Goal: Communication & Community: Answer question/provide support

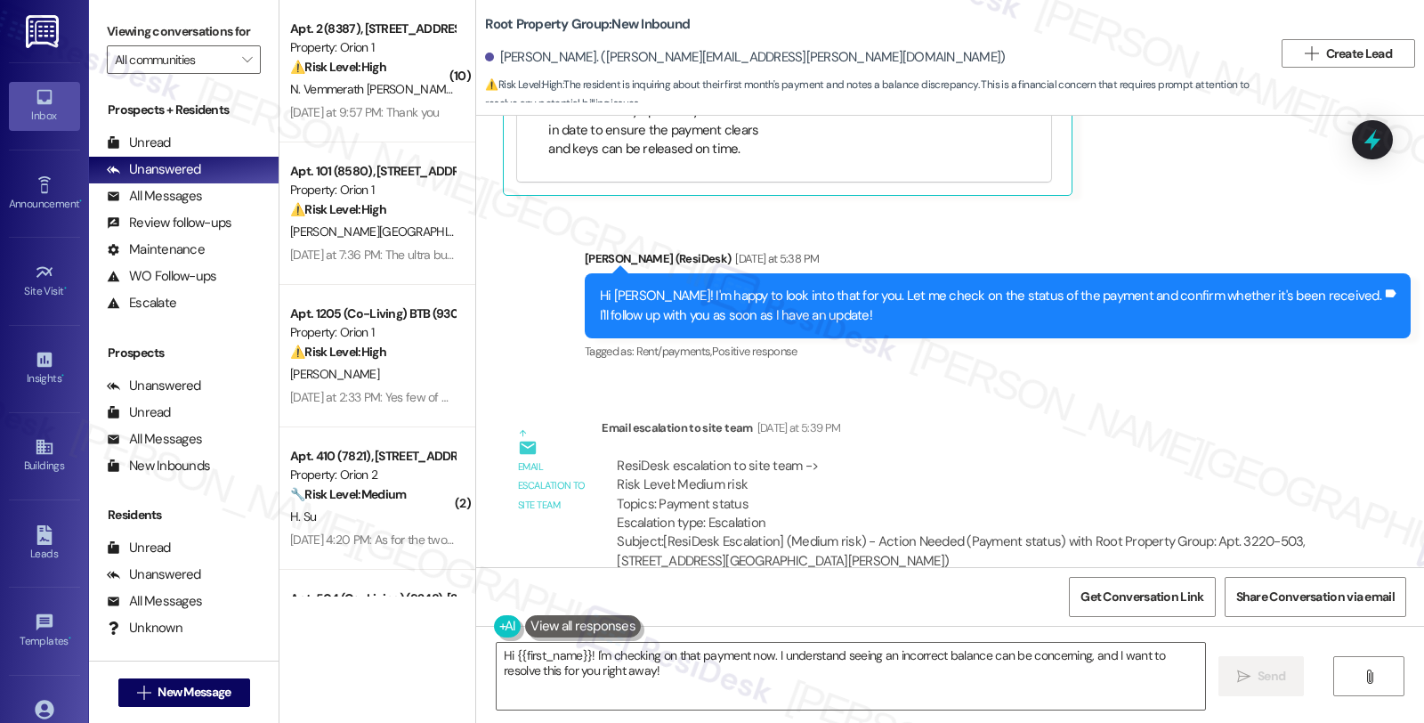
scroll to position [781, 0]
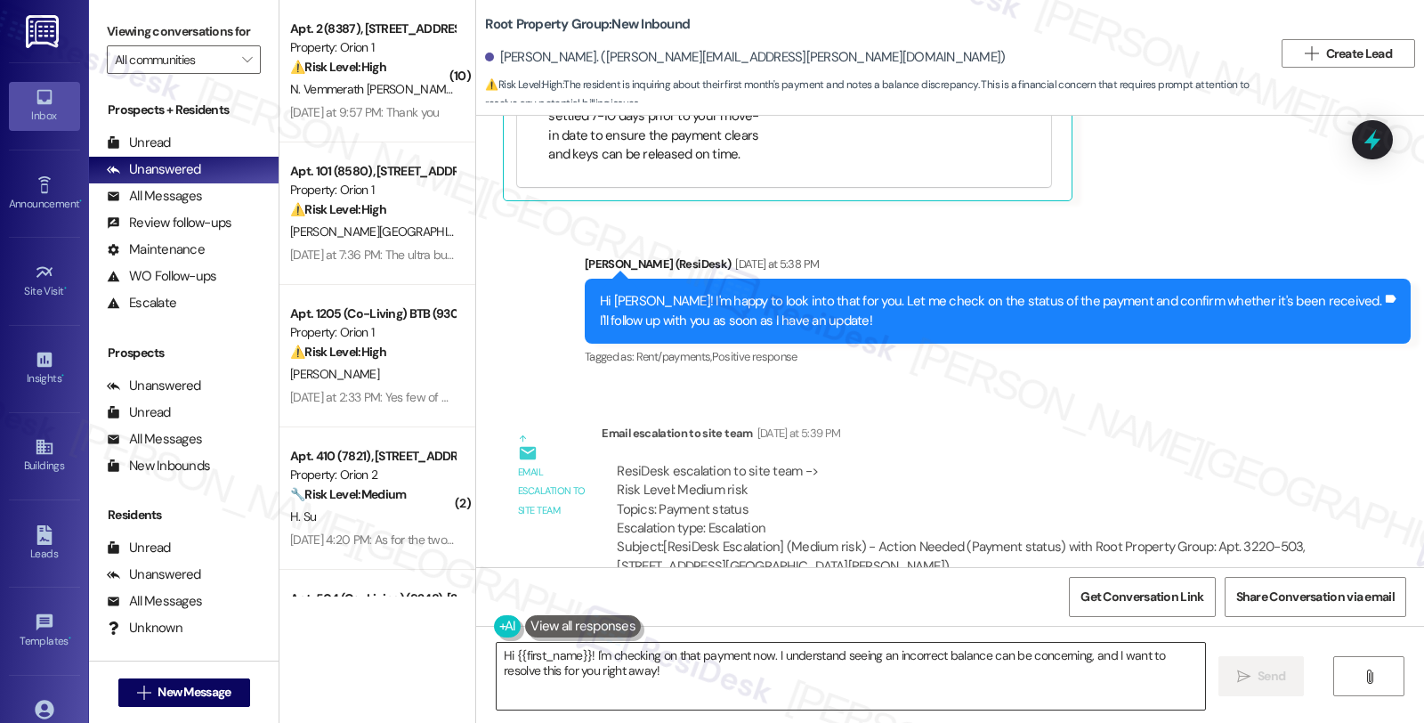
click at [579, 651] on textarea "Hi {{first_name}}! I'm checking on that payment now. I understand seeing an inc…" at bounding box center [851, 676] width 709 height 67
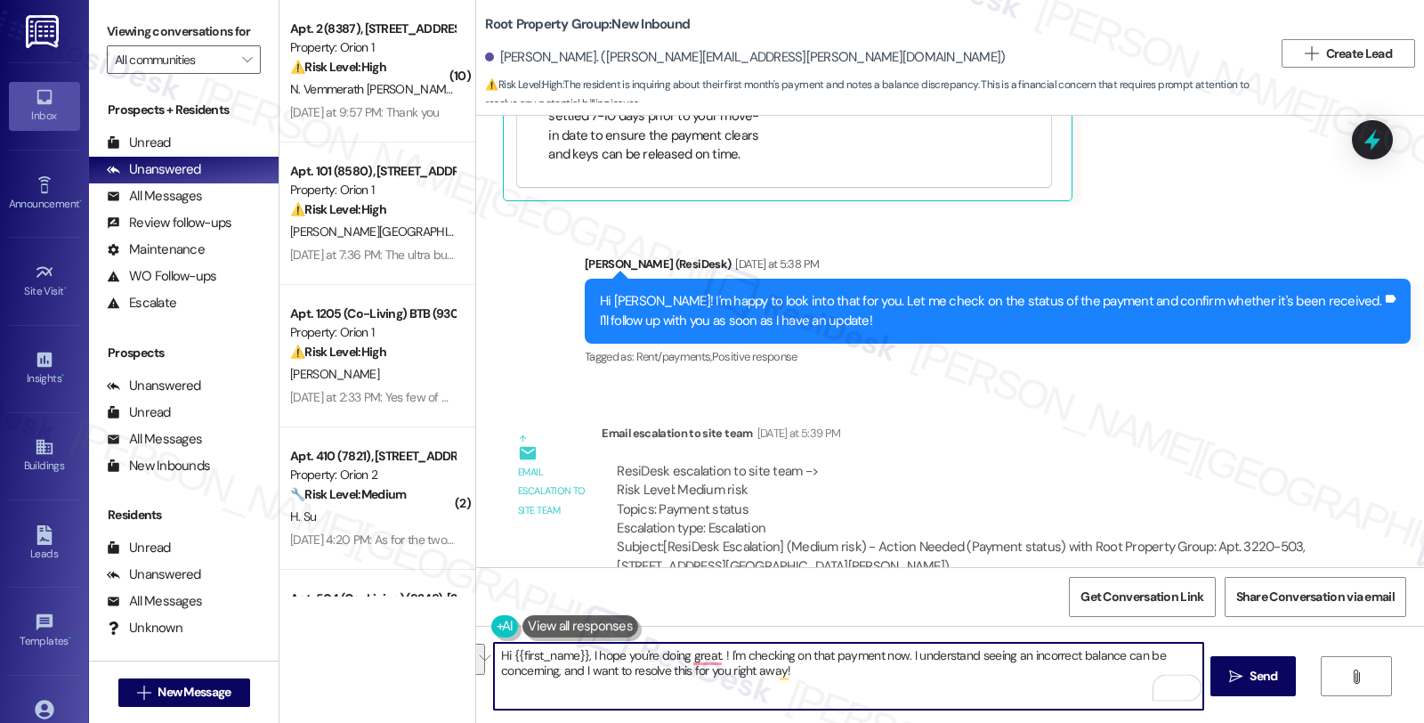
drag, startPoint x: 710, startPoint y: 653, endPoint x: 838, endPoint y: 715, distance: 141.3
click at [838, 715] on div "Hi {{first_name}}, I hope you're doing great. ! I'm checking on that payment no…" at bounding box center [950, 693] width 948 height 134
paste textarea "Please let the residents know that, based on their ledger, no payment was made."
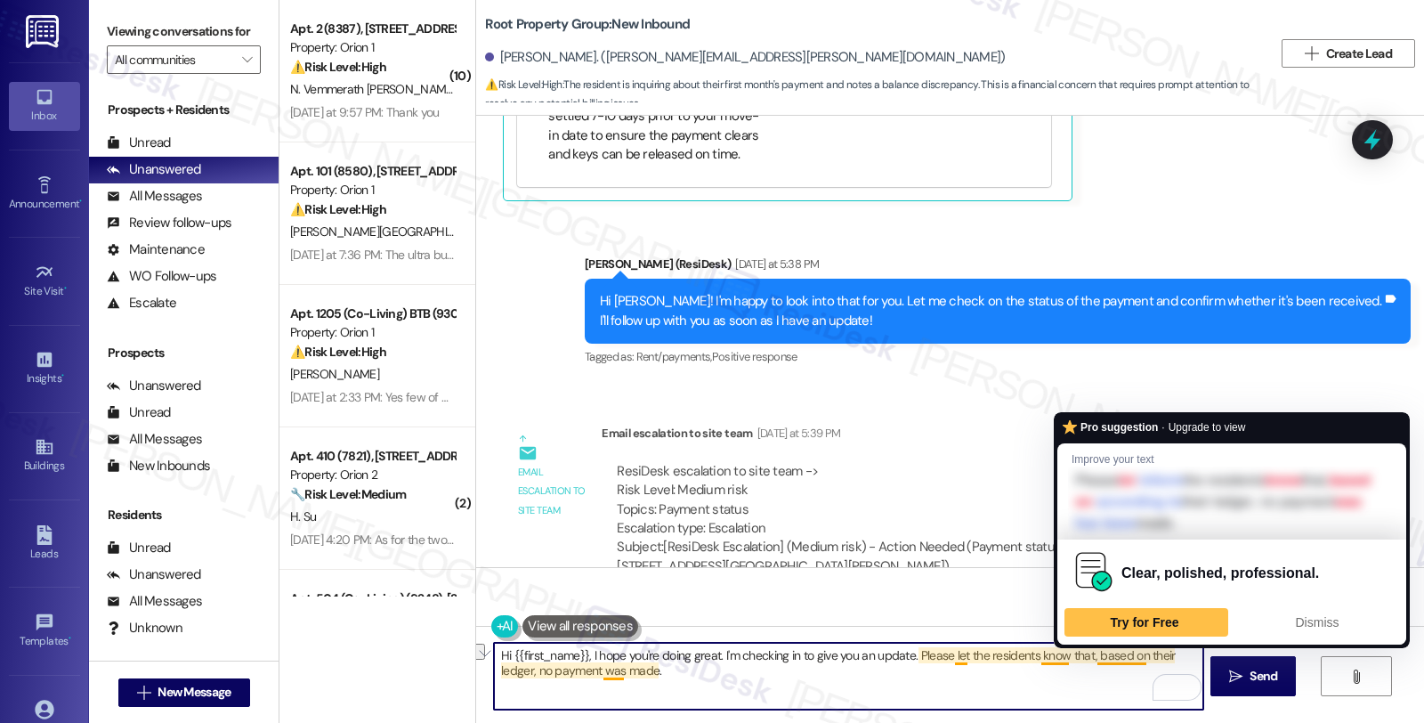
drag, startPoint x: 908, startPoint y: 652, endPoint x: 1089, endPoint y: 652, distance: 181.6
click at [1089, 652] on textarea "Hi {{first_name}}, I hope you're doing great. I'm checking in to give you an up…" at bounding box center [848, 676] width 709 height 67
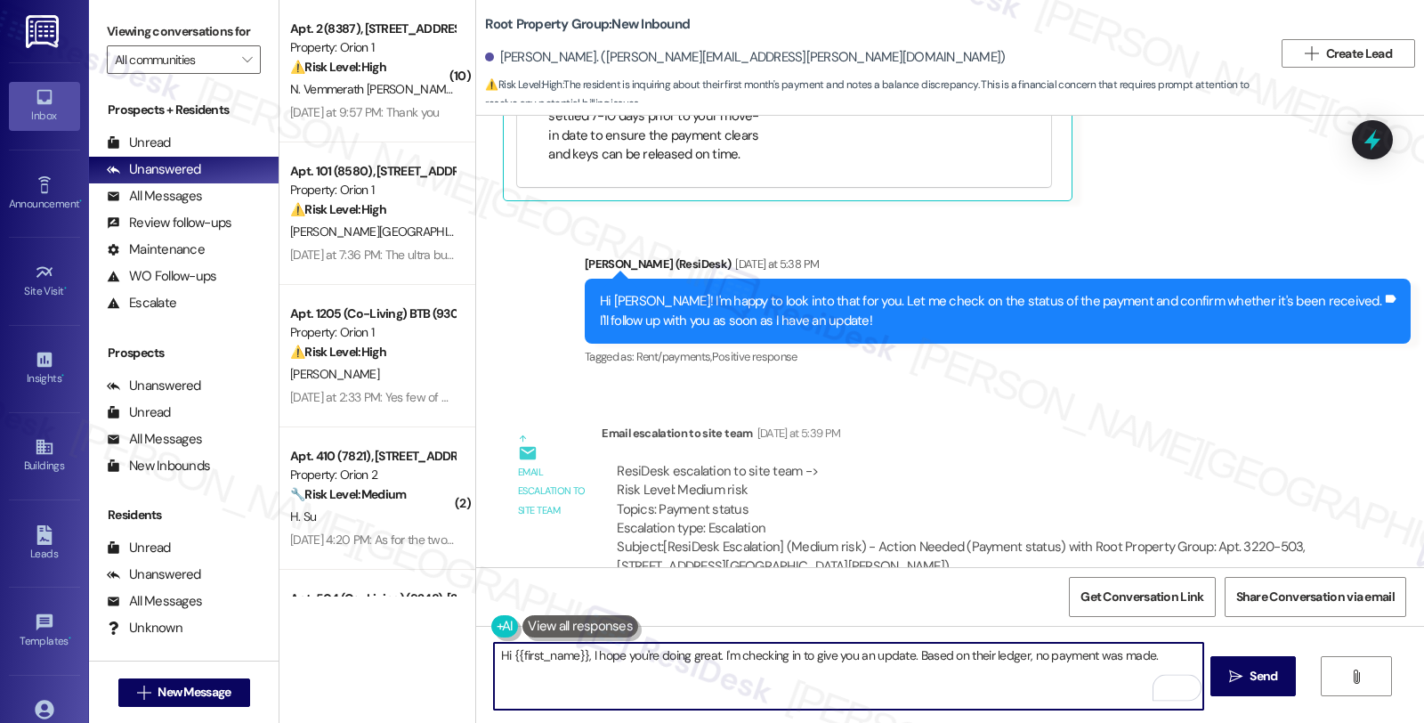
click at [968, 650] on textarea "Hi {{first_name}}, I hope you're doing great. I'm checking in to give you an up…" at bounding box center [848, 676] width 709 height 67
click at [1167, 656] on textarea "Hi {{first_name}}, I hope you're doing great. I'm checking in to give you an up…" at bounding box center [848, 676] width 709 height 67
click at [1022, 653] on textarea "Hi {{first_name}}, I hope you're doing great. I'm checking in to give you an up…" at bounding box center [848, 676] width 709 height 67
click at [1146, 652] on textarea "Hi {{first_name}}, I hope you're doing great. I'm checking in to give you an up…" at bounding box center [848, 676] width 709 height 67
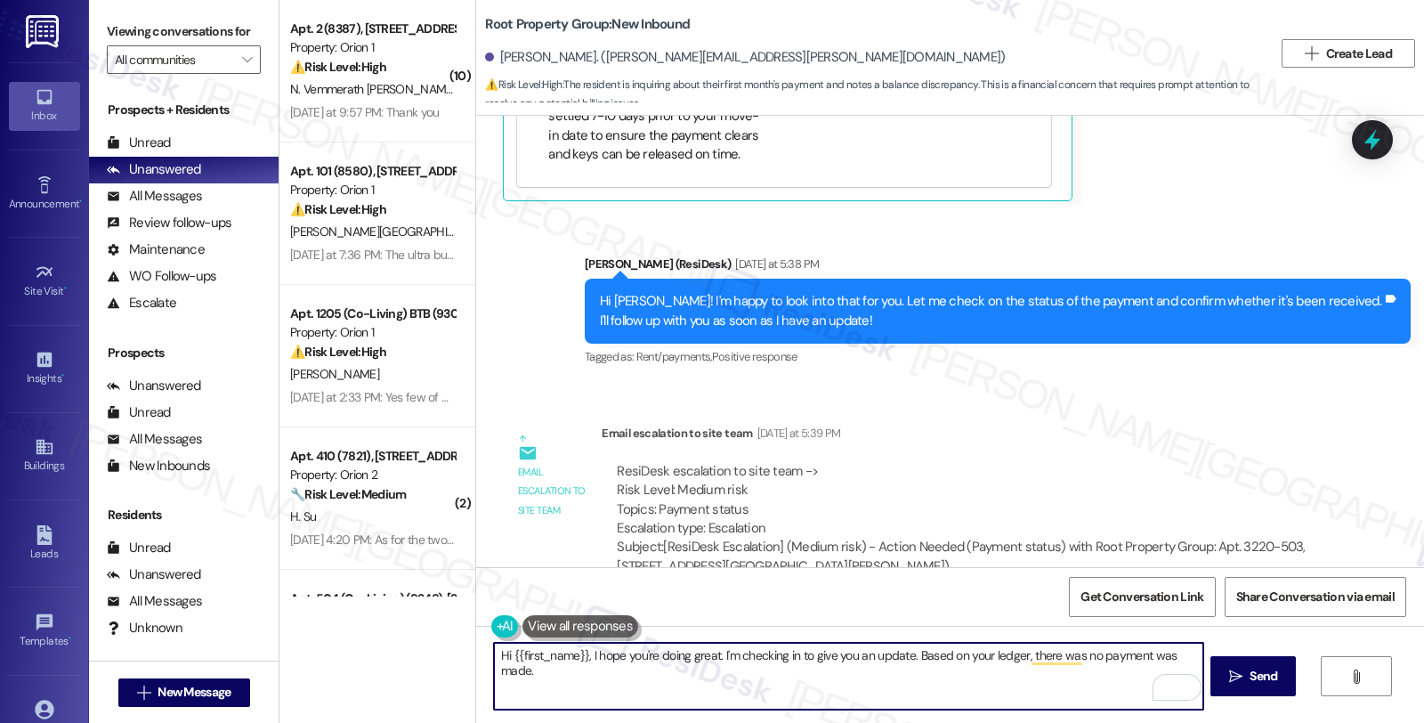
click at [1146, 652] on textarea "Hi {{first_name}}, I hope you're doing great. I'm checking in to give you an up…" at bounding box center [848, 676] width 709 height 67
click at [1184, 660] on textarea "Hi {{first_name}}, I hope you're doing great. I'm checking in to give you an up…" at bounding box center [848, 676] width 709 height 67
paste textarea "if they received a receipt of their payment, and email it to residentsupport@ro…"
drag, startPoint x: 590, startPoint y: 670, endPoint x: 665, endPoint y: 670, distance: 74.8
click at [665, 670] on textarea "Hi {{first_name}}, I hope you're doing great. I'm checking in to give you an up…" at bounding box center [848, 676] width 709 height 67
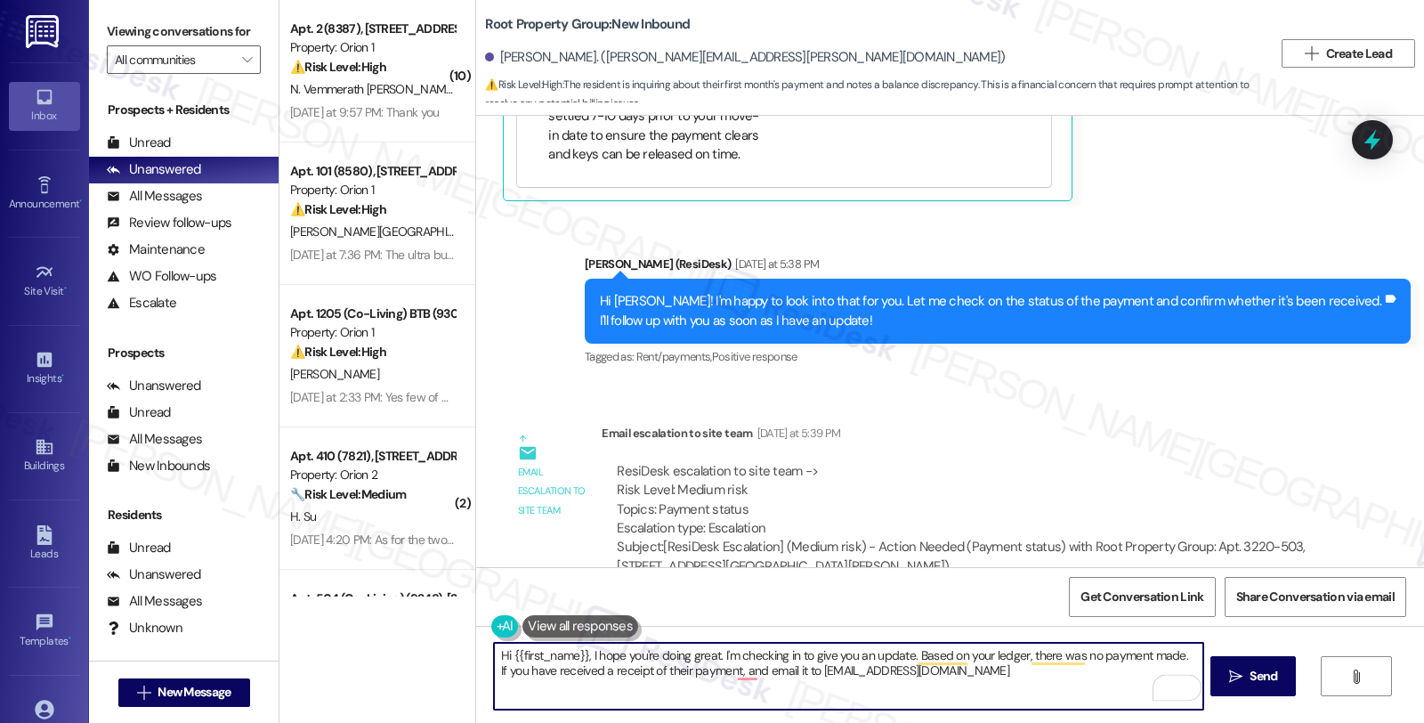
click at [661, 672] on textarea "Hi {{first_name}}, I hope you're doing great. I'm checking in to give you an up…" at bounding box center [848, 676] width 709 height 67
click at [1172, 653] on textarea "Hi {{first_name}}, I hope you're doing great. I'm checking in to give you an up…" at bounding box center [848, 676] width 709 height 67
click at [644, 668] on textarea "Hi {{first_name}}, I hope you're doing great. I'm checking in to give you an up…" at bounding box center [848, 676] width 709 height 67
click at [629, 668] on textarea "Hi {{first_name}}, I hope you're doing great. I'm checking in to give you an up…" at bounding box center [848, 676] width 709 height 67
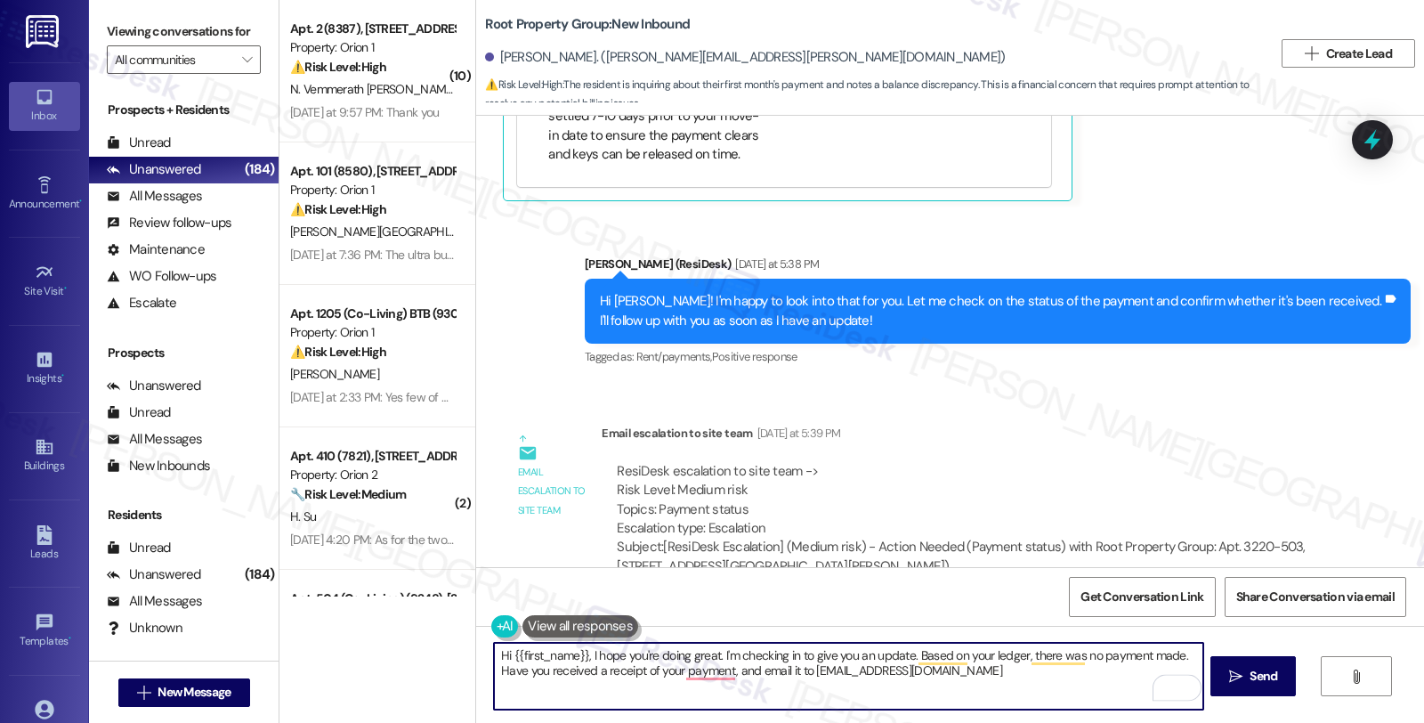
click at [714, 671] on textarea "Hi {{first_name}}, I hope you're doing great. I'm checking in to give you an up…" at bounding box center [848, 676] width 709 height 67
click at [768, 672] on textarea "Hi {{first_name}}, I hope you're doing great. I'm checking in to give you an up…" at bounding box center [848, 676] width 709 height 67
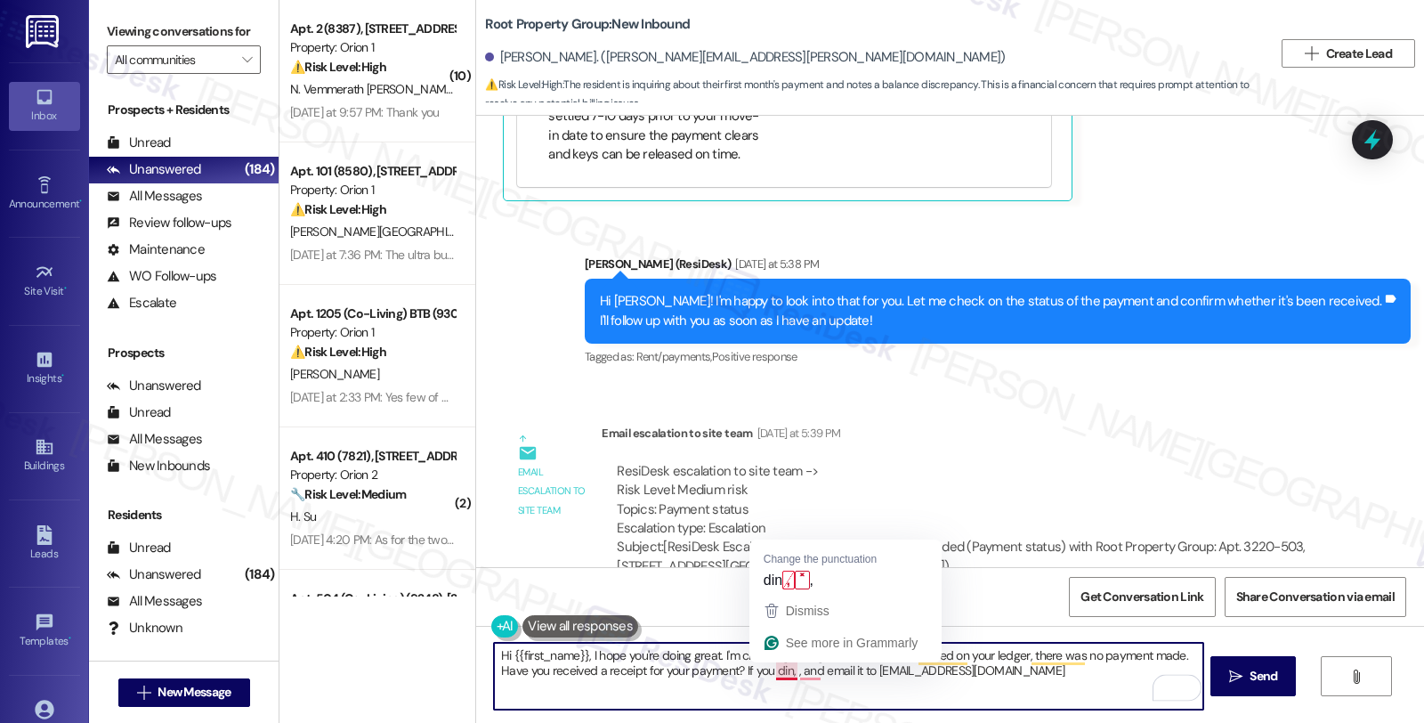
click at [768, 672] on textarea "Hi {{first_name}}, I hope you're doing great. I'm checking in to give you an up…" at bounding box center [848, 676] width 709 height 67
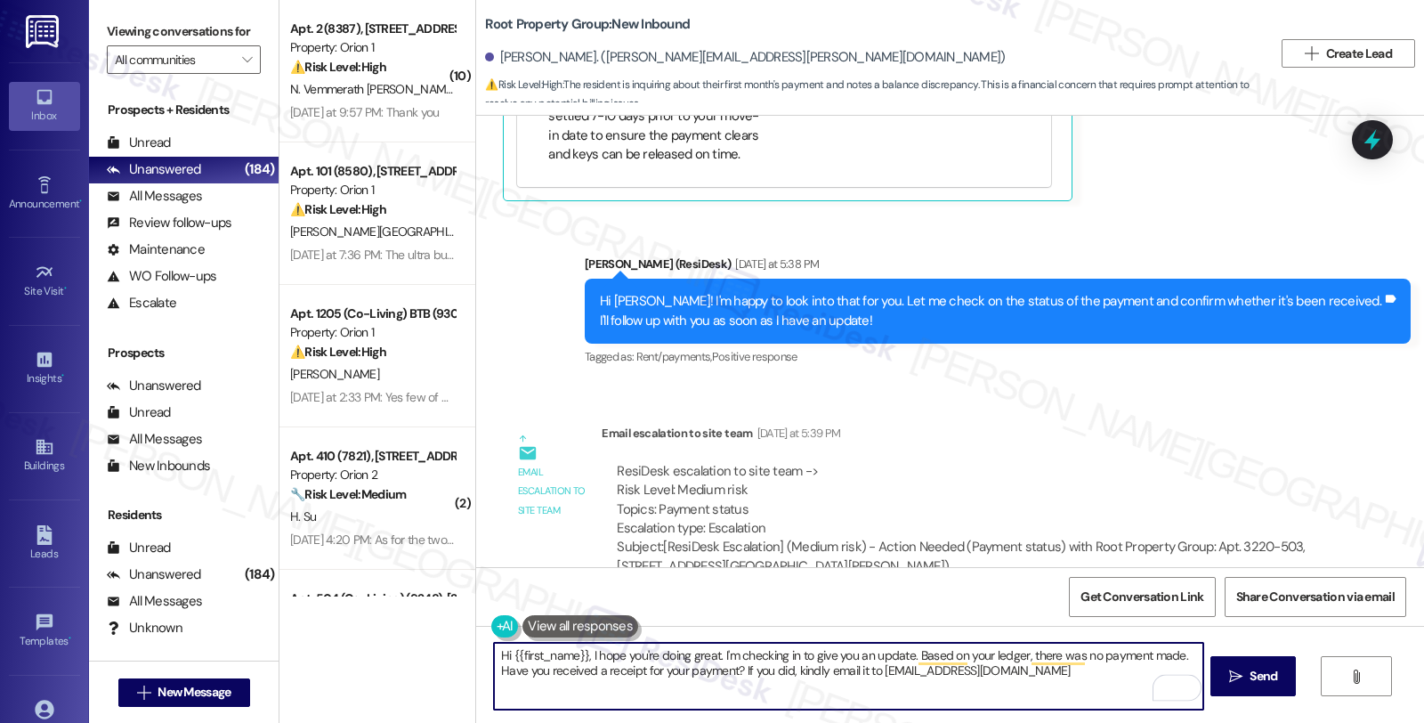
click at [1065, 668] on textarea "Hi {{first_name}}, I hope you're doing great. I'm checking in to give you an up…" at bounding box center [848, 676] width 709 height 67
drag, startPoint x: 1065, startPoint y: 669, endPoint x: 383, endPoint y: 581, distance: 687.5
click at [383, 581] on div "( 10 ) Apt. 2 (8387), 1155 W 36th Pl Property: Orion 1 ⚠️ Risk Level: High The …" at bounding box center [851, 361] width 1145 height 723
click at [1156, 680] on div "Rewrite with Grammarly" at bounding box center [1166, 687] width 20 height 20
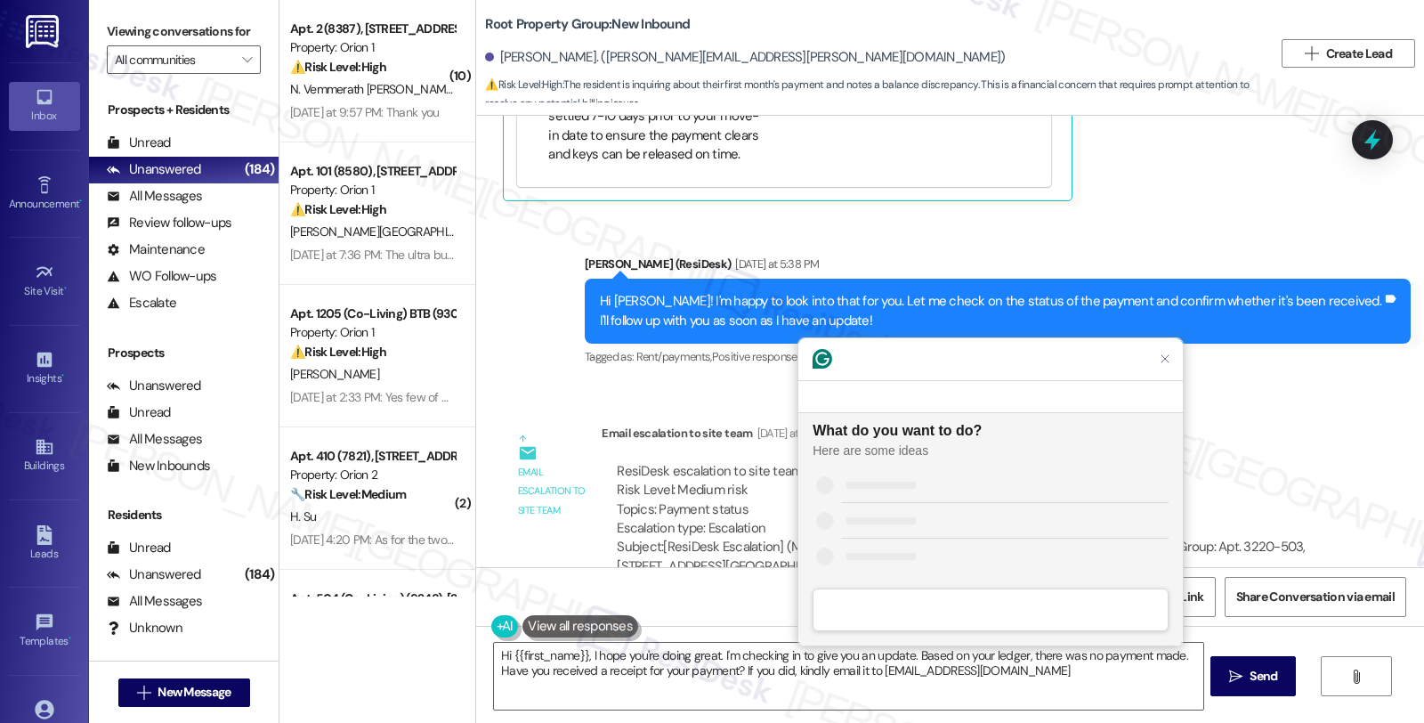
scroll to position [0, 0]
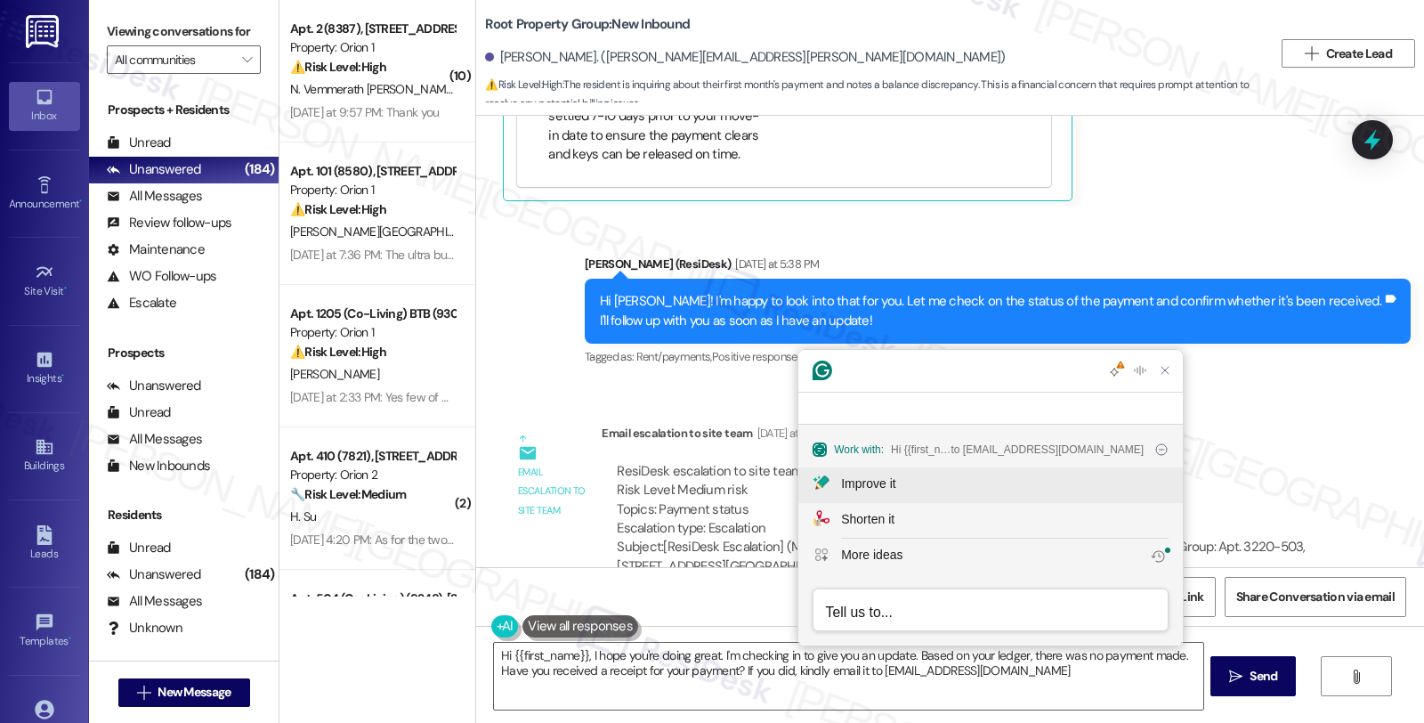
click at [879, 468] on button "Improve it" at bounding box center [990, 485] width 385 height 36
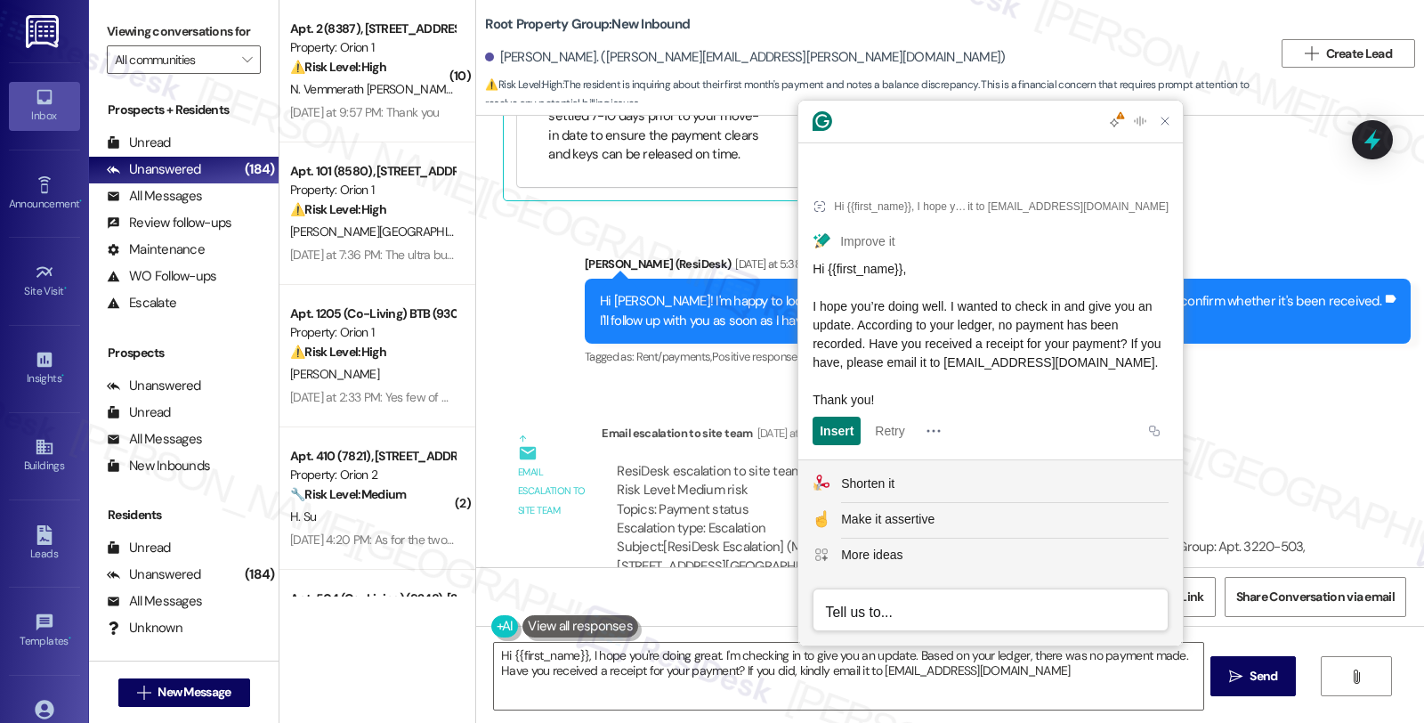
drag, startPoint x: 999, startPoint y: 358, endPoint x: 814, endPoint y: 283, distance: 199.7
click at [814, 283] on div "Hi {{first_name}}, I hope you’re doing well. I wanted to check in and give you …" at bounding box center [991, 335] width 356 height 150
click at [601, 687] on textarea "Hi {{first_name}}, I hope you're doing great. I'm checking in to give you an up…" at bounding box center [848, 676] width 709 height 67
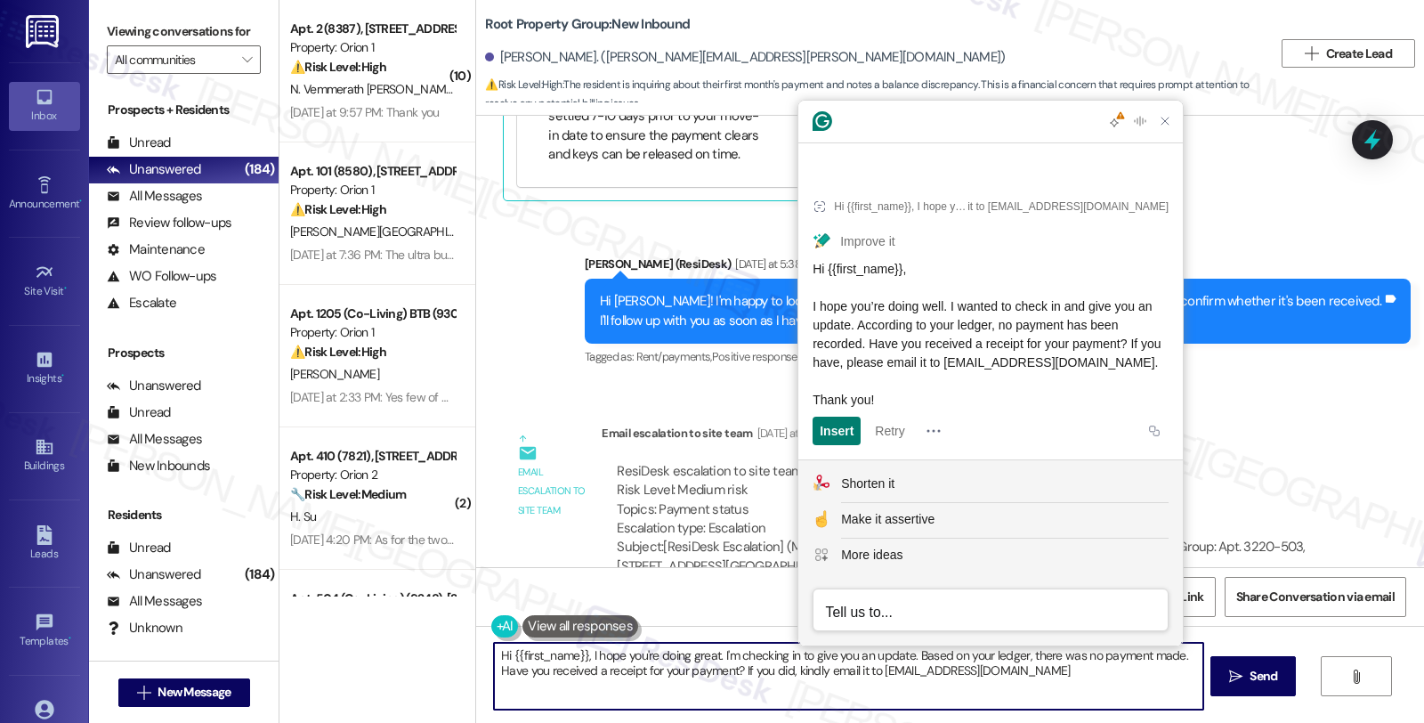
drag, startPoint x: 581, startPoint y: 652, endPoint x: 1135, endPoint y: 669, distance: 553.9
click at [1143, 687] on textarea "Hi {{first_name}}, I hope you're doing great. I'm checking in to give you an up…" at bounding box center [848, 676] width 709 height 67
paste textarea "’re doing well. I wanted to check in and give you an update. According to your …"
type textarea "Hi {{first_name}}, I hope you’re doing well. I wanted to check in and give you …"
click at [1226, 683] on span " Send" at bounding box center [1254, 676] width 56 height 19
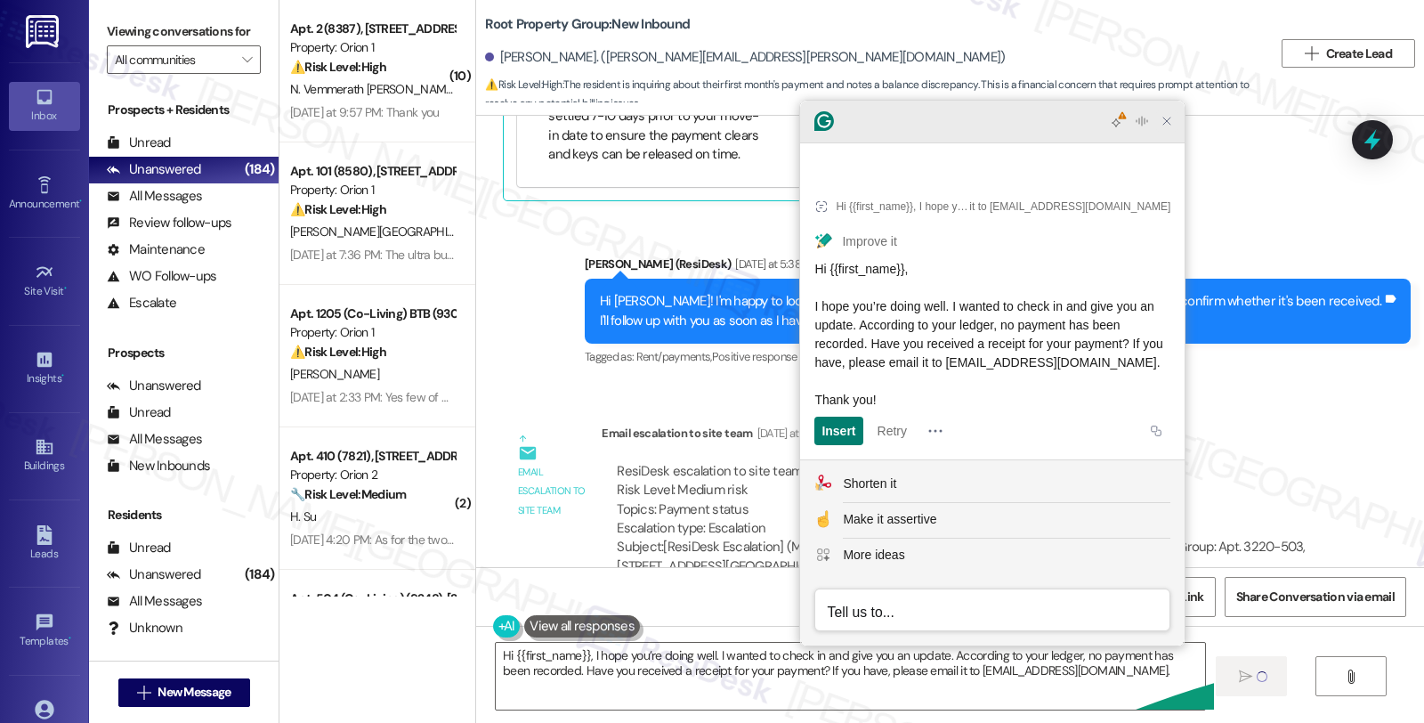
click at [1158, 132] on icon "Close Grammarly Assistant" at bounding box center [1166, 120] width 21 height 21
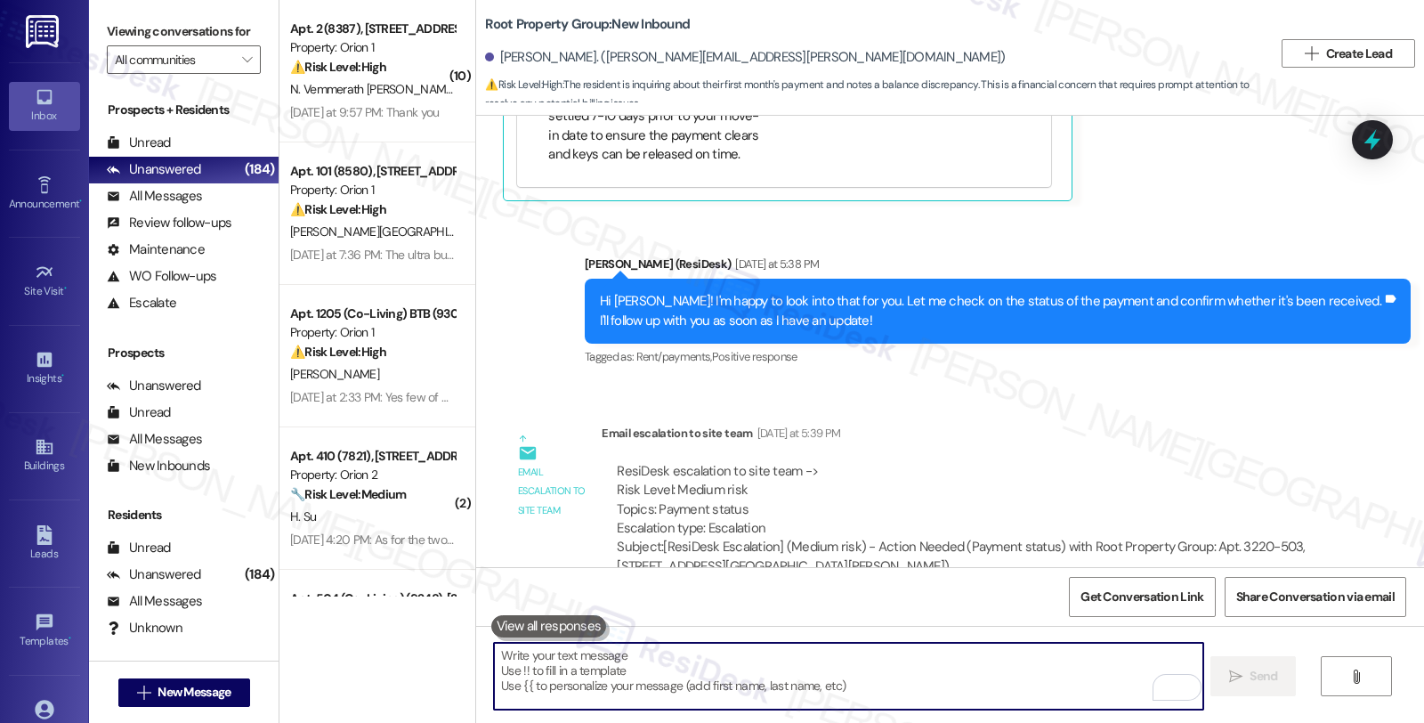
scroll to position [979, 0]
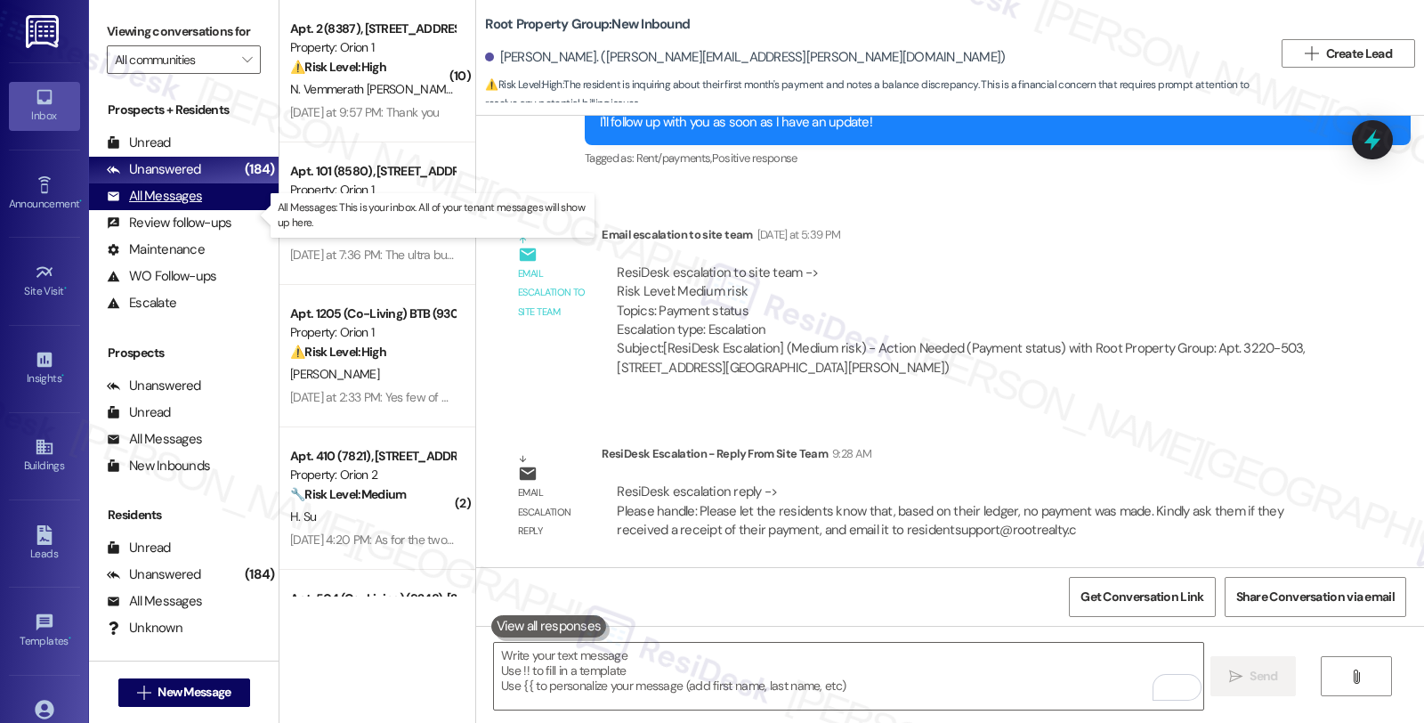
click at [207, 210] on div "All Messages (undefined)" at bounding box center [184, 196] width 190 height 27
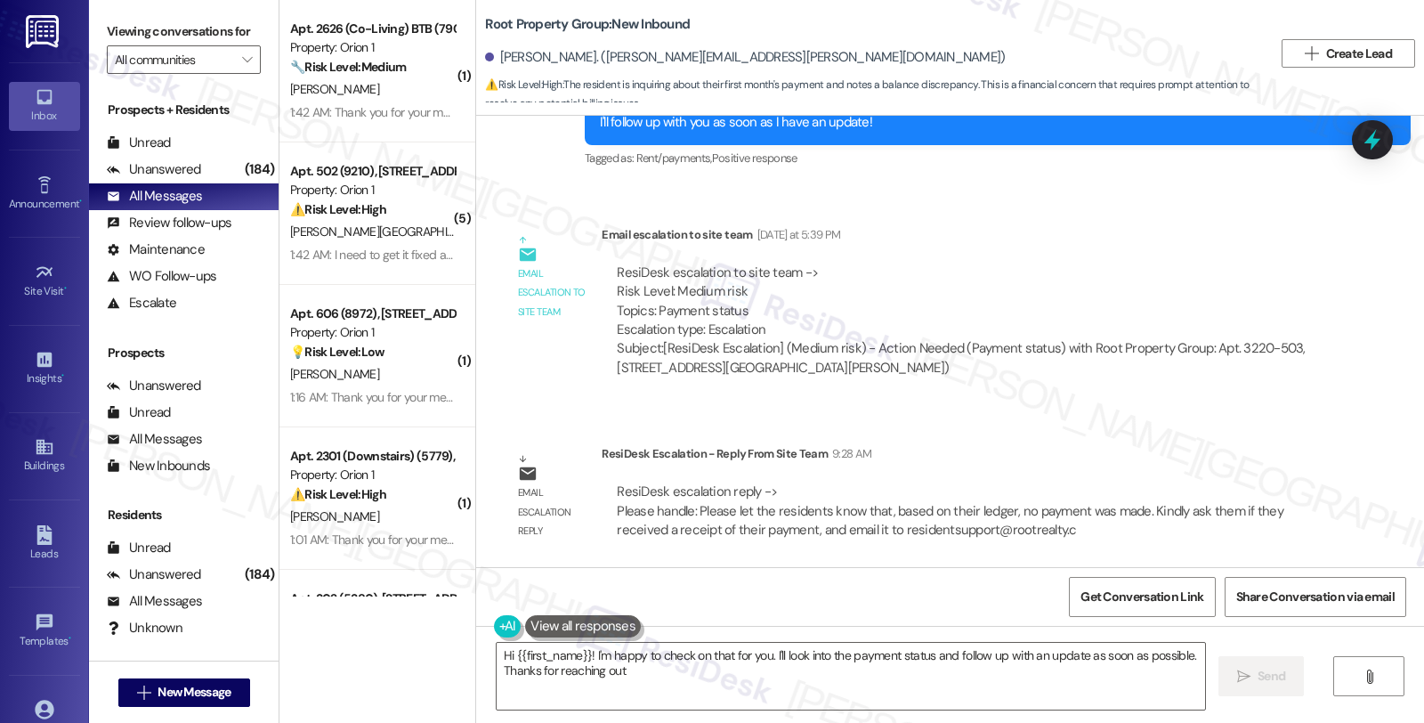
type textarea "Hi {{first_name}}! I'm happy to check on that for you. I'll look into the payme…"
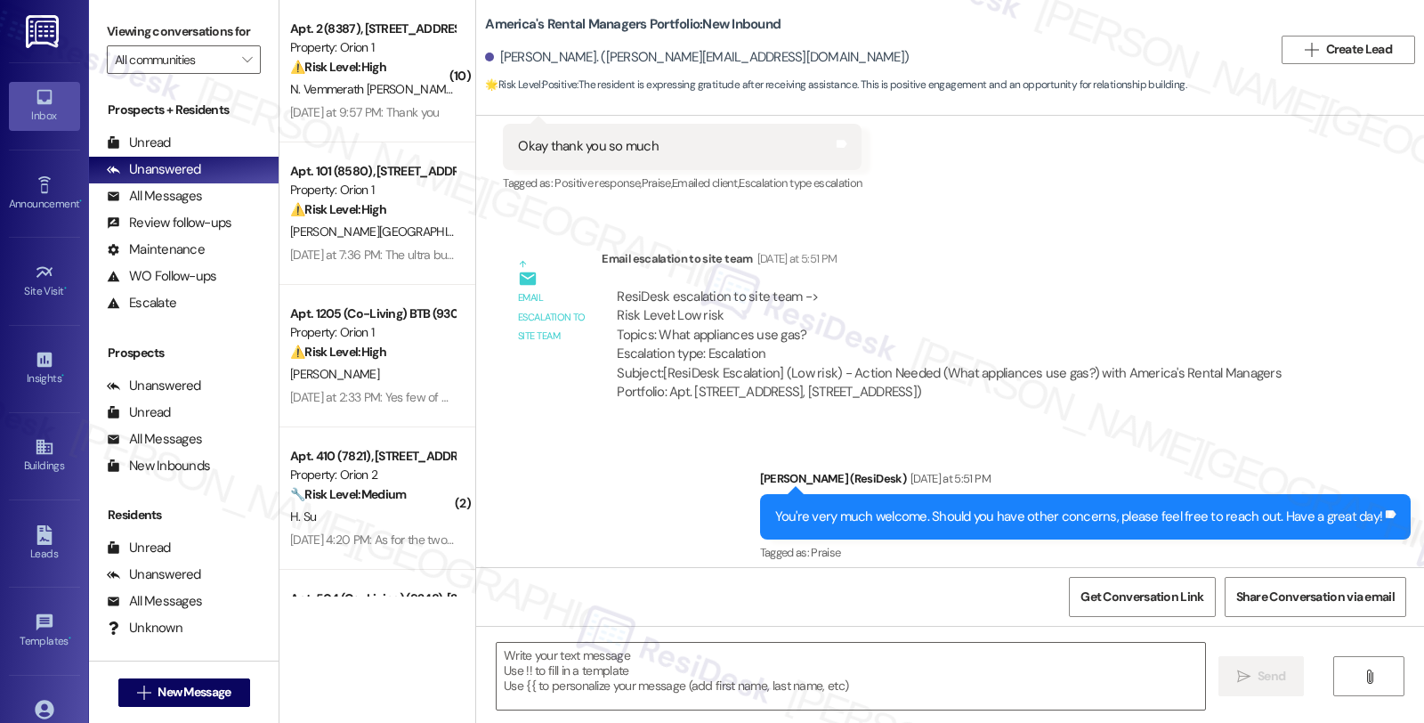
type textarea "Fetching suggested responses. Please feel free to read through the conversation…"
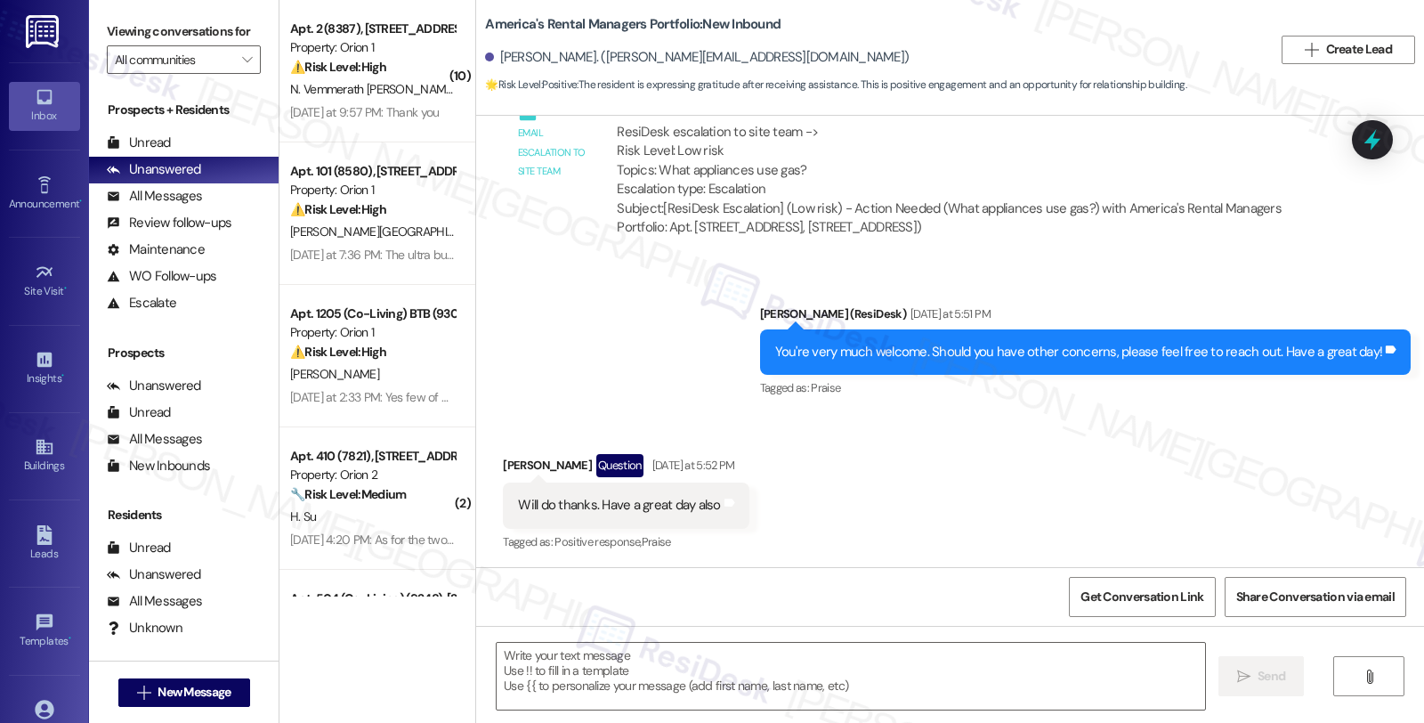
click at [1149, 463] on div "Received via SMS Jessica Zahriyeh Question Yesterday at 5:52 PM Will do thanks.…" at bounding box center [950, 491] width 948 height 154
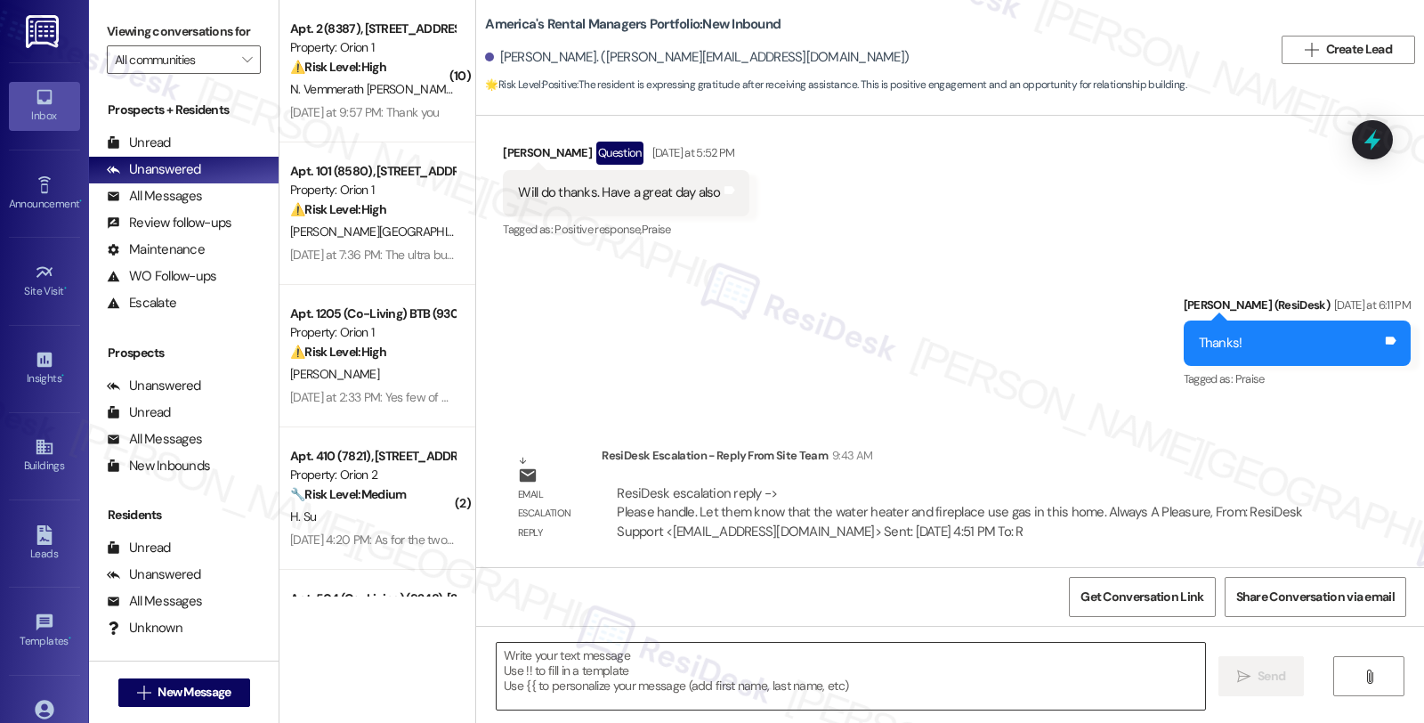
click at [664, 660] on textarea at bounding box center [851, 676] width 709 height 67
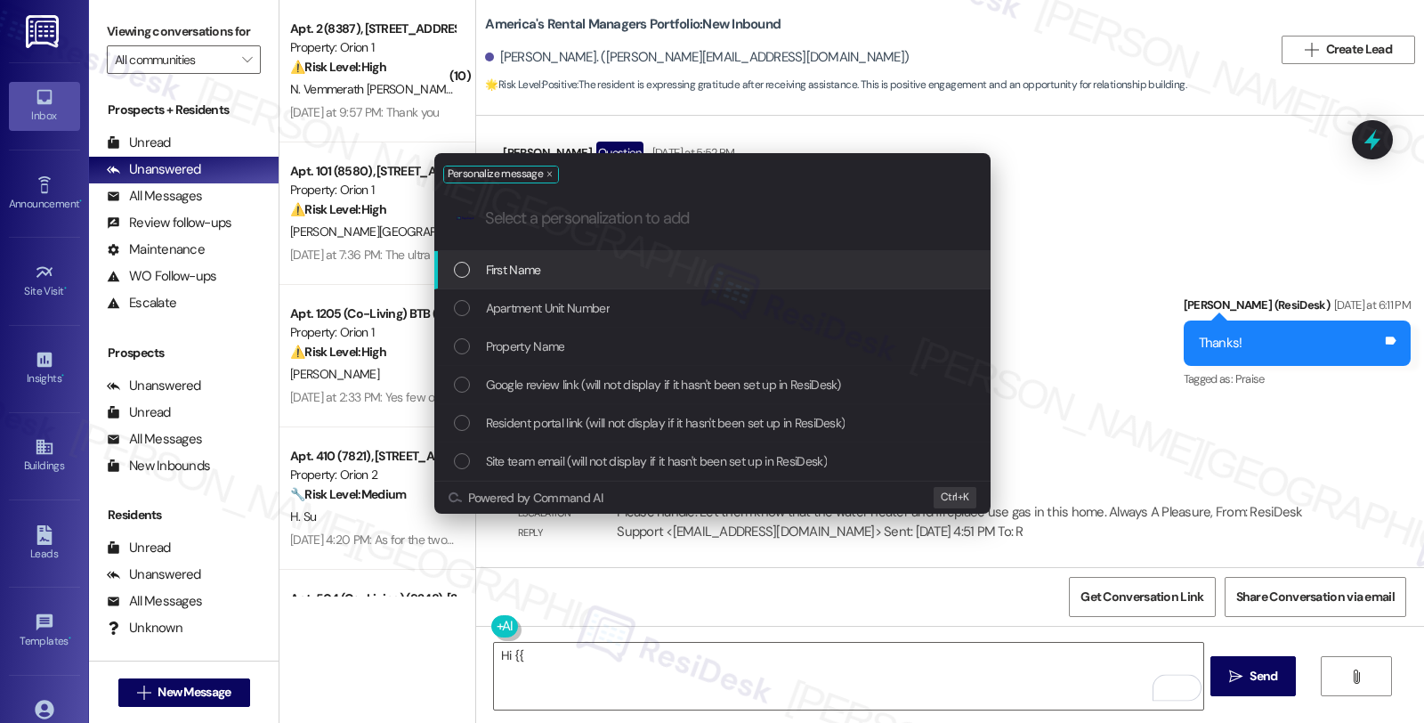
click at [647, 255] on div "First Name" at bounding box center [712, 270] width 556 height 38
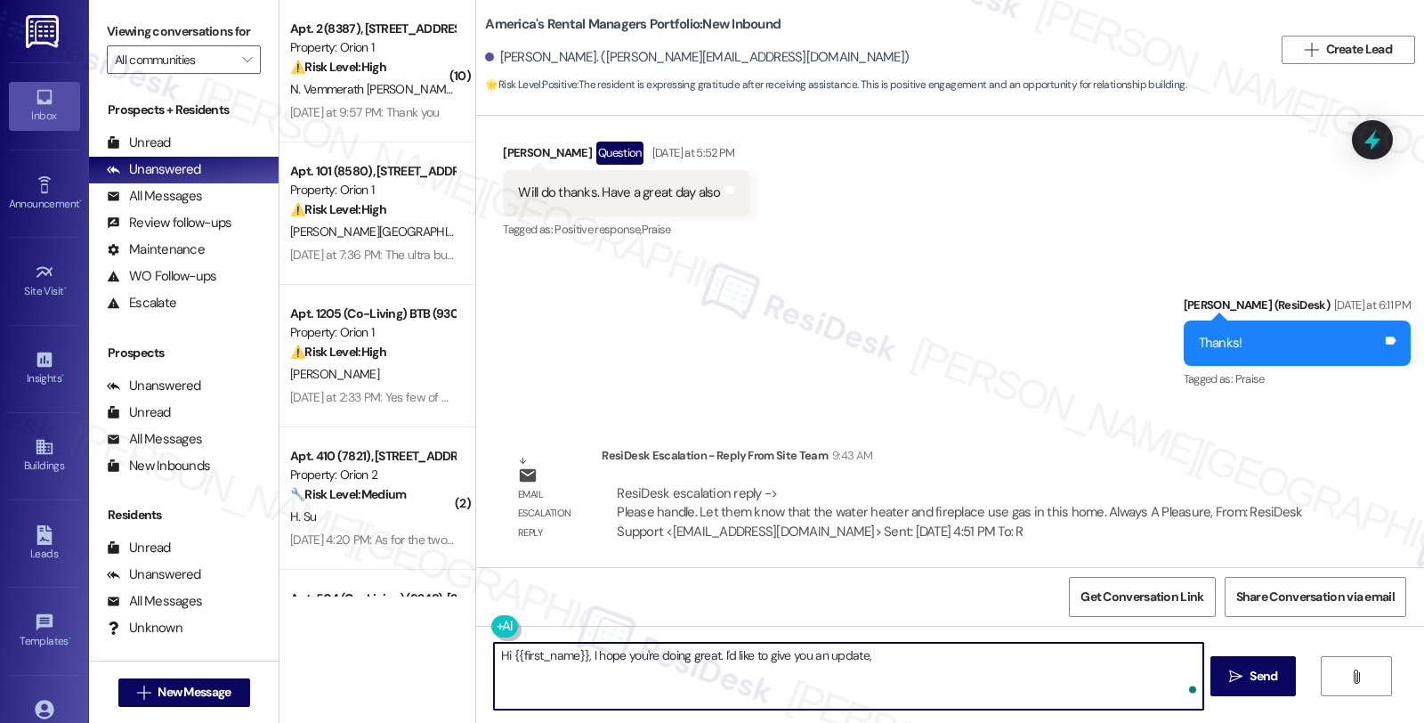
paste textarea "Let them know that the water heater and fireplace use gas in this home."
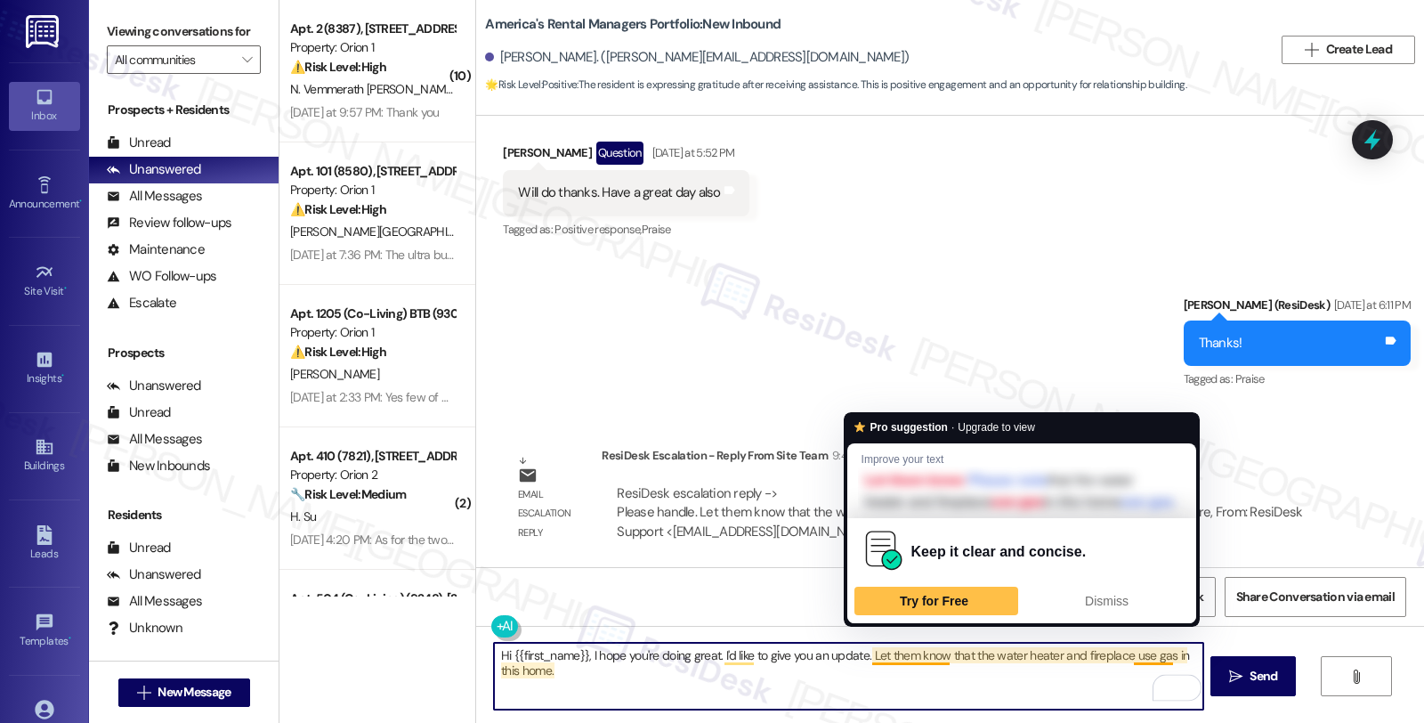
click at [861, 654] on textarea "Hi {{first_name}}, I hope you're doing great. I'd like to give you an update. L…" at bounding box center [848, 676] width 709 height 67
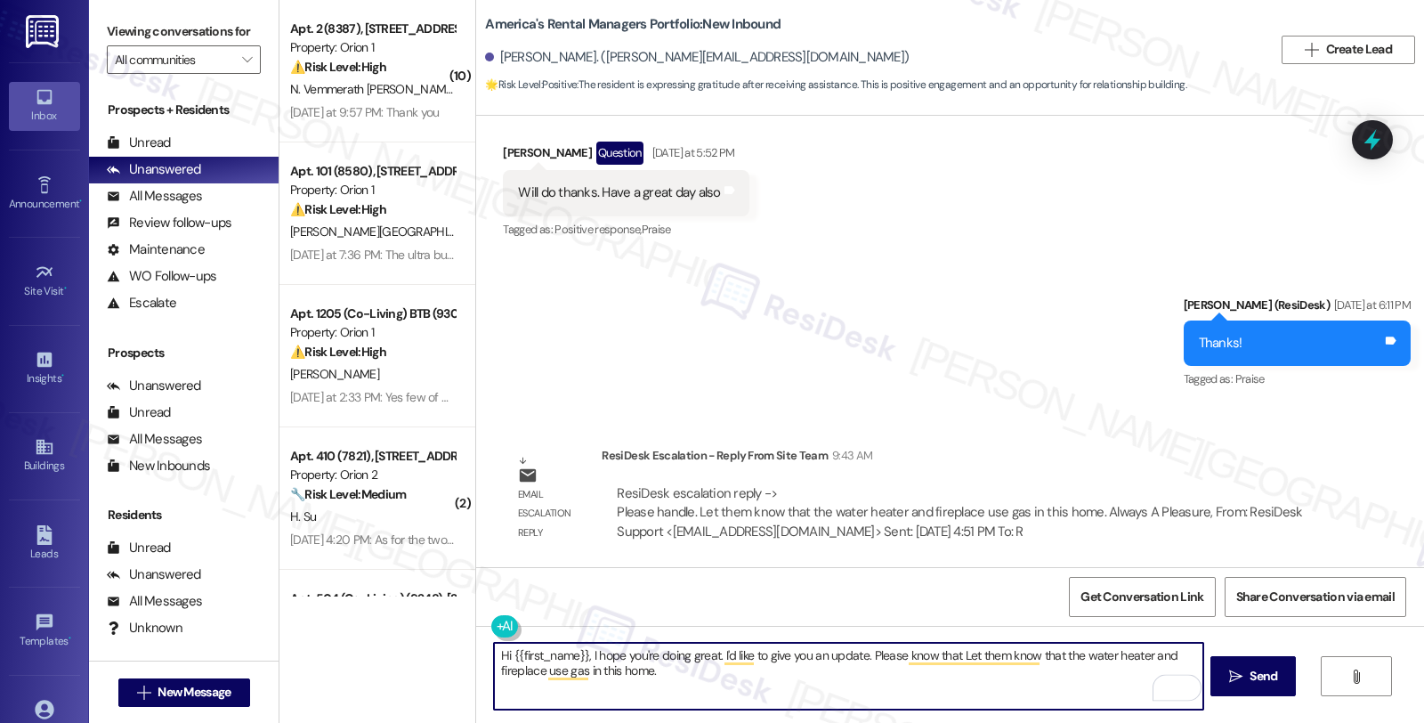
click at [859, 650] on textarea "Hi {{first_name}}, I hope you're doing great. I'd like to give you an update. P…" at bounding box center [848, 676] width 709 height 67
click at [601, 673] on textarea "Hi {{first_name}}, I hope you're doing great. I'd like to give you an update. I…" at bounding box center [848, 676] width 709 height 67
click at [694, 673] on textarea "Hi {{first_name}}, I hope you're doing great. I'd like to give you an update. I…" at bounding box center [848, 676] width 709 height 67
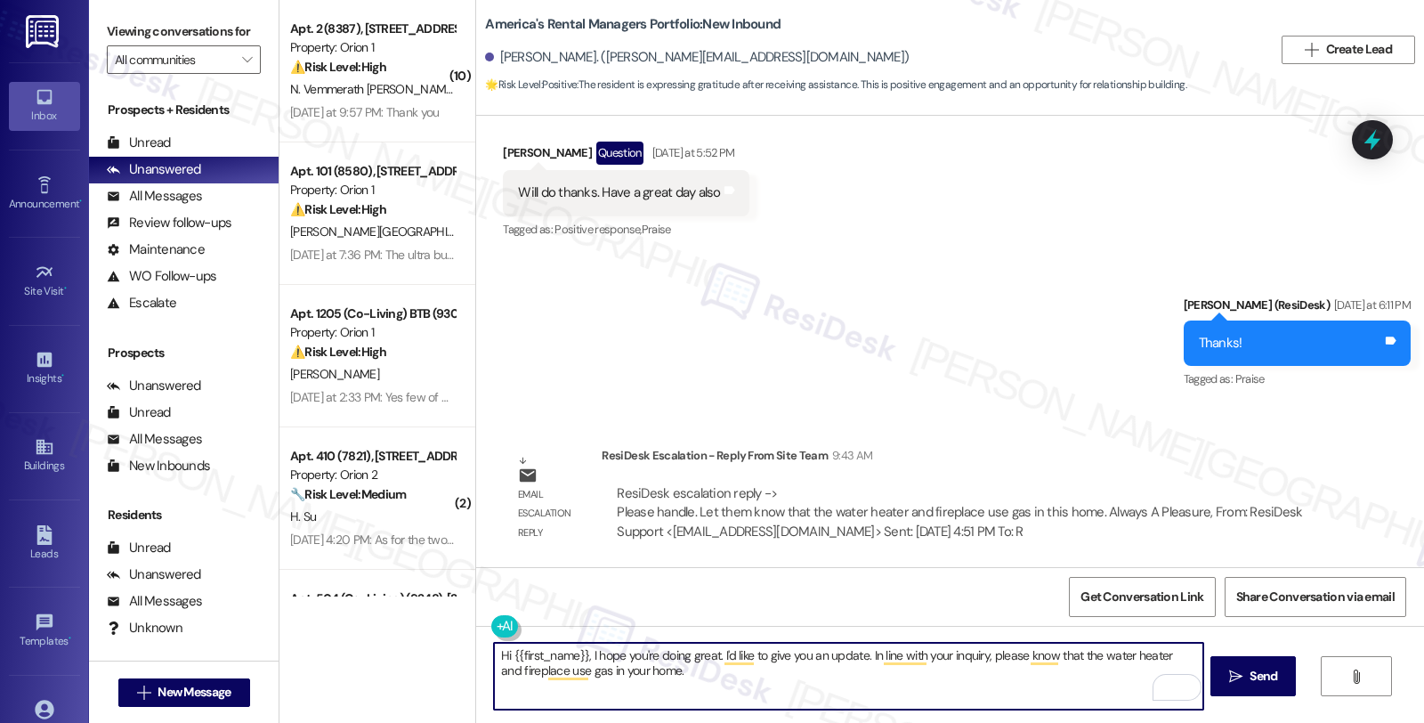
click at [695, 665] on textarea "Hi {{first_name}}, I hope you're doing great. I'd like to give you an update. I…" at bounding box center [848, 676] width 709 height 67
click at [758, 680] on textarea "Hi {{first_name}}, I hope you're doing great. I'd like to give you an update. I…" at bounding box center [848, 676] width 709 height 67
click at [726, 676] on textarea "Hi {{first_name}}, I hope you're doing great. I'd like to give you an update. I…" at bounding box center [848, 676] width 709 height 67
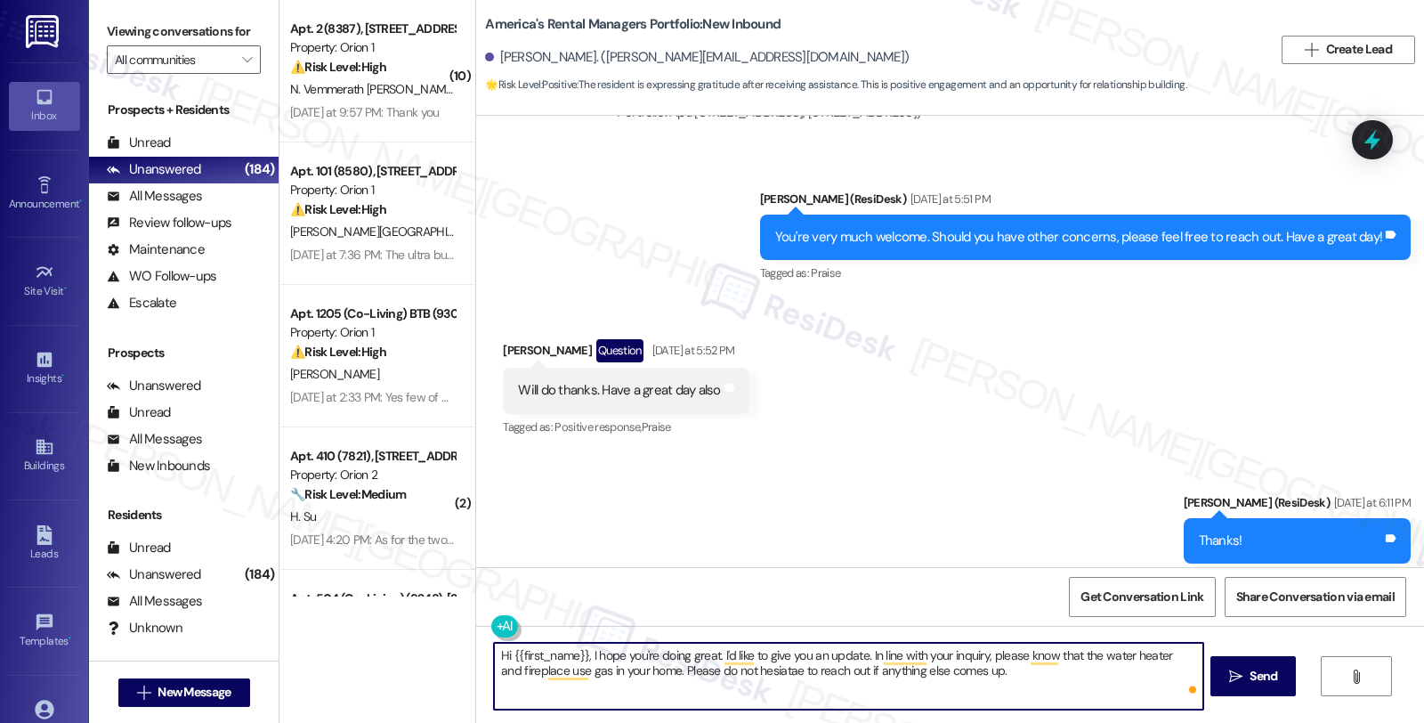
type textarea "Hi {{first_name}}, I hope you're doing great. I'd like to give you an update. I…"
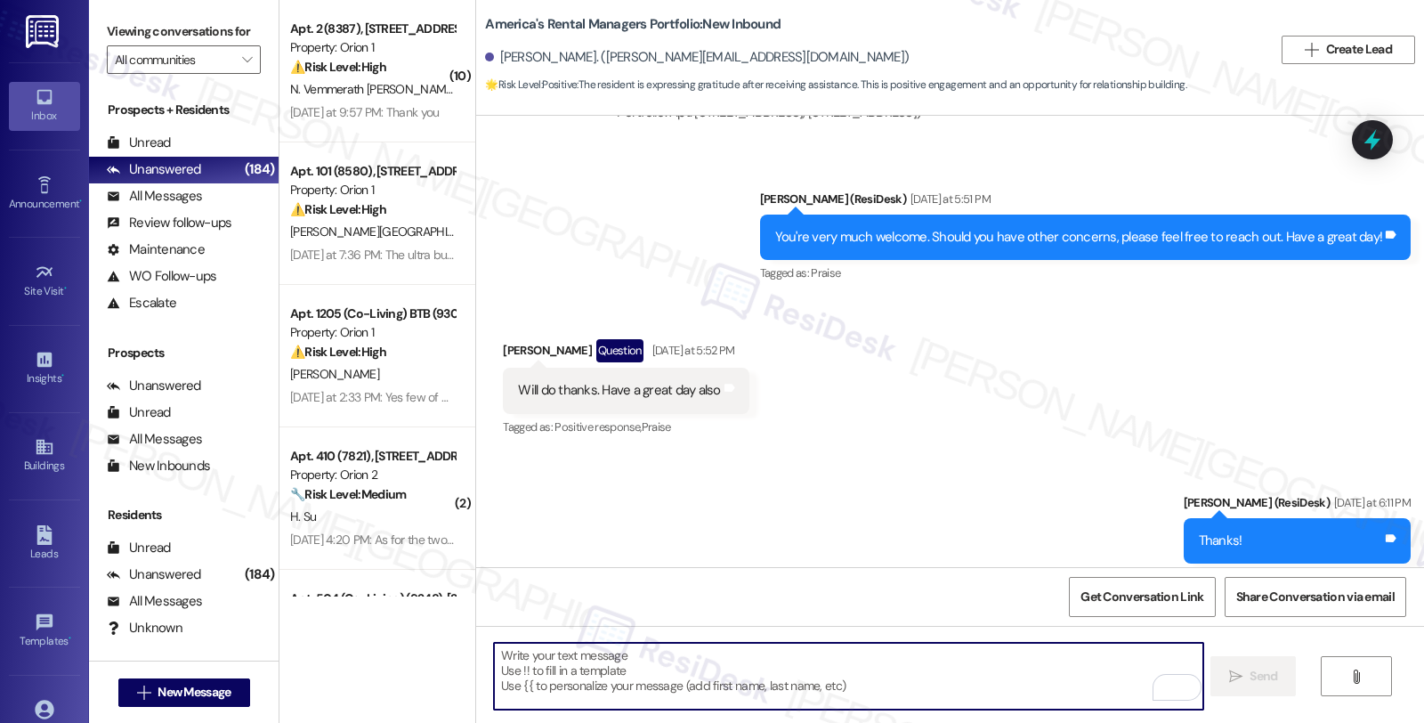
scroll to position [879, 0]
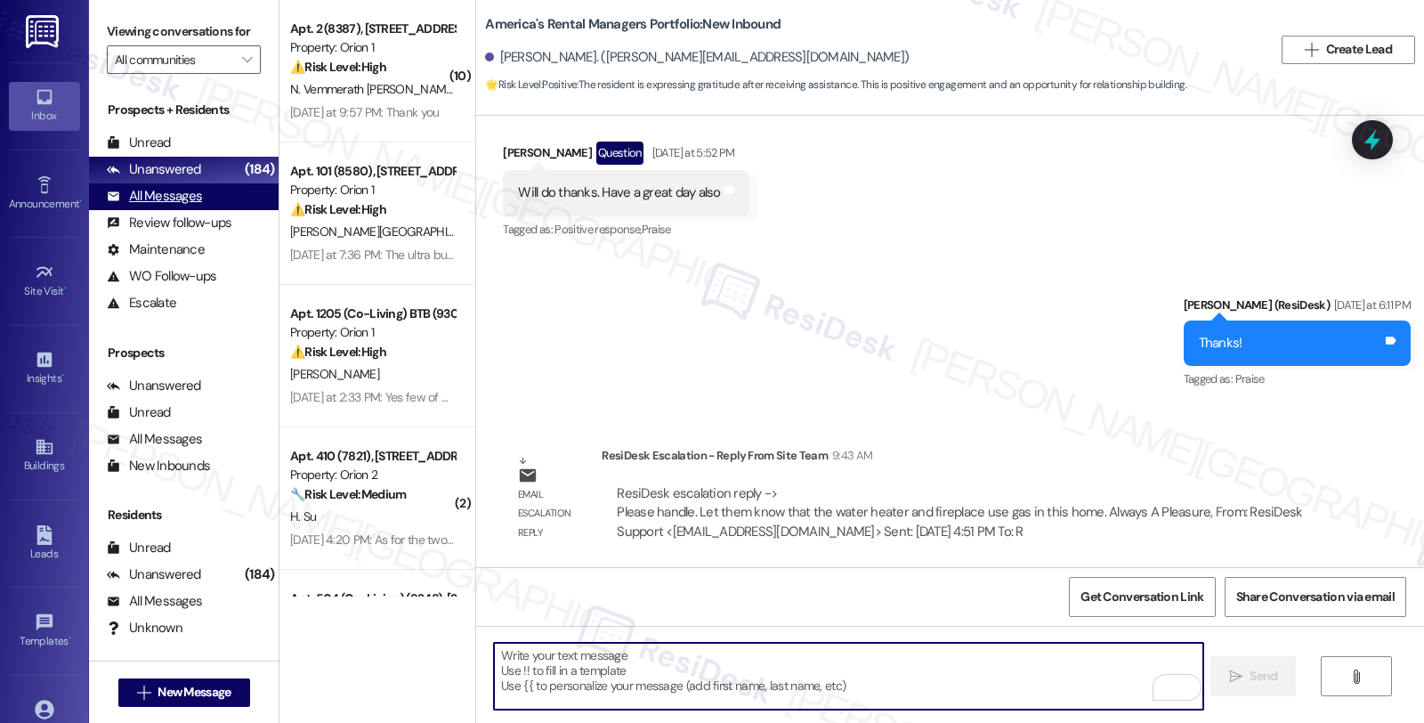
click at [166, 206] on div "All Messages" at bounding box center [154, 196] width 95 height 19
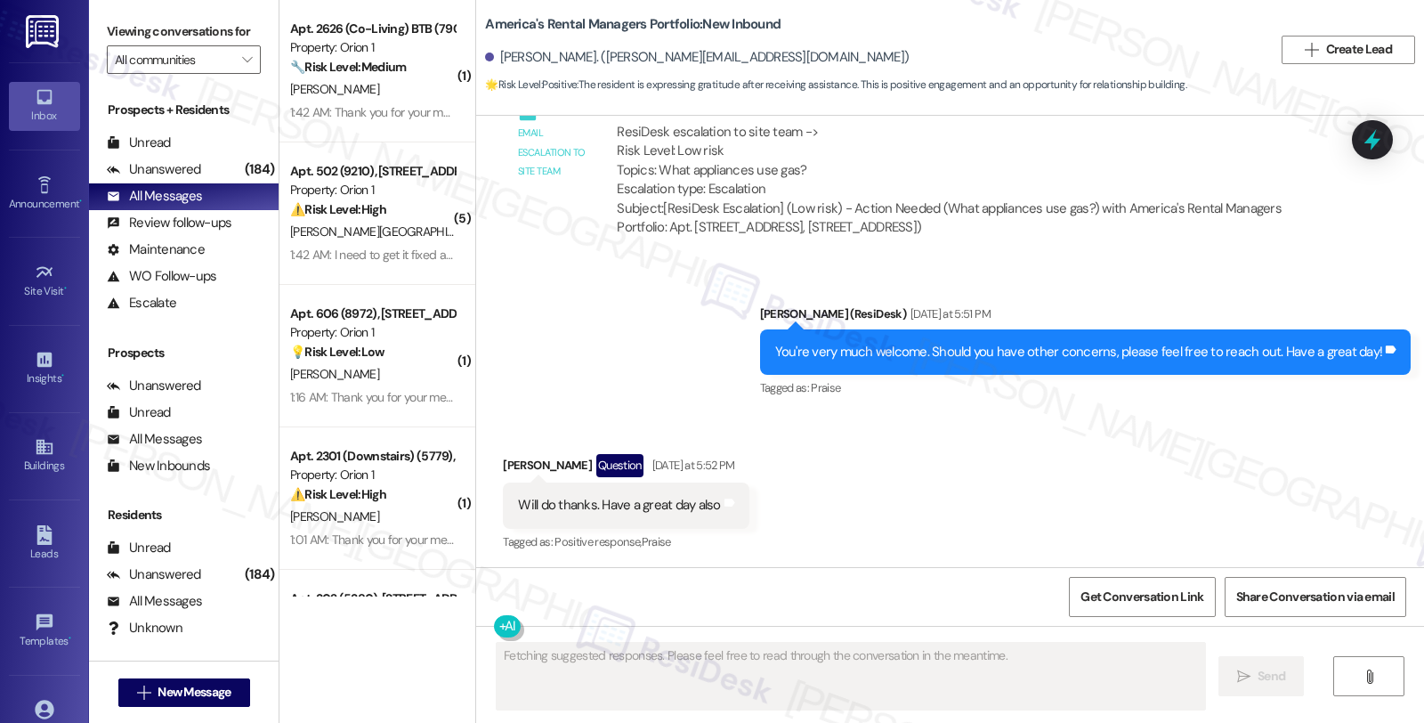
scroll to position [1049, 0]
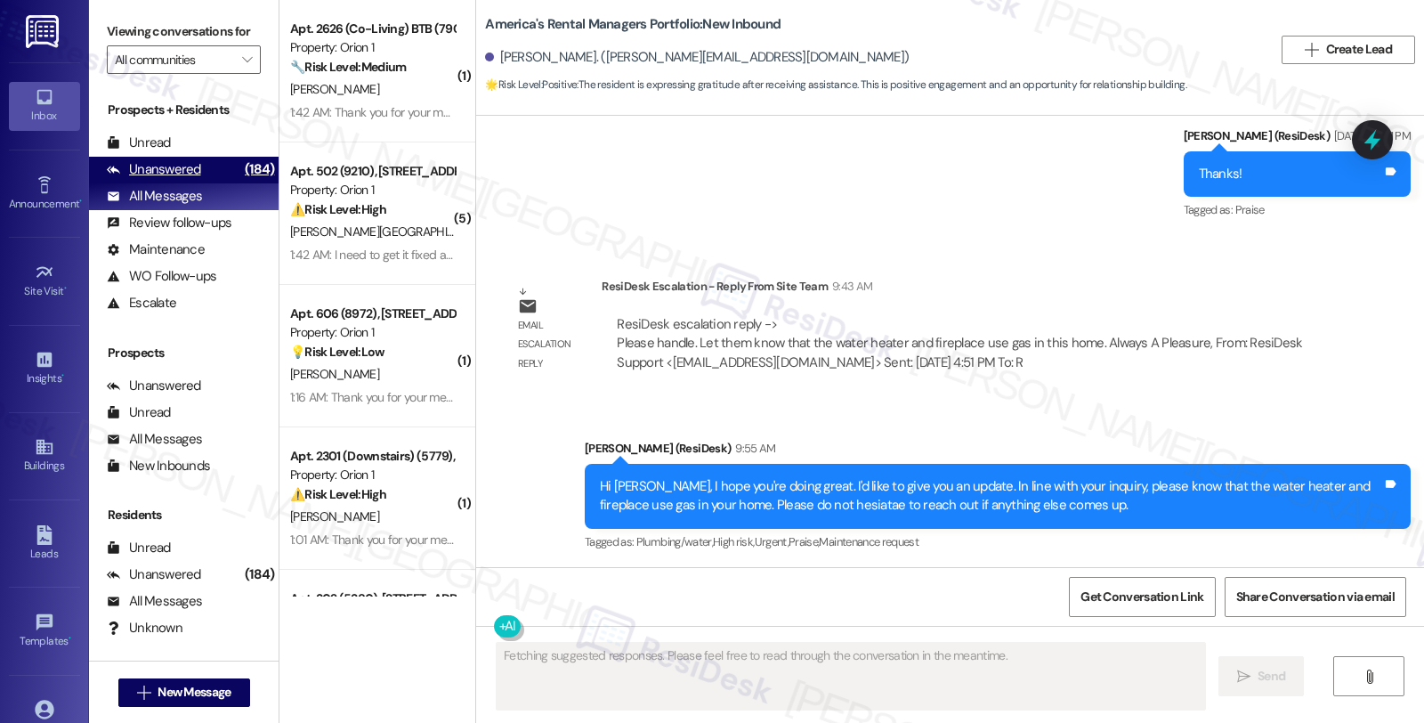
click at [164, 179] on div "Unanswered" at bounding box center [154, 169] width 94 height 19
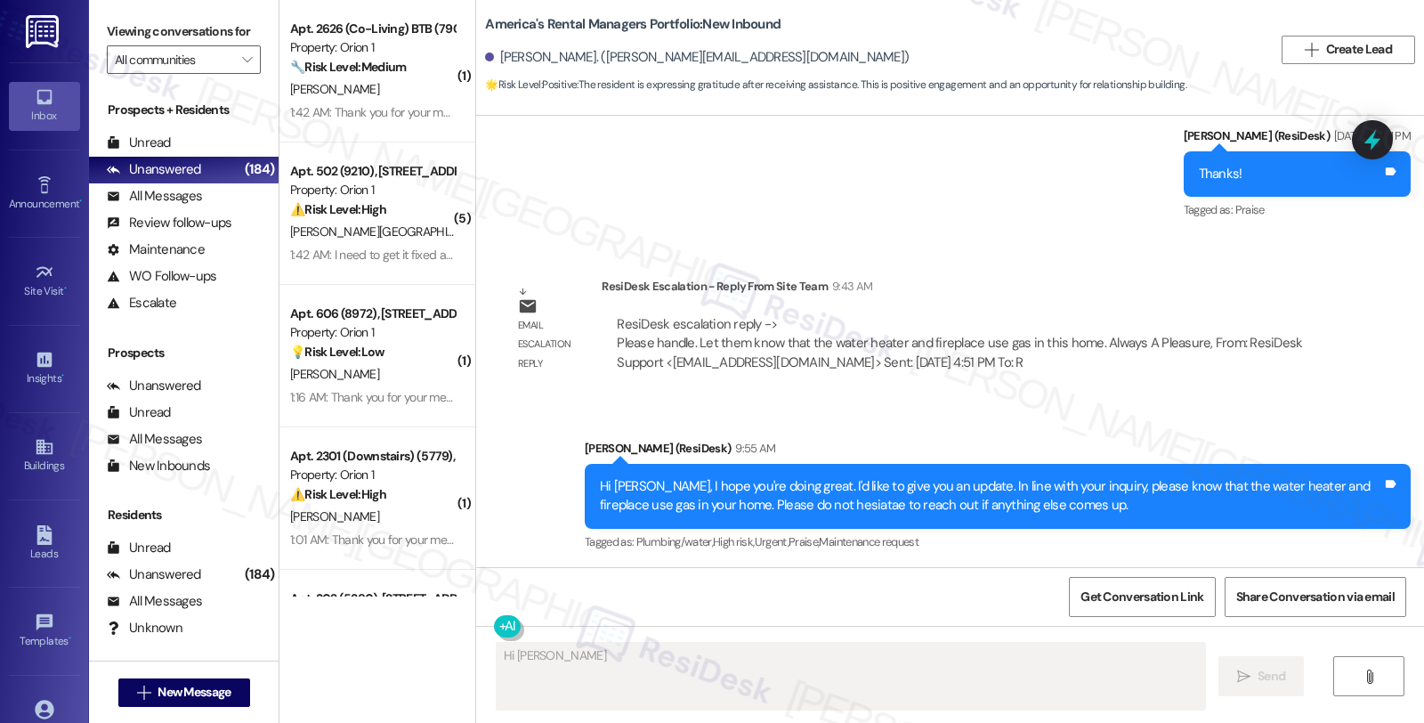
type textarea "Hi Jessica,"
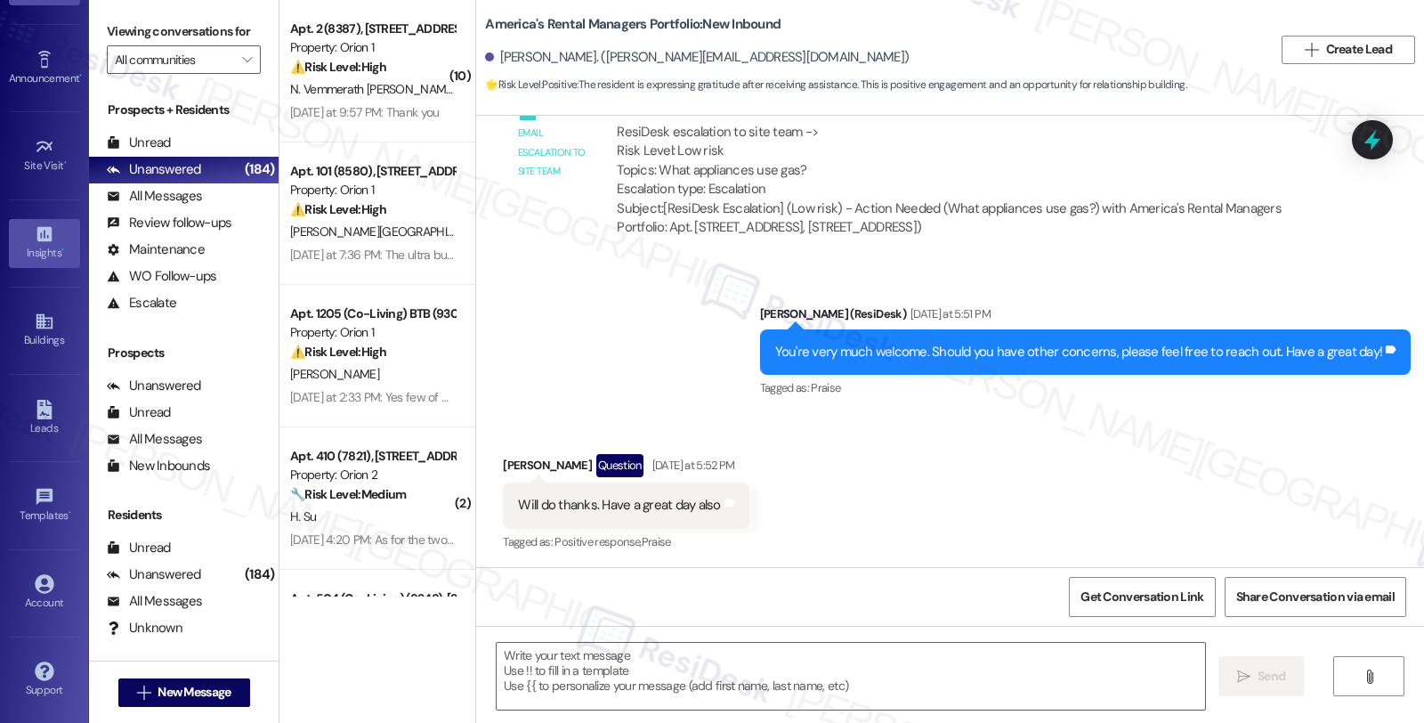
scroll to position [128, 0]
click at [1284, 422] on div "Received via SMS Jessica Zahriyeh Question Yesterday at 5:52 PM Will do thanks.…" at bounding box center [950, 491] width 948 height 154
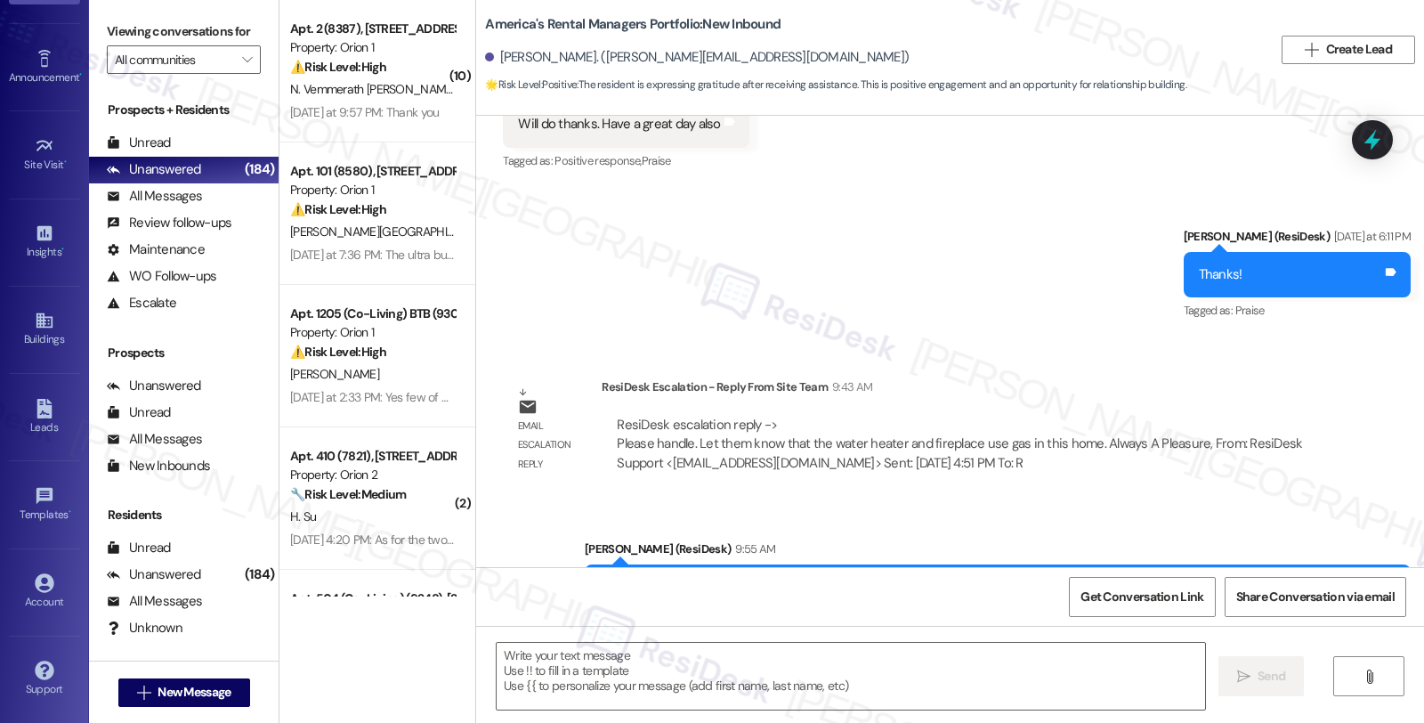
scroll to position [1049, 0]
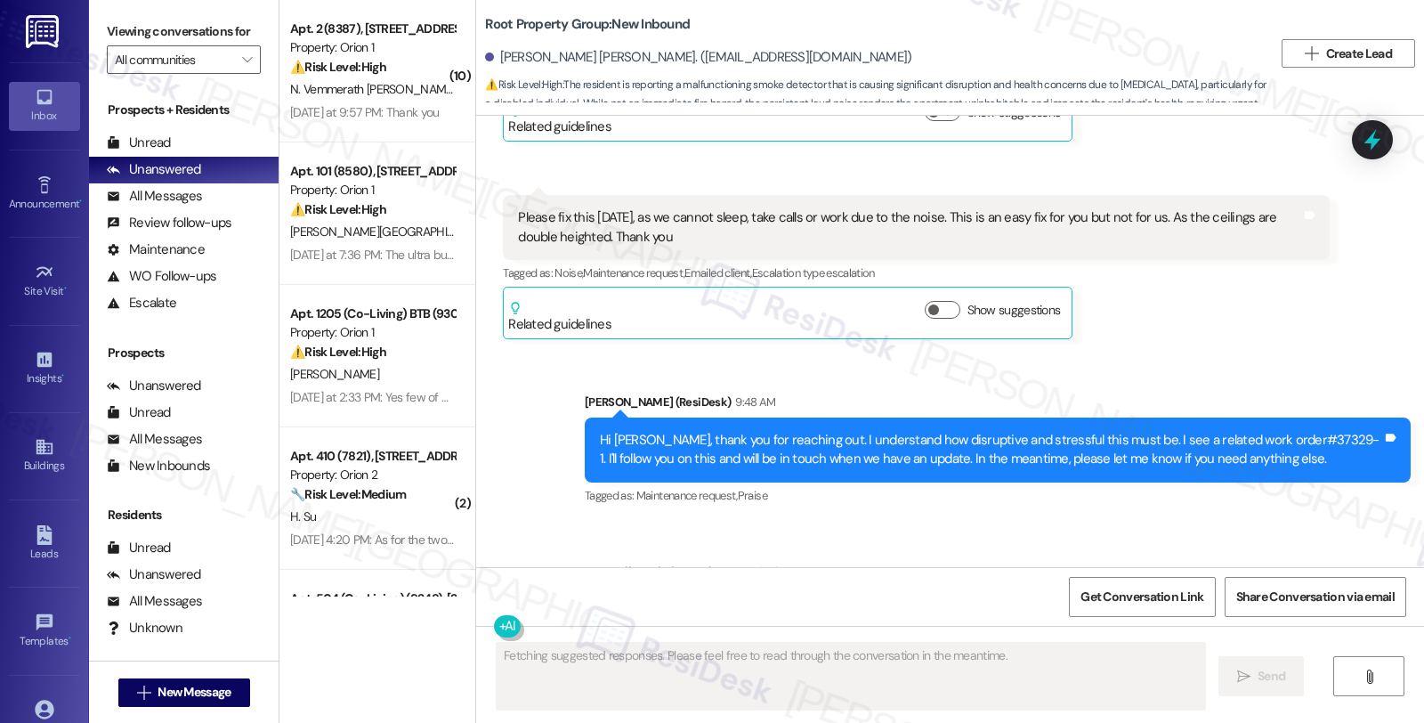
scroll to position [1746, 0]
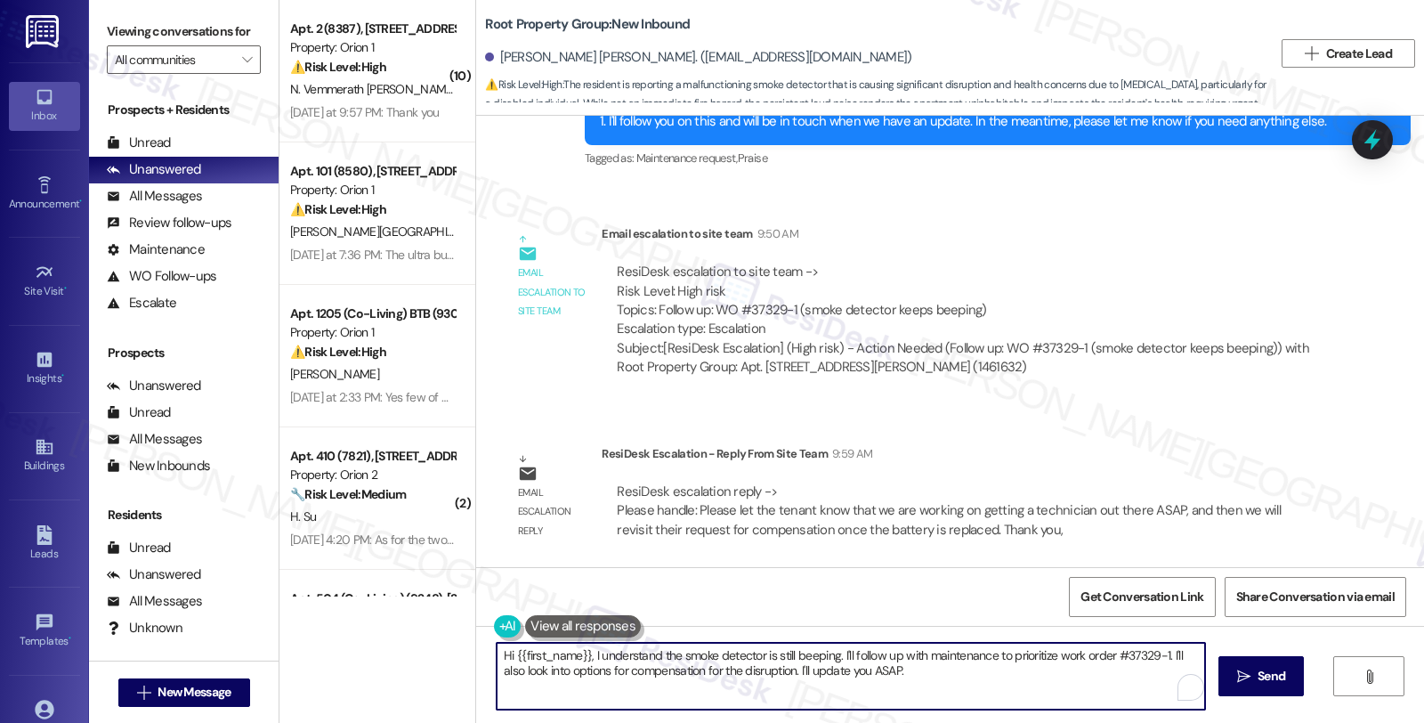
drag, startPoint x: 583, startPoint y: 656, endPoint x: 944, endPoint y: 698, distance: 363.8
click at [944, 698] on textarea "Hi {{first_name}}, I understand the smoke detector is still beeping. I'll follo…" at bounding box center [851, 676] width 709 height 67
paste textarea "Please let the tenant know that we are working on getting a technician out ther…"
click at [581, 655] on textarea "Hi {{first_name}}, Please let the tenant know that we are working on getting a …" at bounding box center [848, 676] width 709 height 67
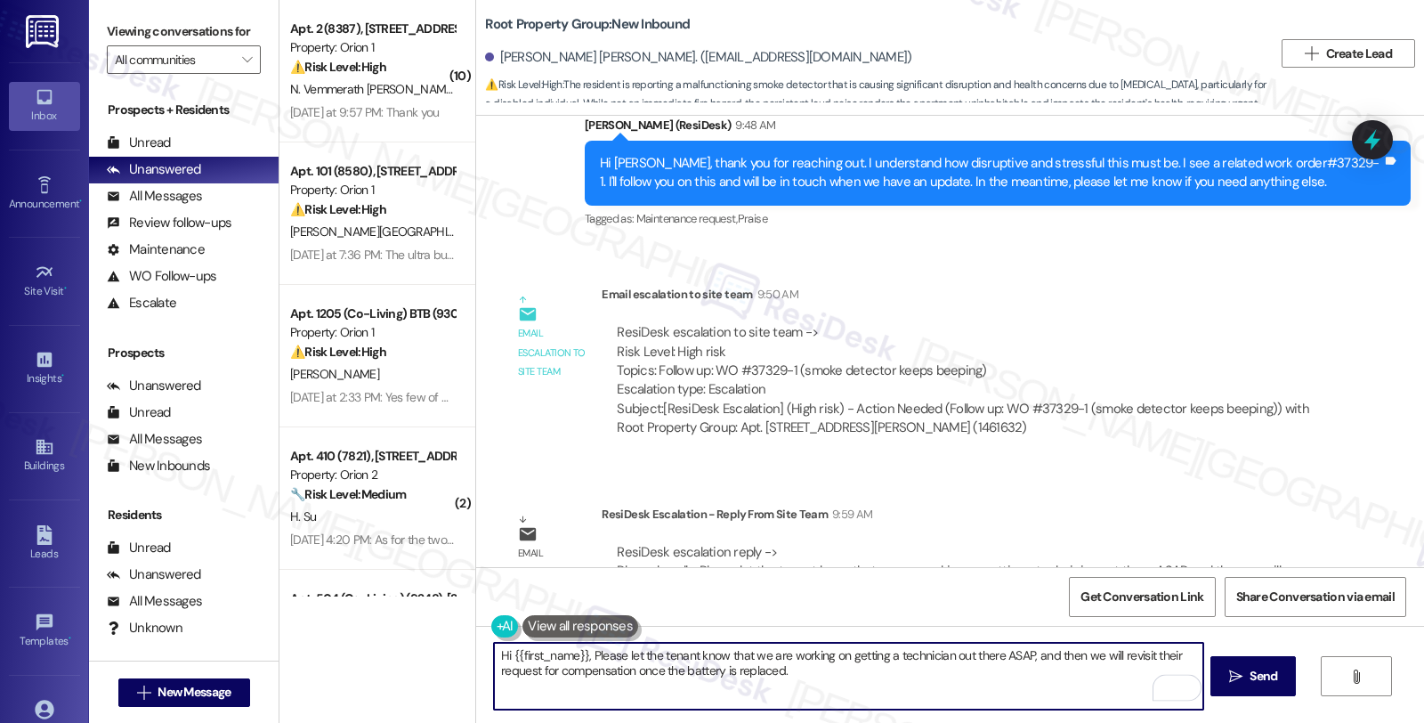
scroll to position [1549, 0]
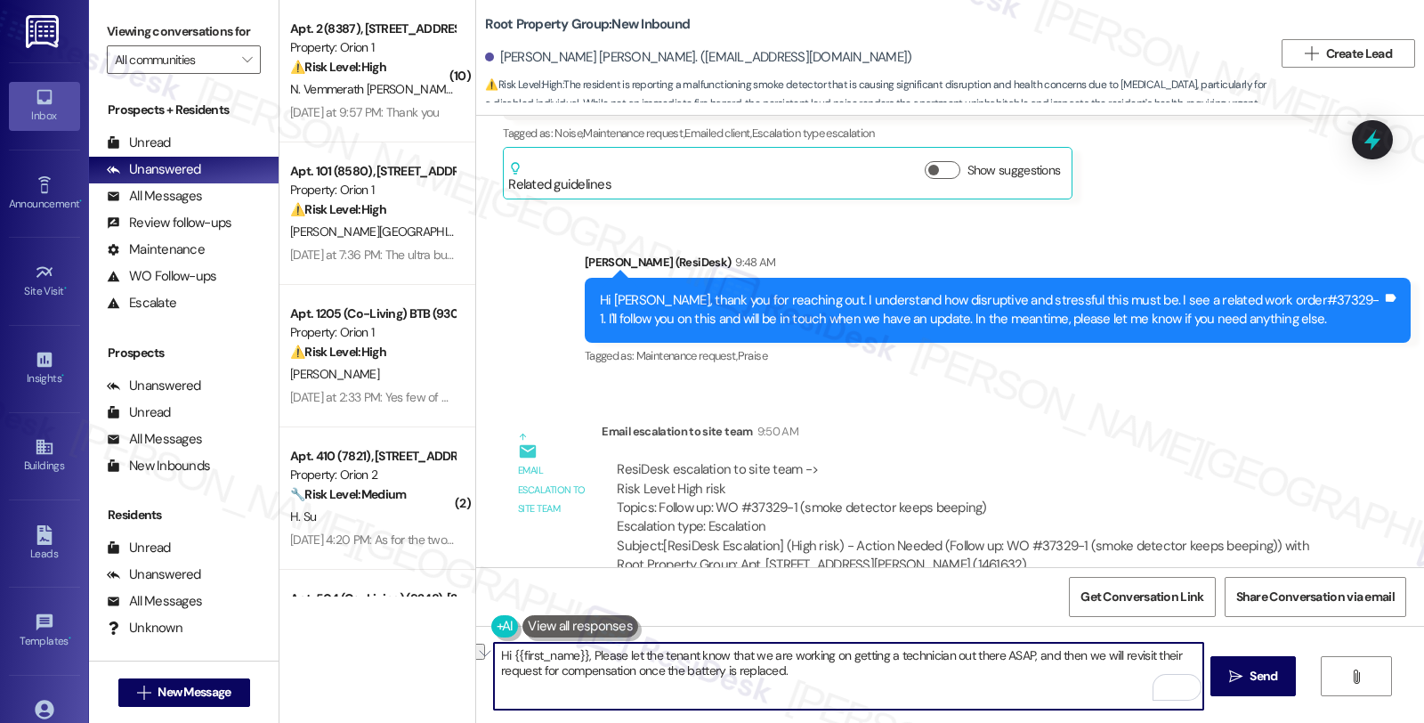
drag, startPoint x: 584, startPoint y: 652, endPoint x: 458, endPoint y: 652, distance: 125.5
click at [458, 652] on div "( 10 ) Apt. 2 (8387), [STREET_ADDRESS] Property: Orion 1 ⚠️ Risk Level: High Th…" at bounding box center [851, 361] width 1145 height 723
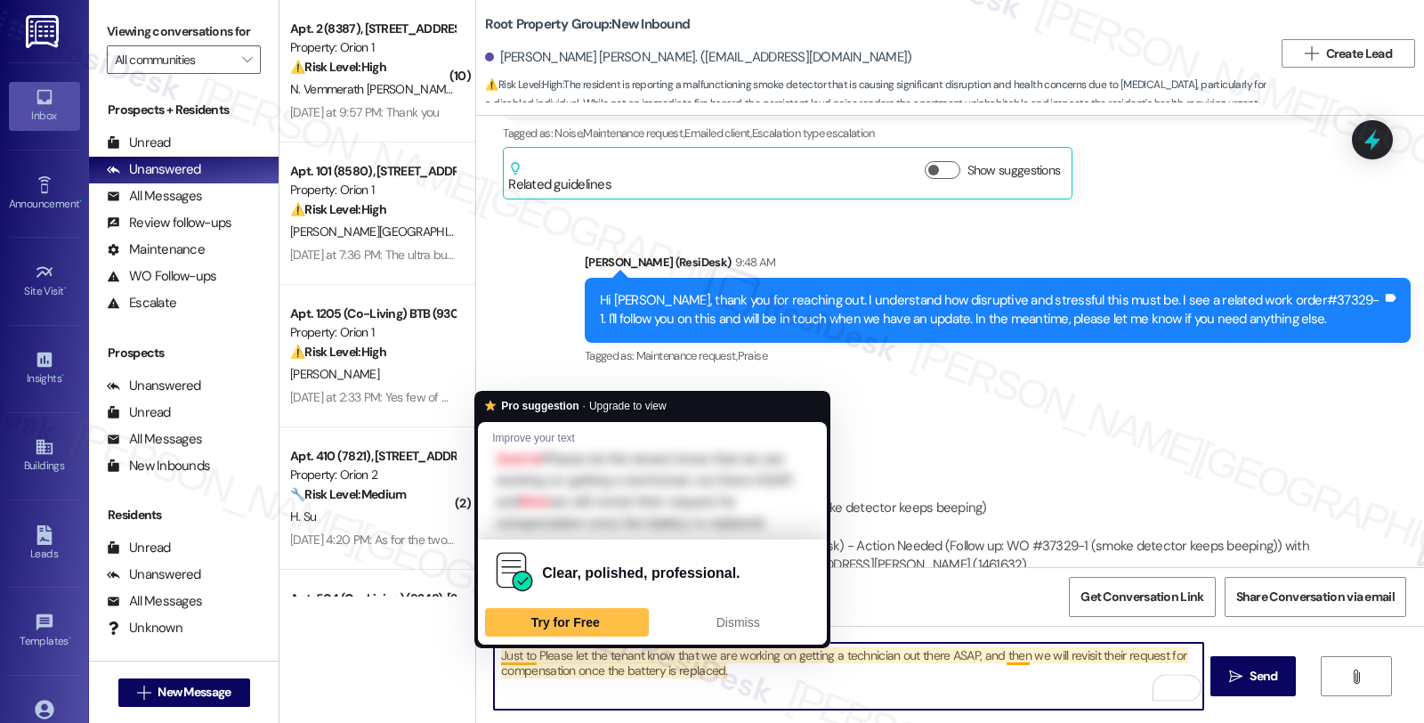
click at [522, 653] on textarea "Just to Please let the tenant know that we are working on getting a technician …" at bounding box center [848, 676] width 709 height 67
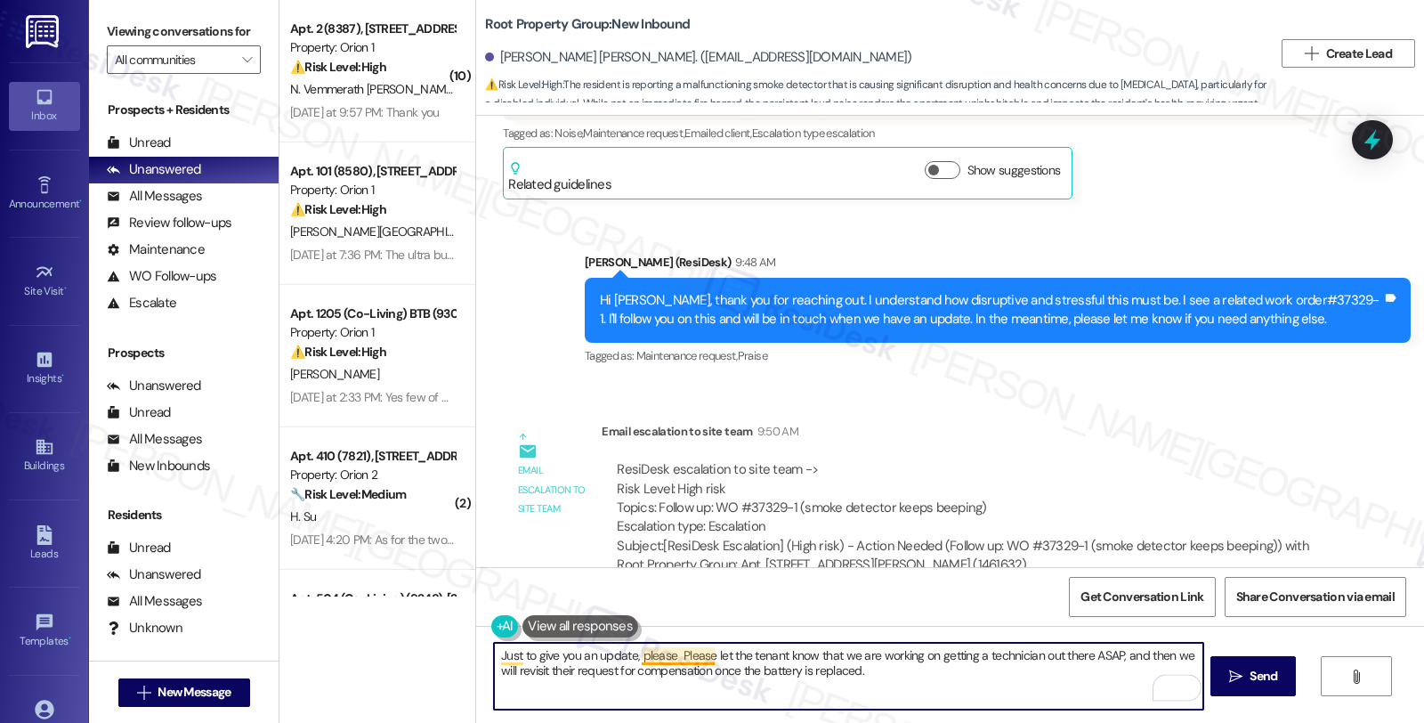
click at [677, 652] on textarea "Just to give you an update, please Please let the tenant know that we are worki…" at bounding box center [848, 676] width 709 height 67
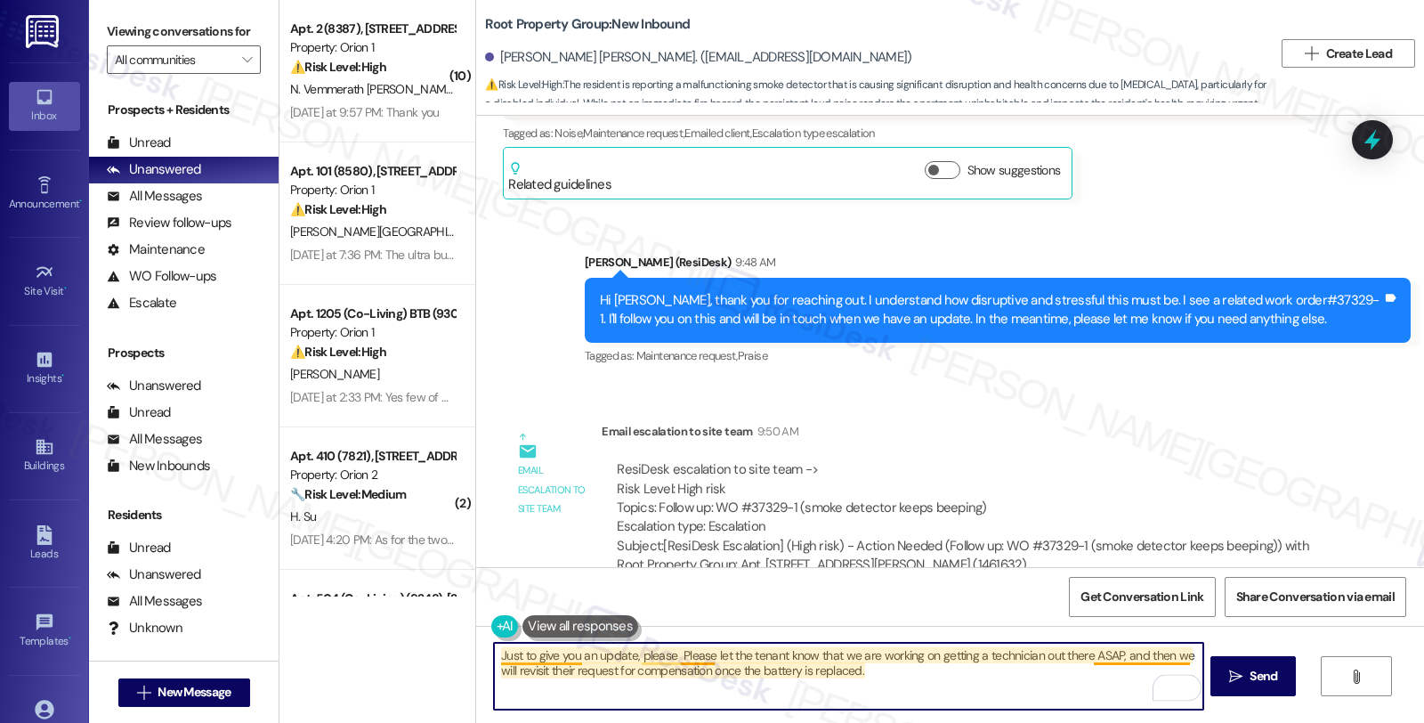
click at [677, 652] on textarea "Just to give you an update, please Please let the tenant know that we are worki…" at bounding box center [848, 676] width 709 height 67
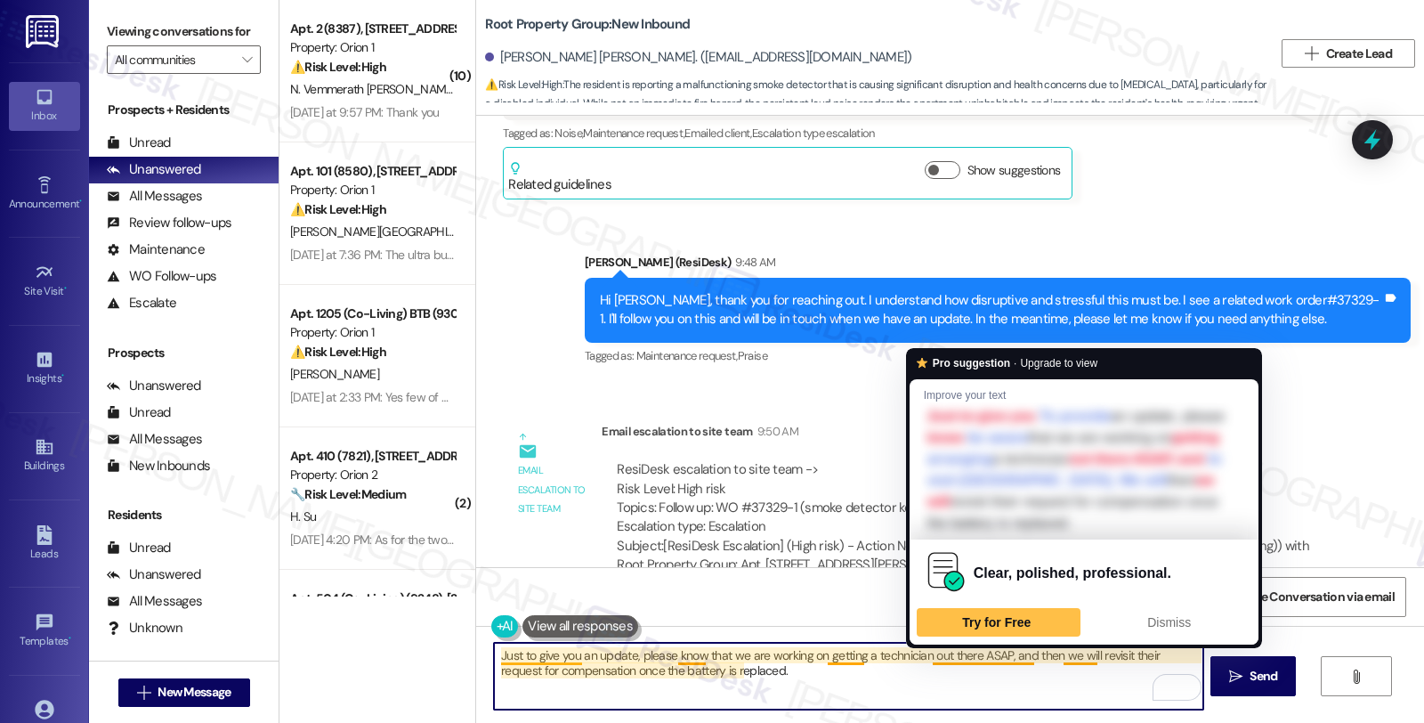
click at [998, 652] on textarea "Just to give you an update, please know that we are working on getting a techni…" at bounding box center [848, 676] width 709 height 67
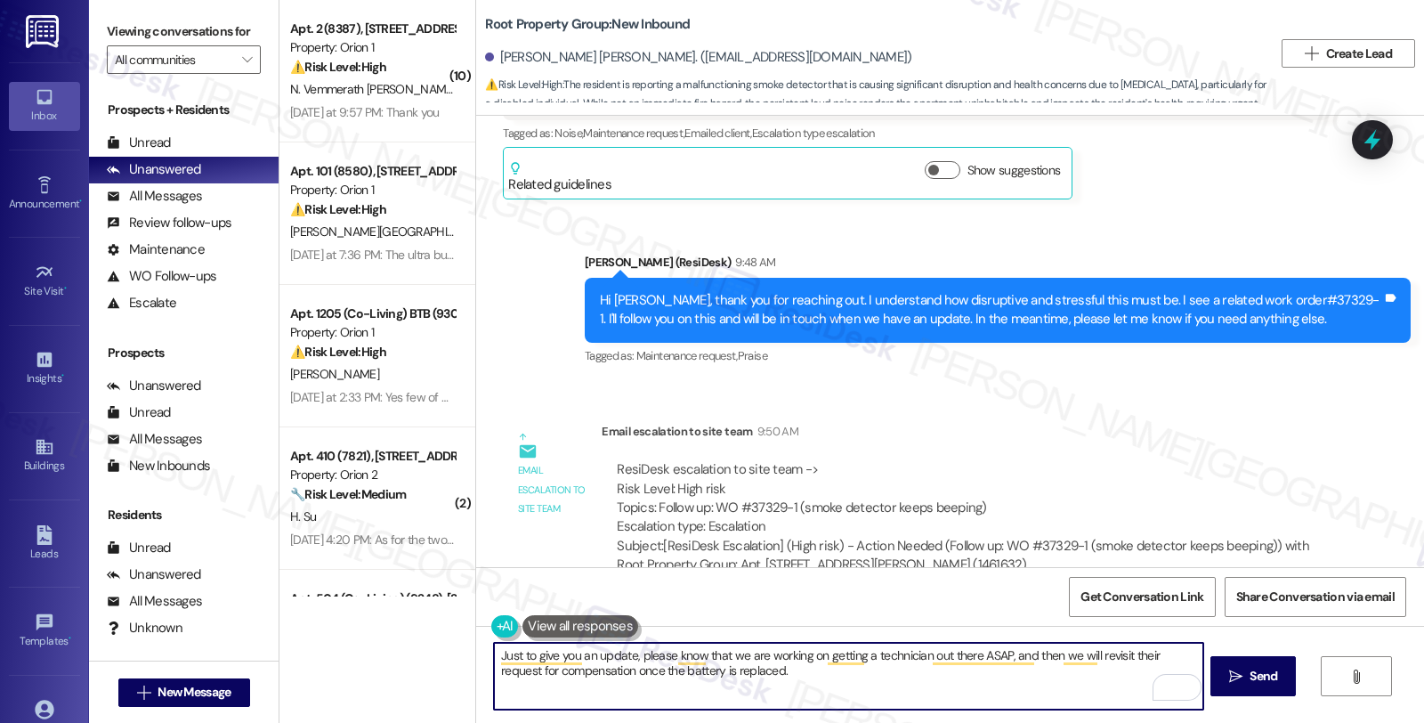
click at [1133, 647] on textarea "Just to give you an update, please know that we are working on getting a techni…" at bounding box center [848, 676] width 709 height 67
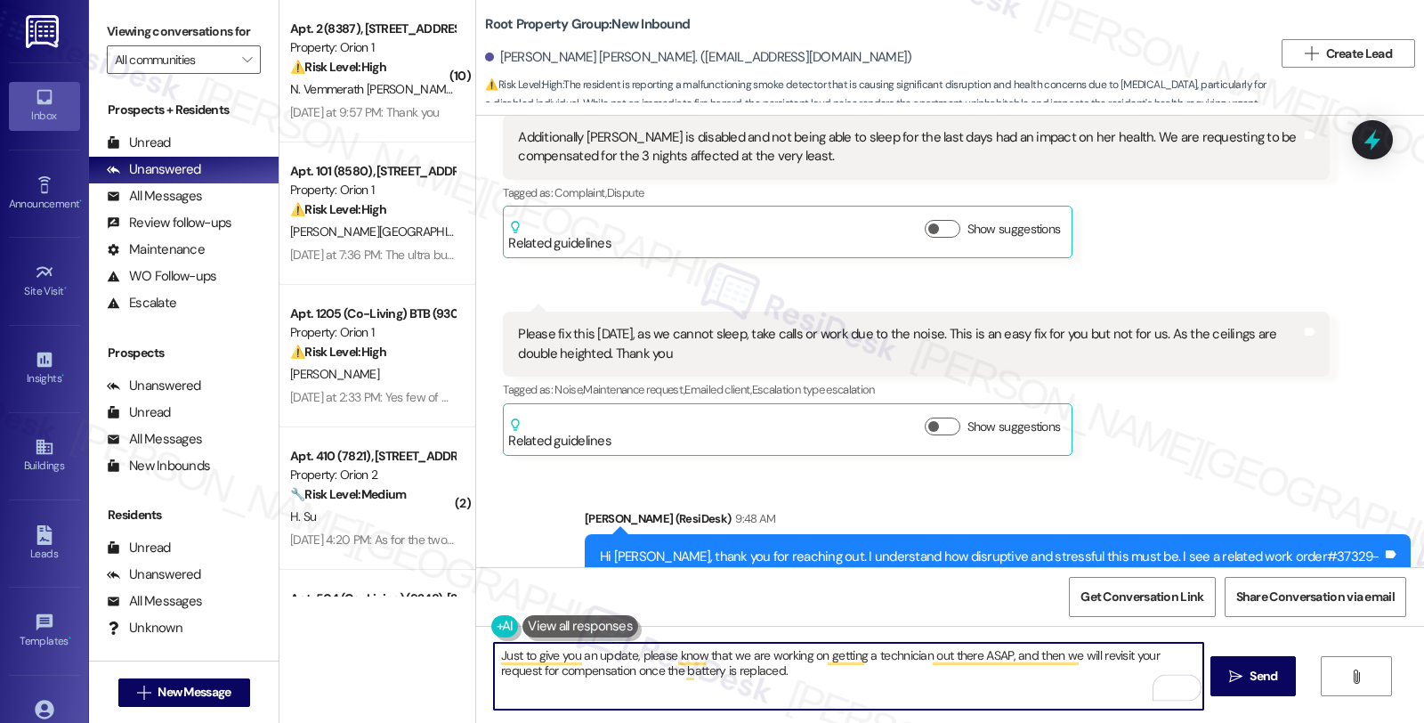
scroll to position [1251, 0]
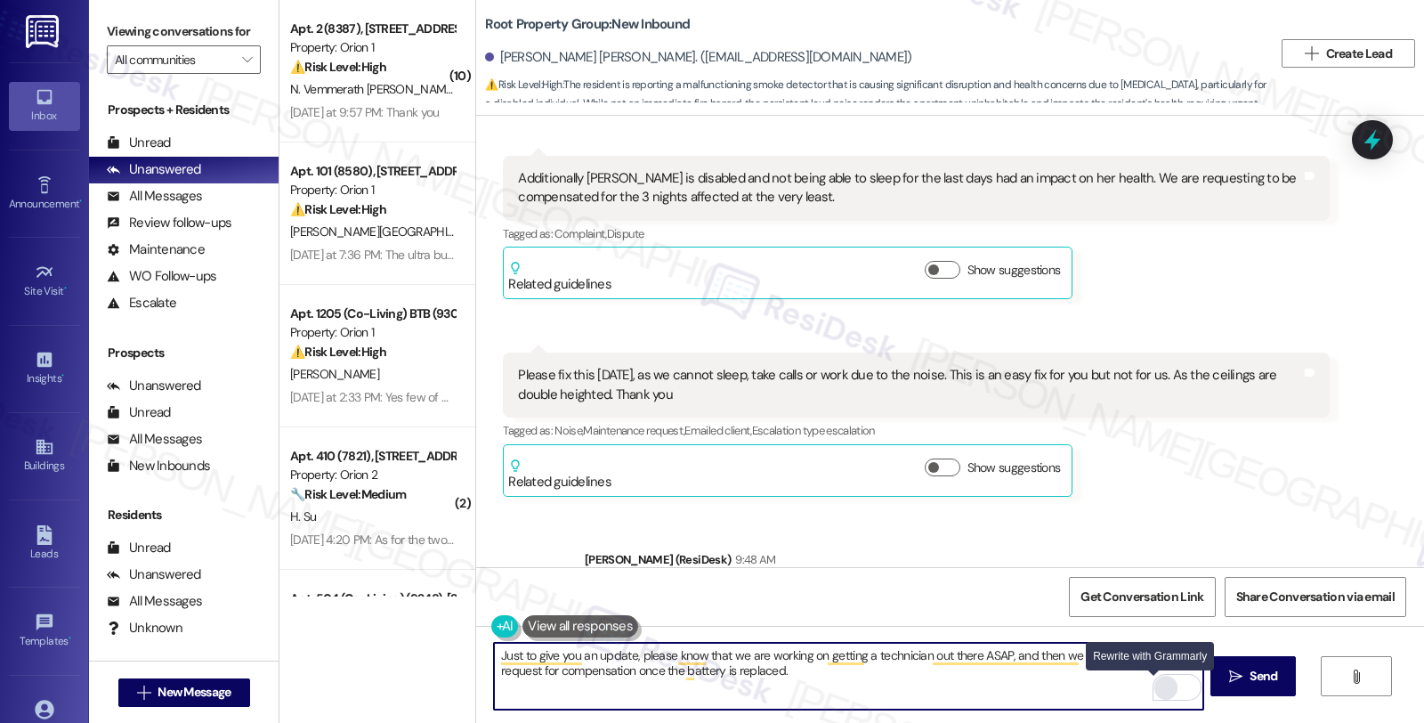
click at [1156, 685] on div "Rewrite with Grammarly" at bounding box center [1166, 687] width 20 height 20
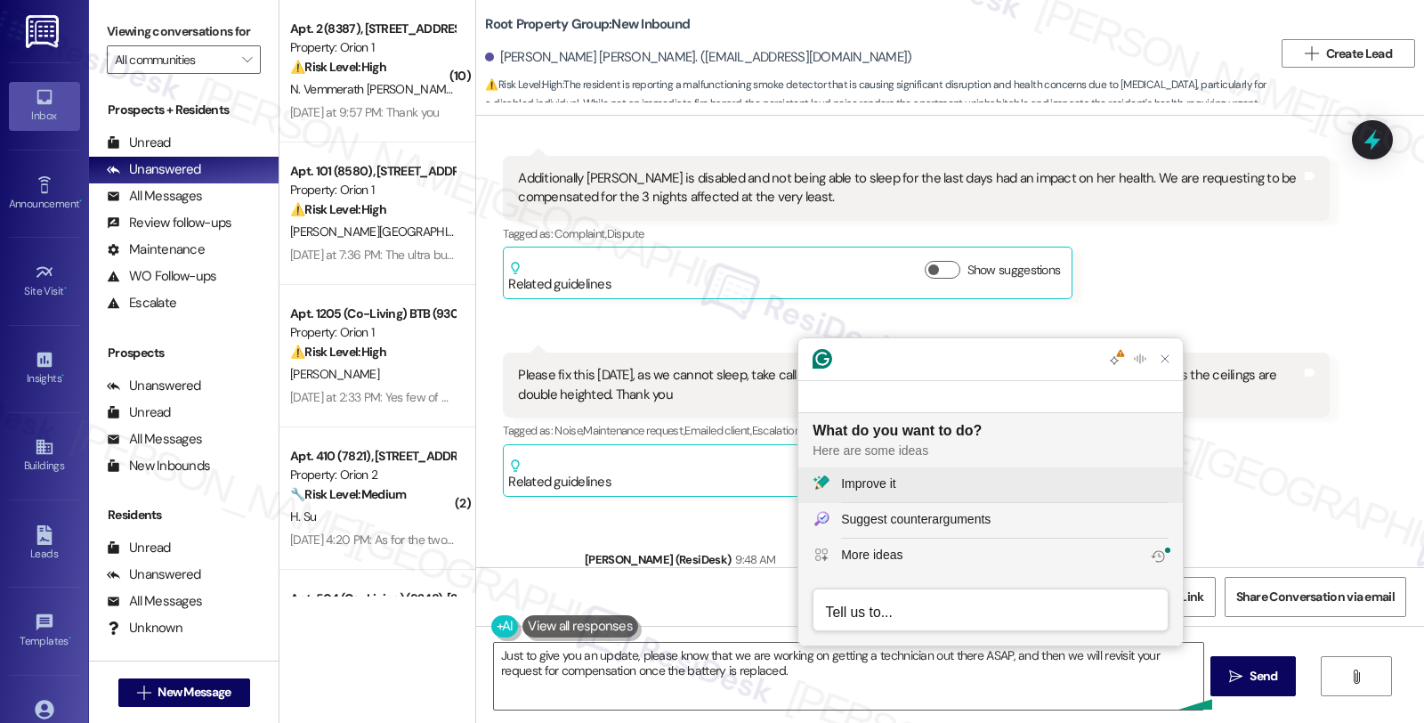
scroll to position [0, 0]
click at [910, 481] on div "Improve it" at bounding box center [1005, 483] width 328 height 19
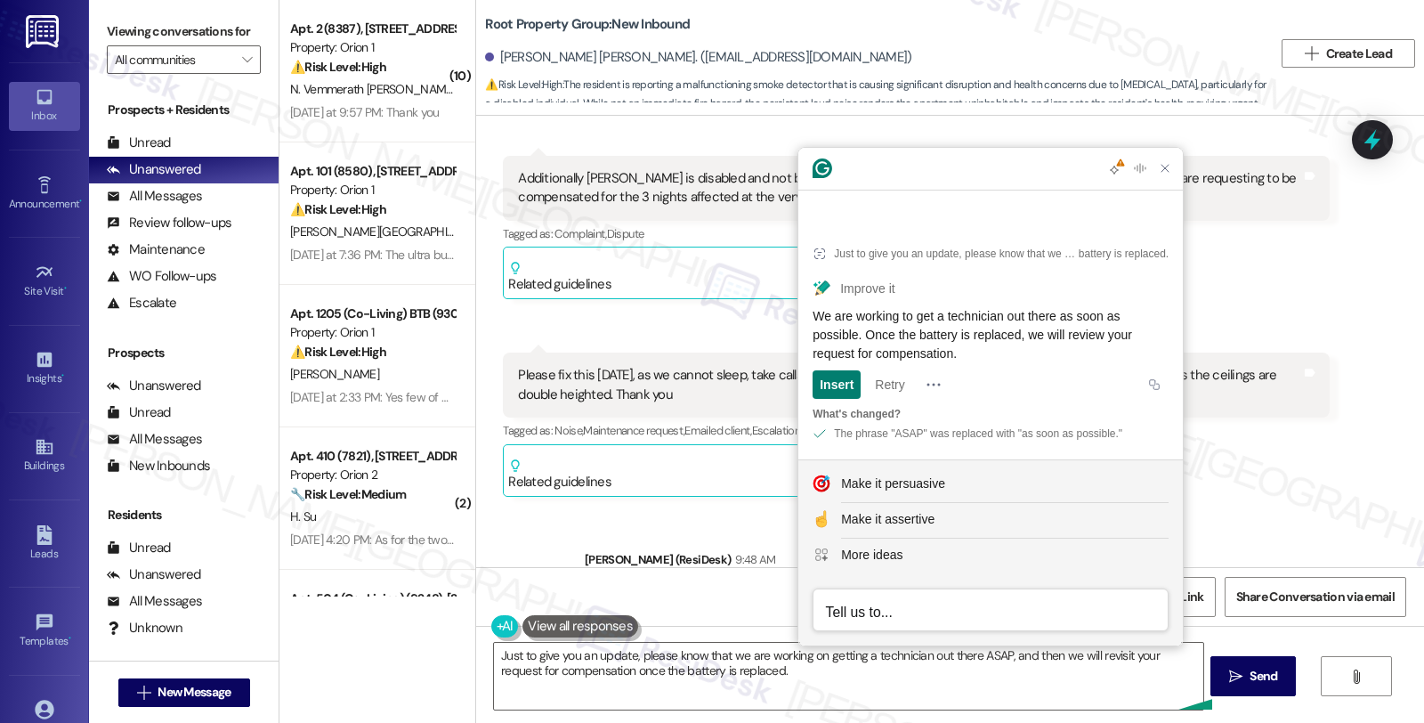
drag, startPoint x: 882, startPoint y: 334, endPoint x: 1016, endPoint y: 357, distance: 135.5
click at [1016, 357] on div "We are working to get a technician out there as soon as possible. Once the batt…" at bounding box center [991, 335] width 356 height 56
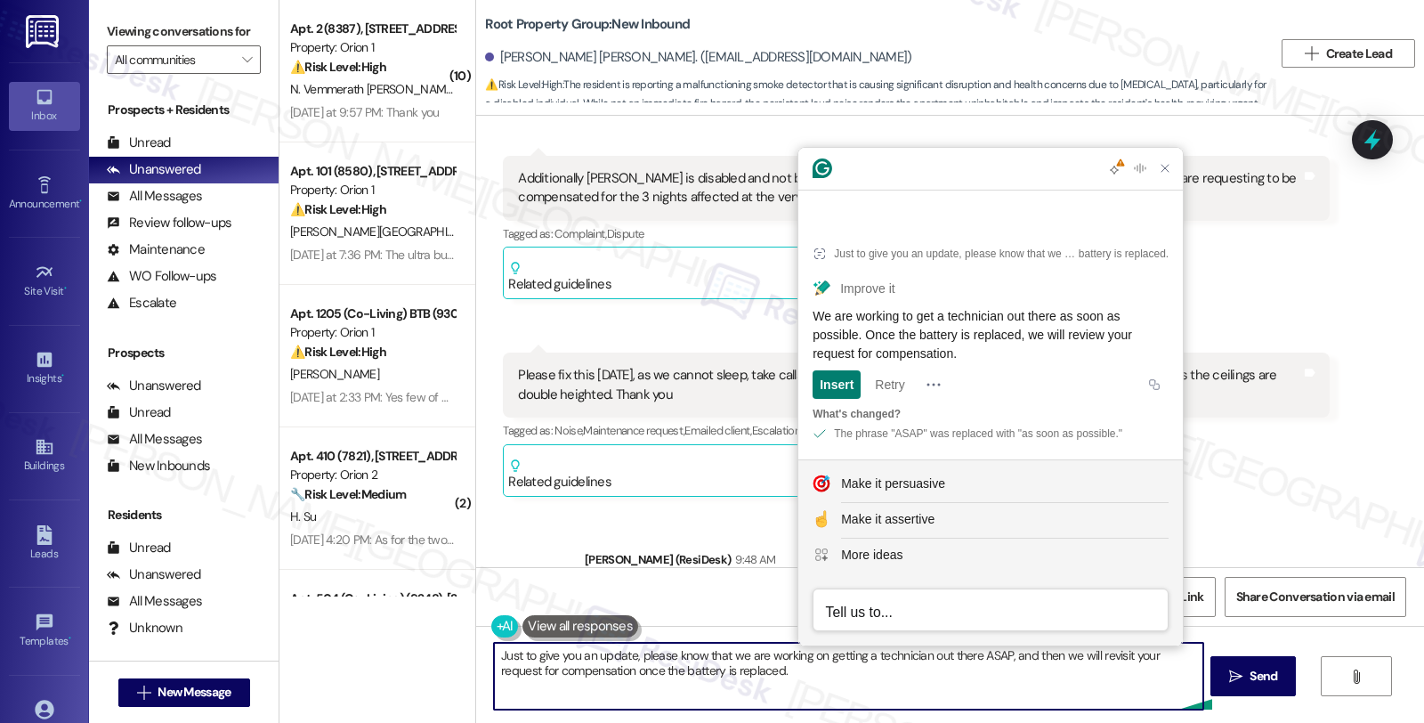
click at [885, 683] on textarea "Just to give you an update, please know that we are working on getting a techni…" at bounding box center [848, 676] width 709 height 67
click at [997, 655] on textarea "Just to give you an update, please know that we are working on getting a techni…" at bounding box center [848, 676] width 709 height 67
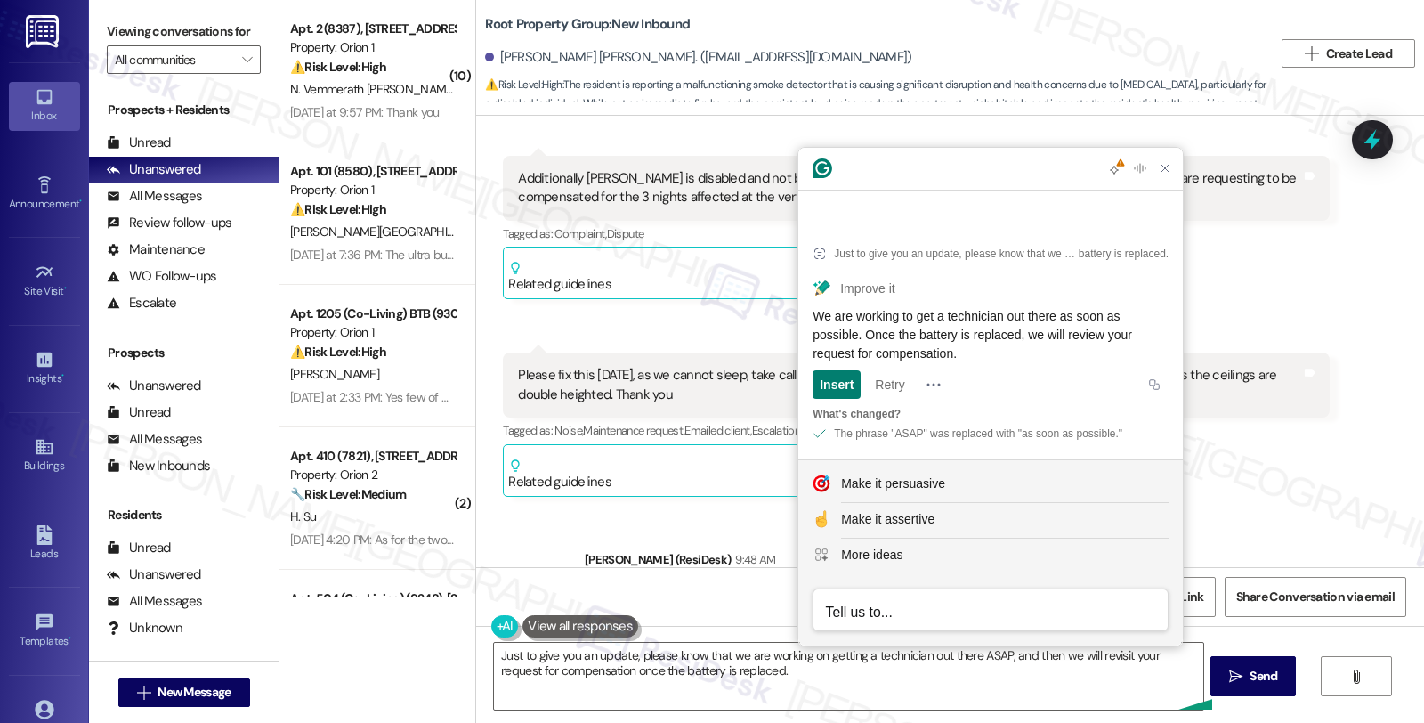
drag, startPoint x: 814, startPoint y: 313, endPoint x: 1016, endPoint y: 354, distance: 205.3
click at [1016, 354] on div "We are working to get a technician out there as soon as possible. Once the batt…" at bounding box center [991, 335] width 356 height 56
click at [677, 691] on textarea "Just to give you an update, please know that we are working on getting a techni…" at bounding box center [848, 676] width 709 height 67
drag, startPoint x: 839, startPoint y: 310, endPoint x: 994, endPoint y: 347, distance: 159.3
click at [994, 347] on div "We are working to get a technician out there as soon as possible. Once the batt…" at bounding box center [991, 335] width 356 height 56
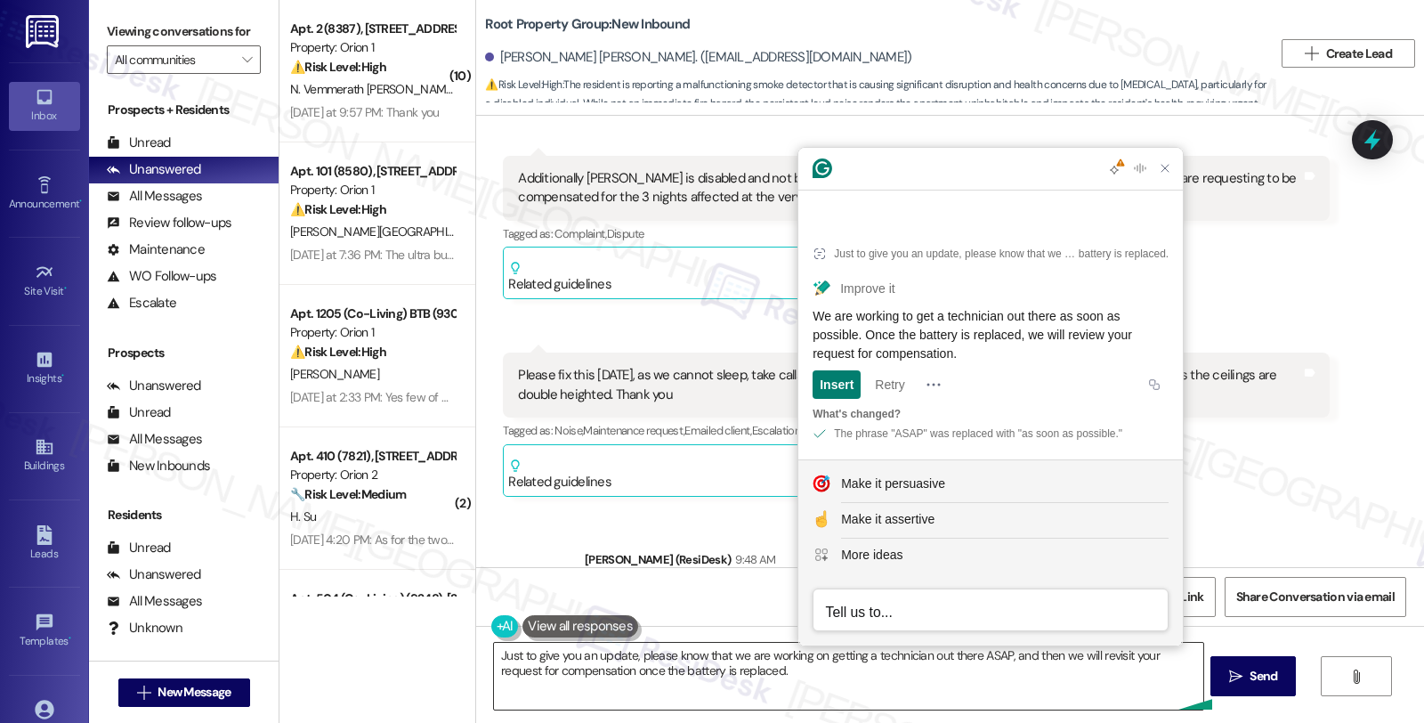
click at [778, 660] on textarea "Just to give you an update, please know that we are working on getting a techni…" at bounding box center [848, 676] width 709 height 67
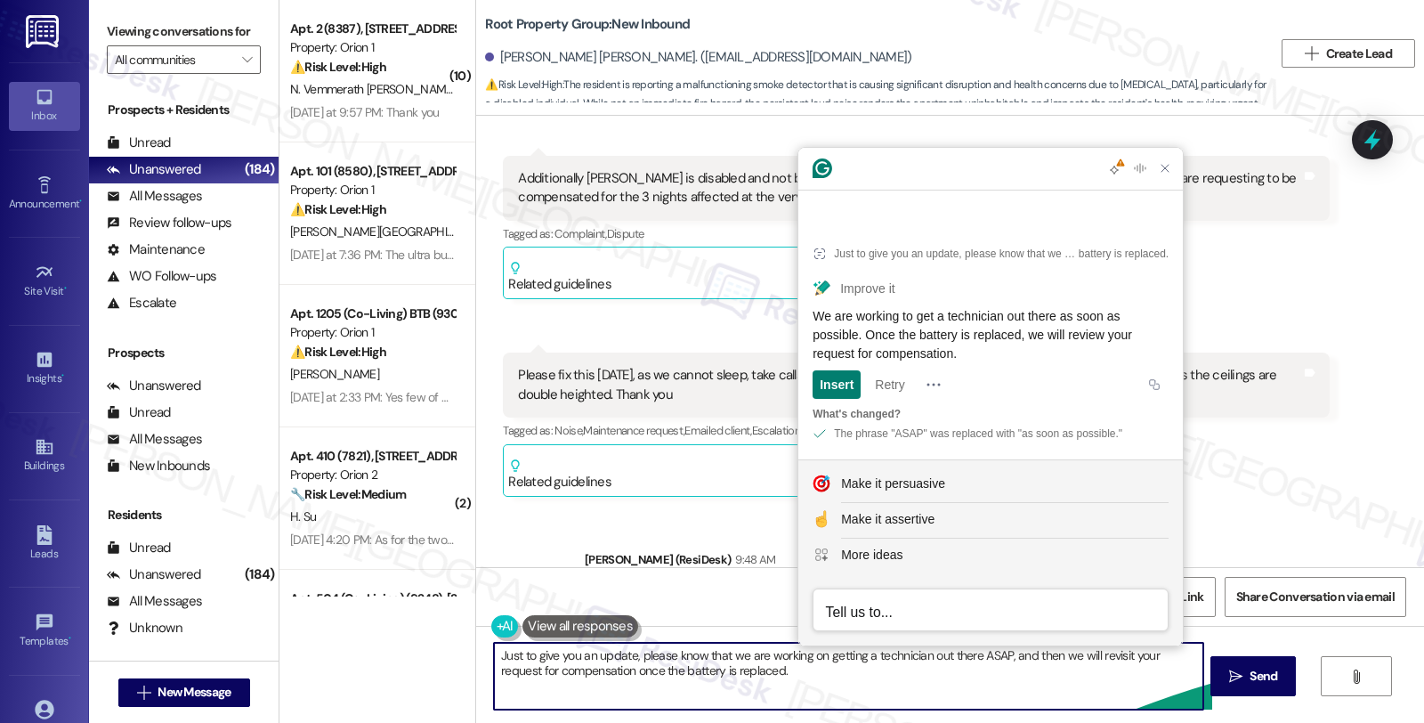
drag, startPoint x: 724, startPoint y: 656, endPoint x: 778, endPoint y: 675, distance: 57.4
click at [778, 675] on textarea "Just to give you an update, please know that we are working on getting a techni…" at bounding box center [848, 676] width 709 height 67
paste textarea "are working to get a technician out there as soon as possible. Once the battery…"
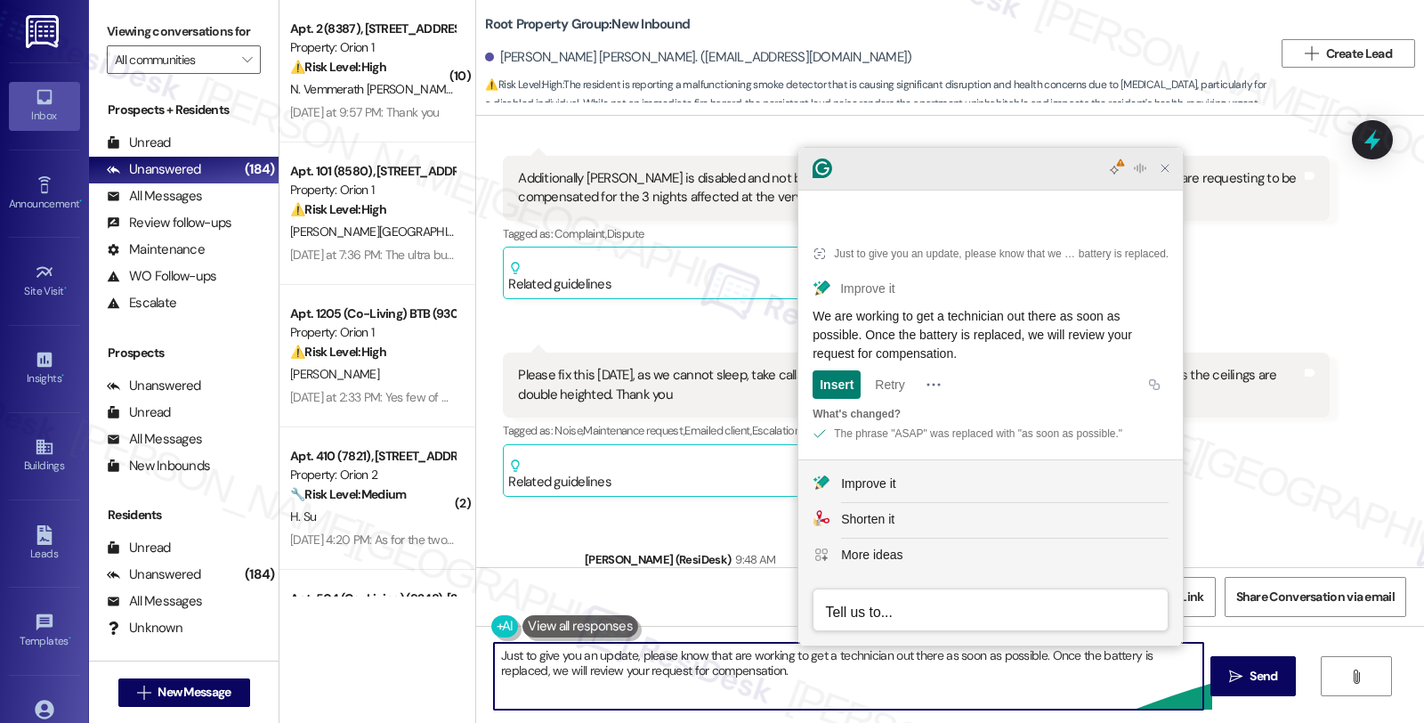
click at [1162, 175] on icon "Close Grammarly Assistant" at bounding box center [1165, 168] width 14 height 14
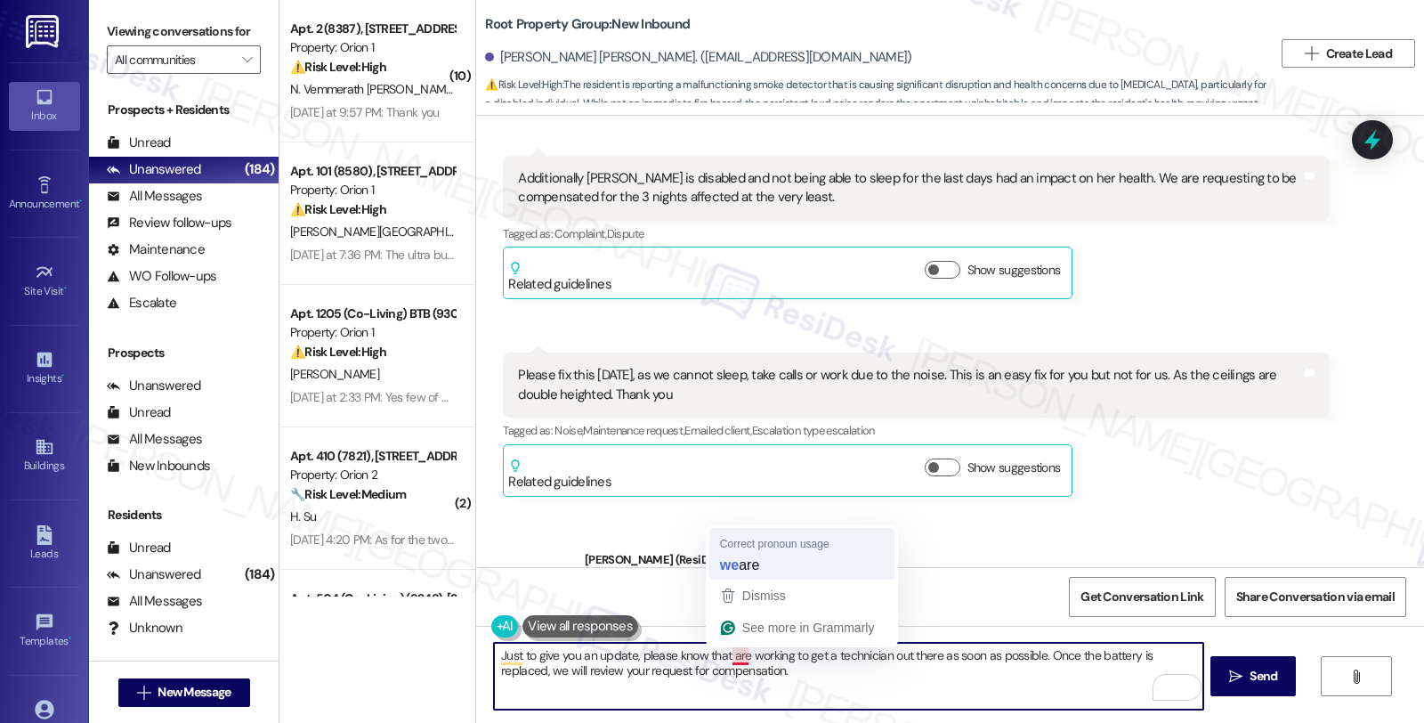
type textarea "Just to give you an update, please know that we are working to get a technician…"
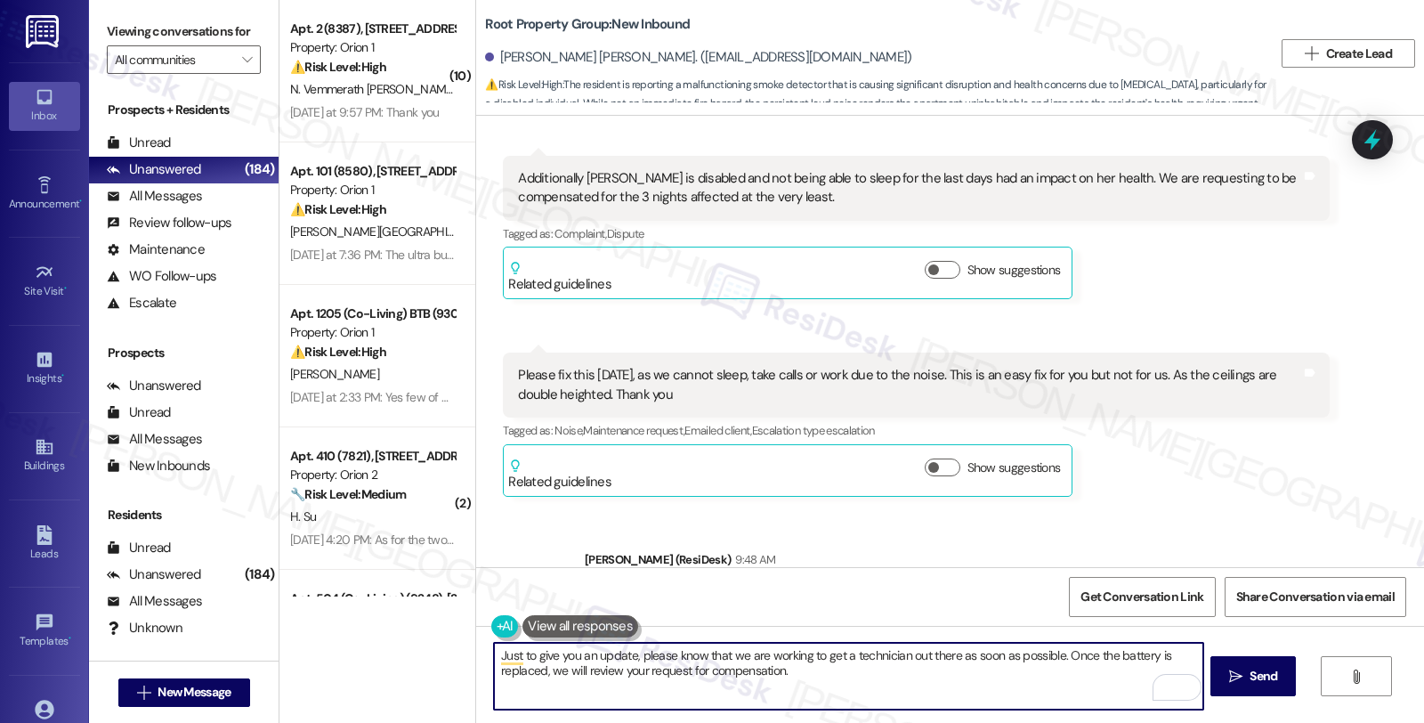
click at [798, 679] on textarea "Just to give you an update, please know that we are working to get a technician…" at bounding box center [848, 676] width 709 height 67
click at [881, 677] on textarea "Just to give you an update, please know that we are working to get a technician…" at bounding box center [848, 676] width 709 height 67
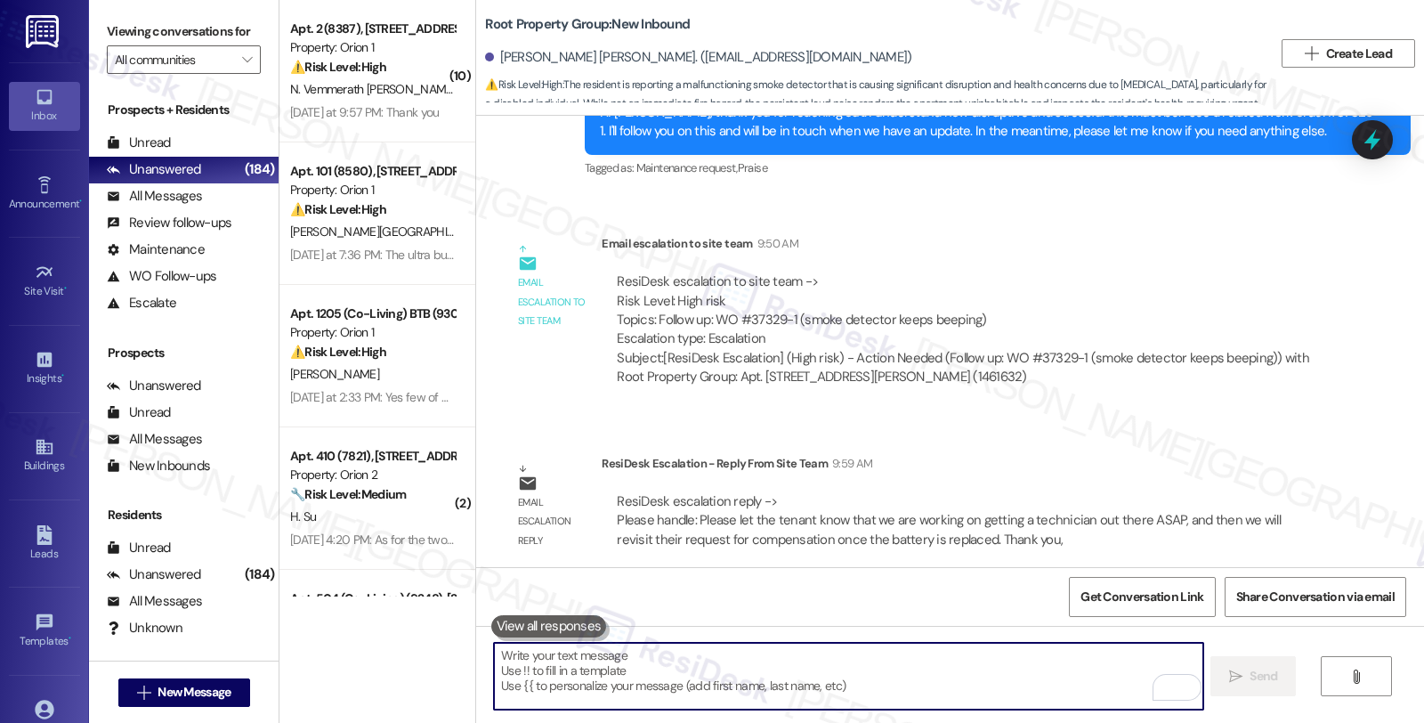
scroll to position [1746, 0]
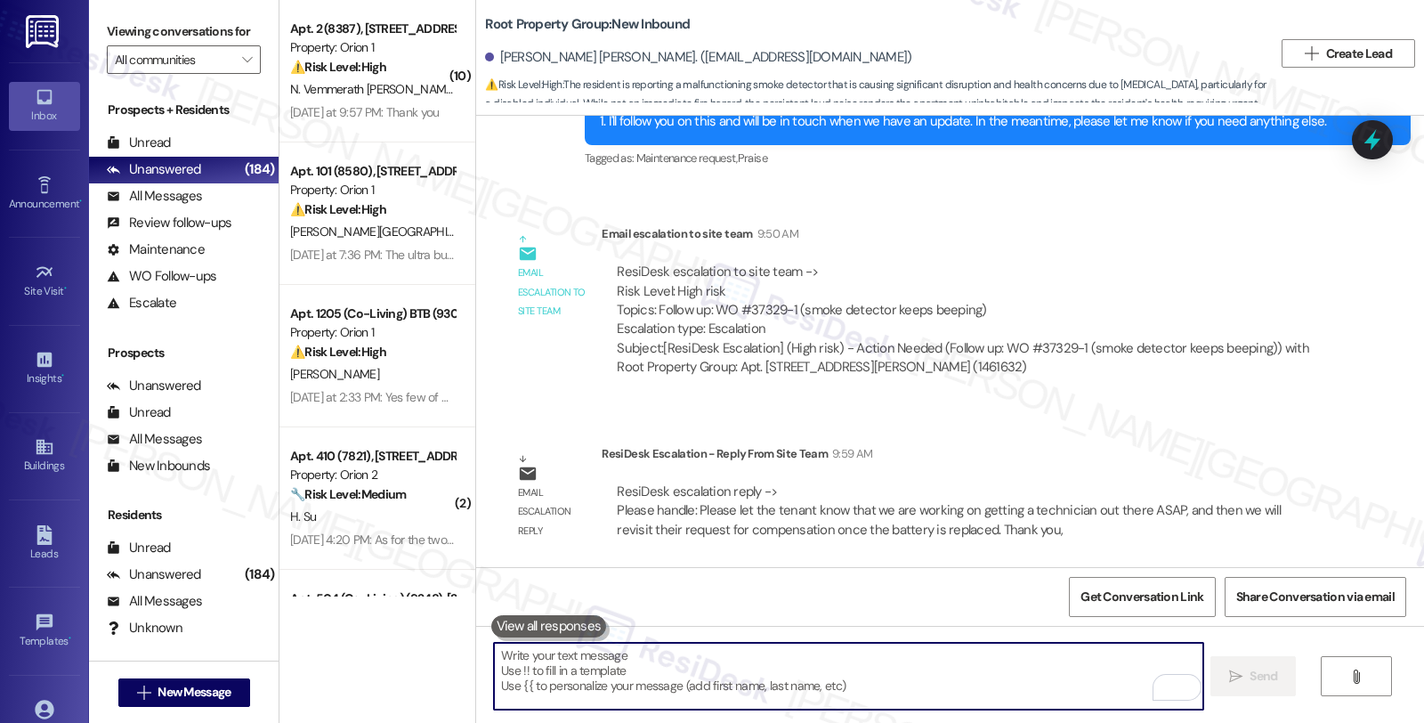
click at [776, 674] on textarea "To enrich screen reader interactions, please activate Accessibility in Grammarl…" at bounding box center [848, 676] width 709 height 67
click at [196, 206] on div "All Messages" at bounding box center [154, 196] width 95 height 19
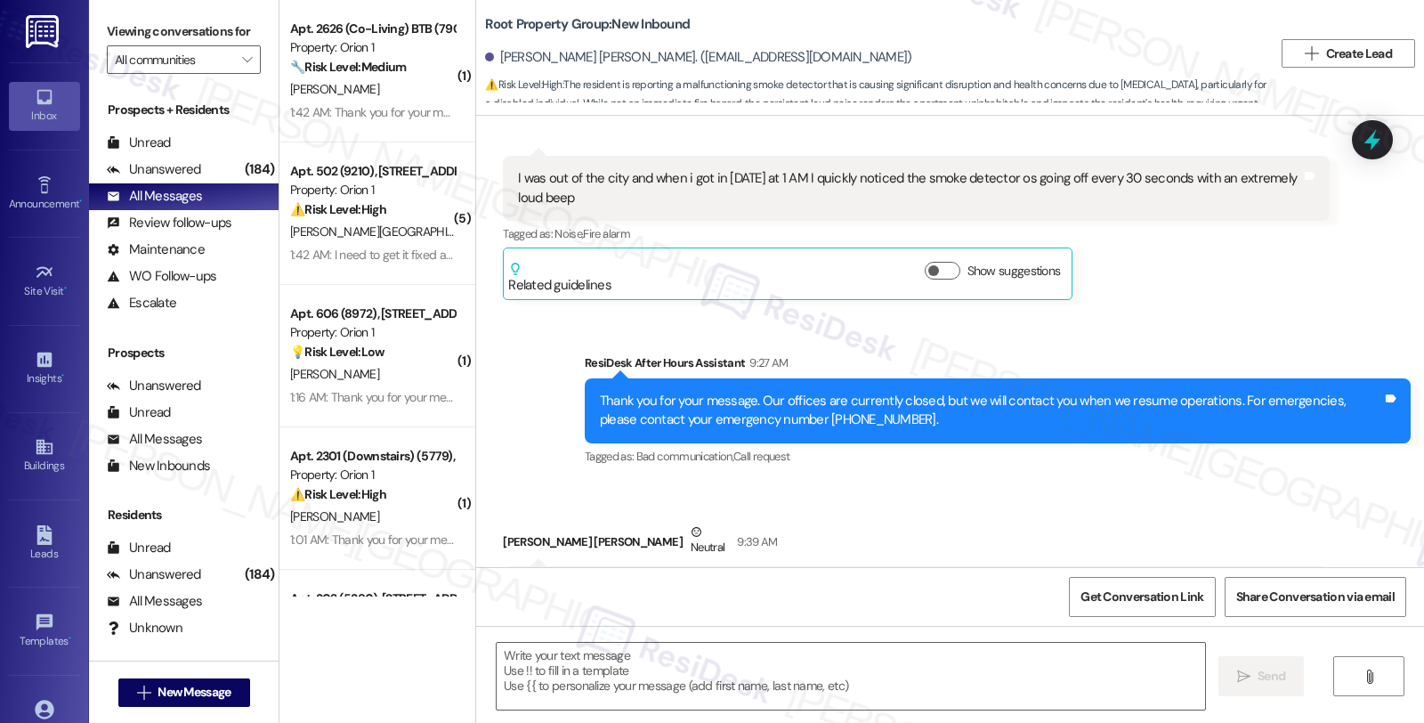
type textarea "Fetching suggested responses. Please feel free to read through the conversation…"
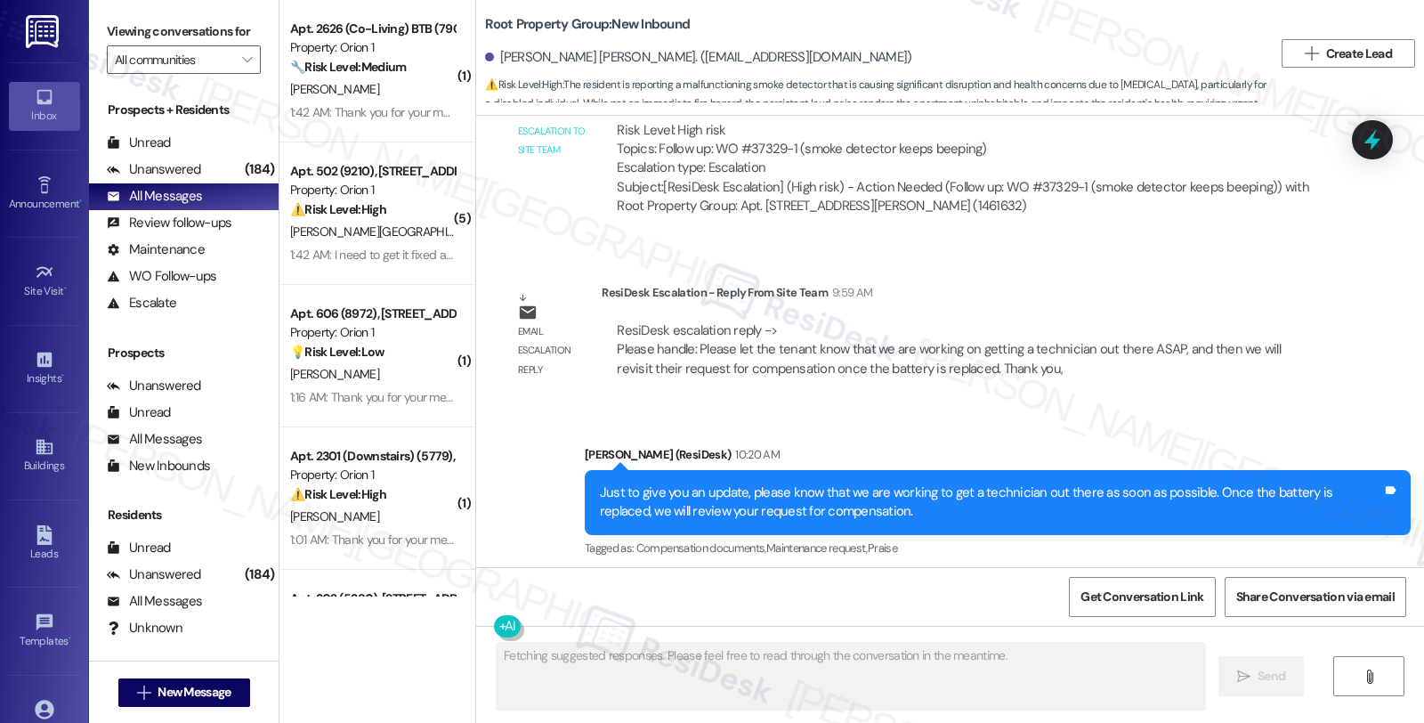
scroll to position [1915, 0]
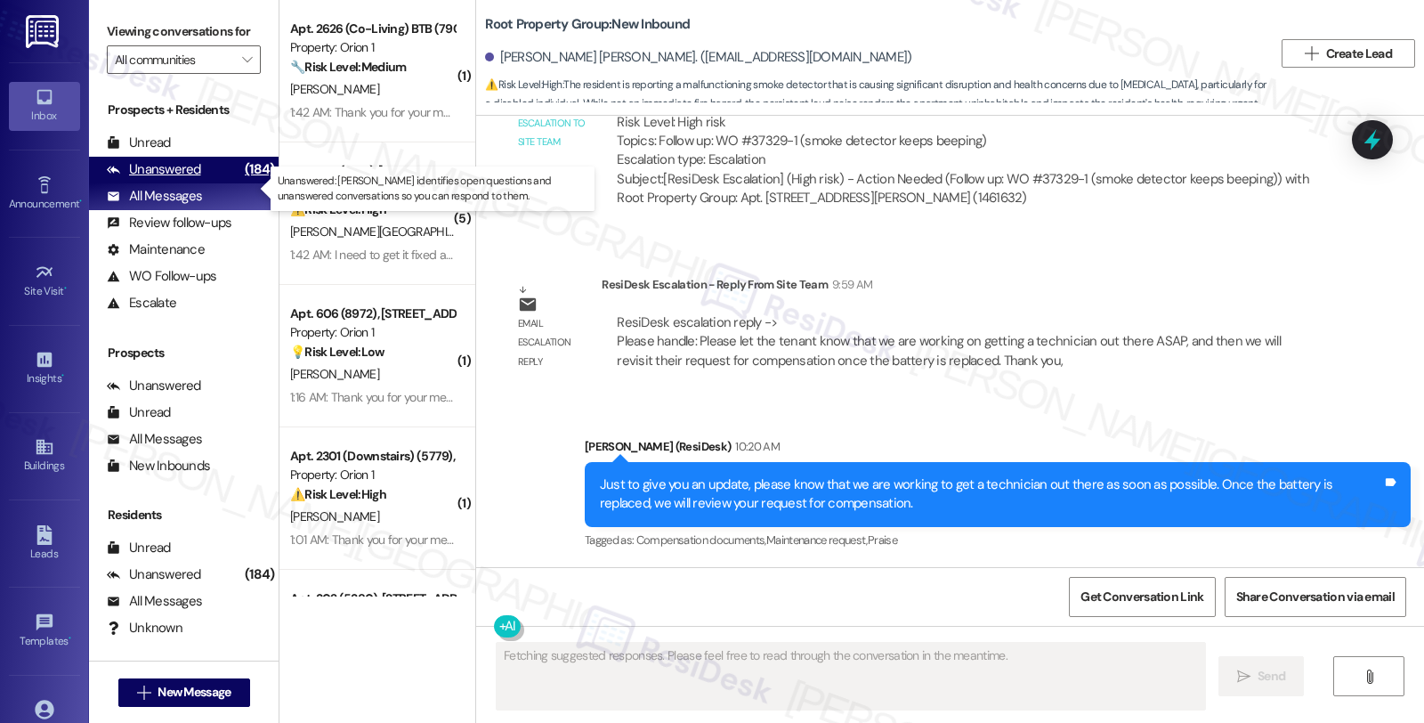
click at [197, 179] on div "Unanswered" at bounding box center [154, 169] width 94 height 19
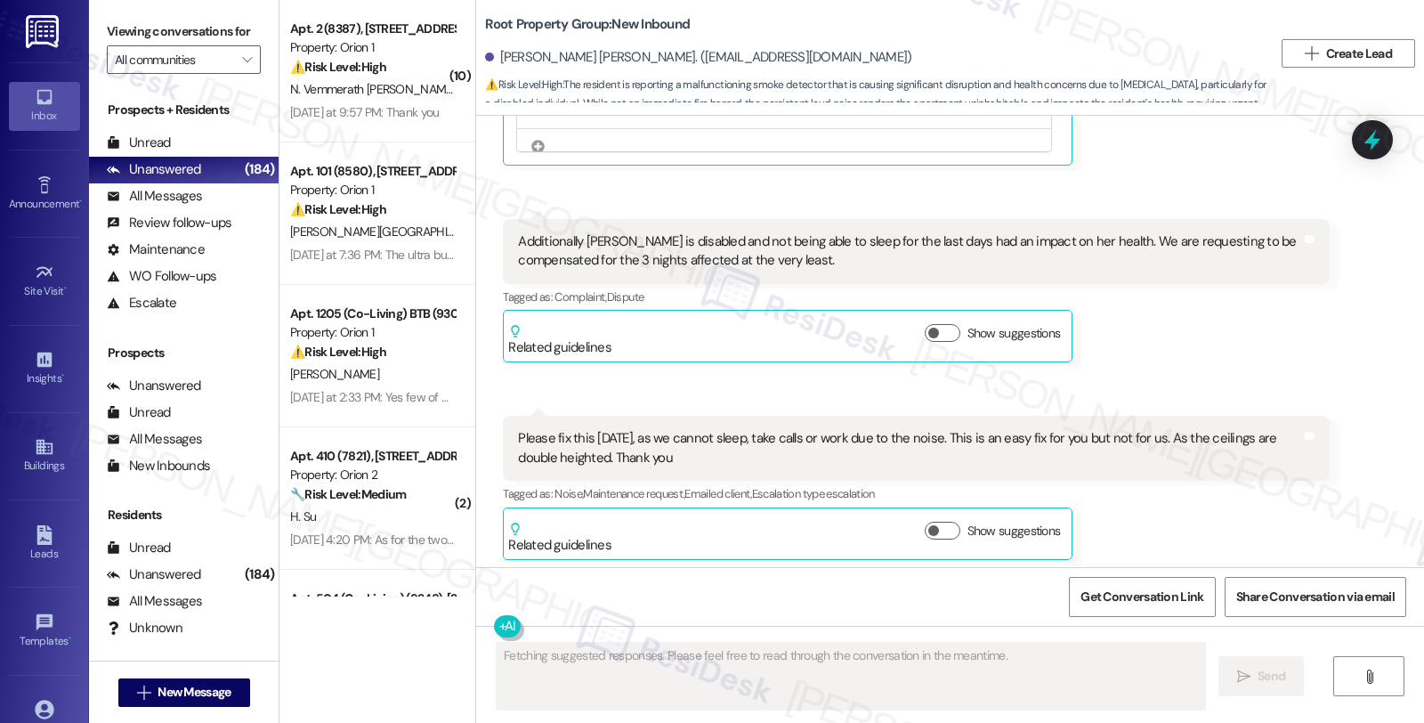
scroll to position [1195, 0]
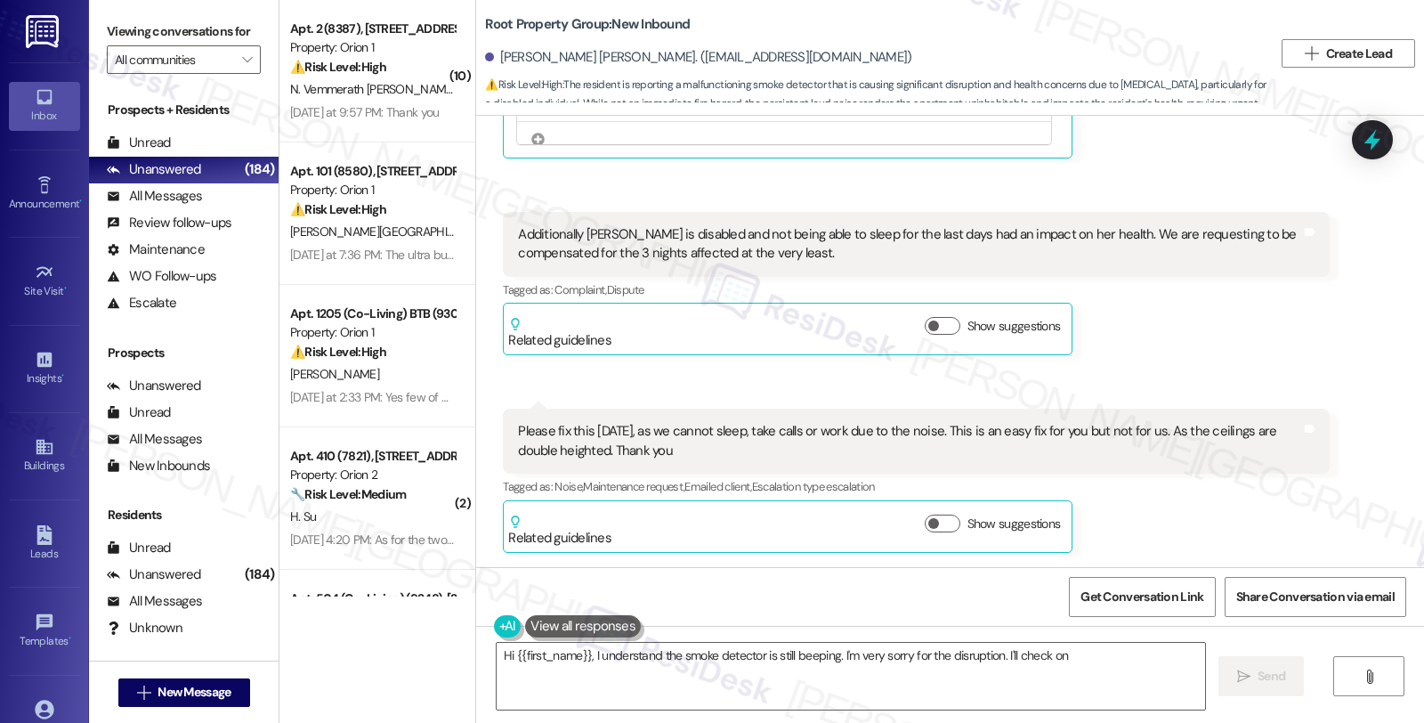
type textarea "Hi {{first_name}}, I understand the smoke detector is still beeping. I'm very s…"
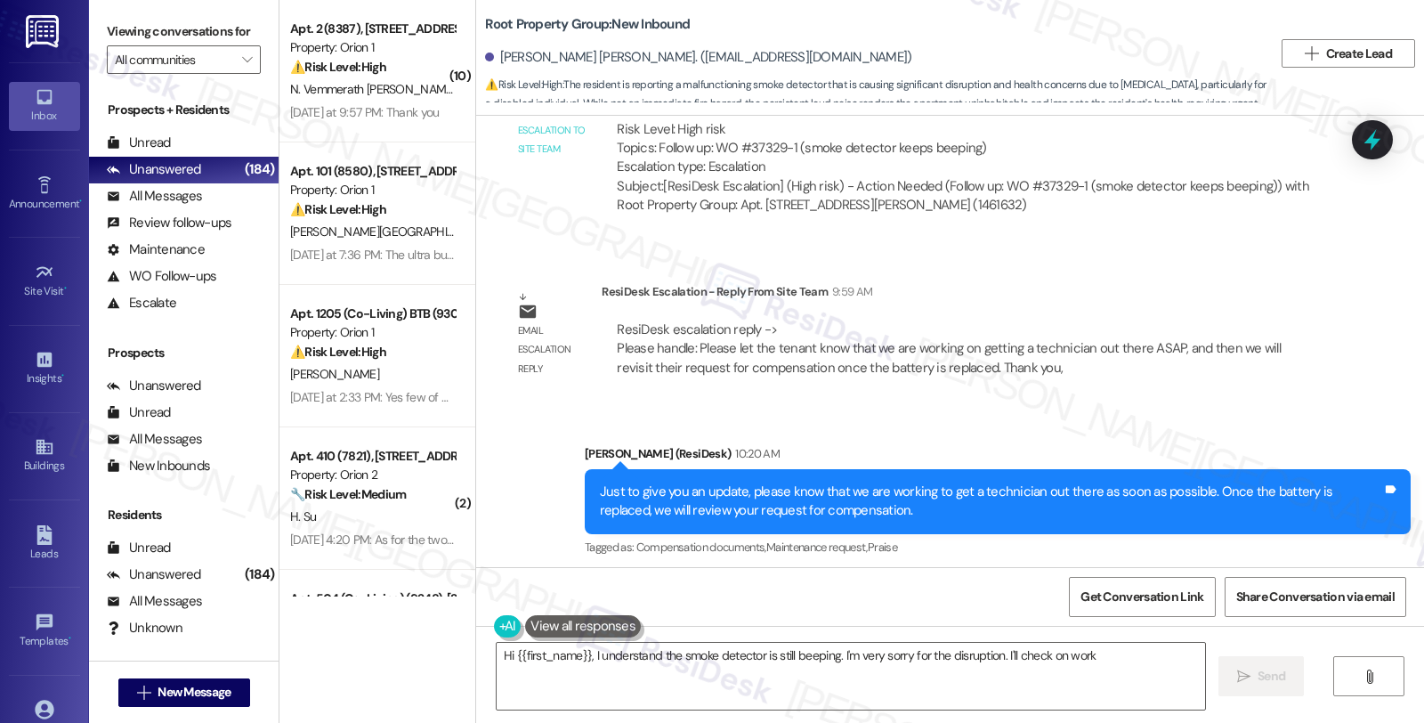
scroll to position [1915, 0]
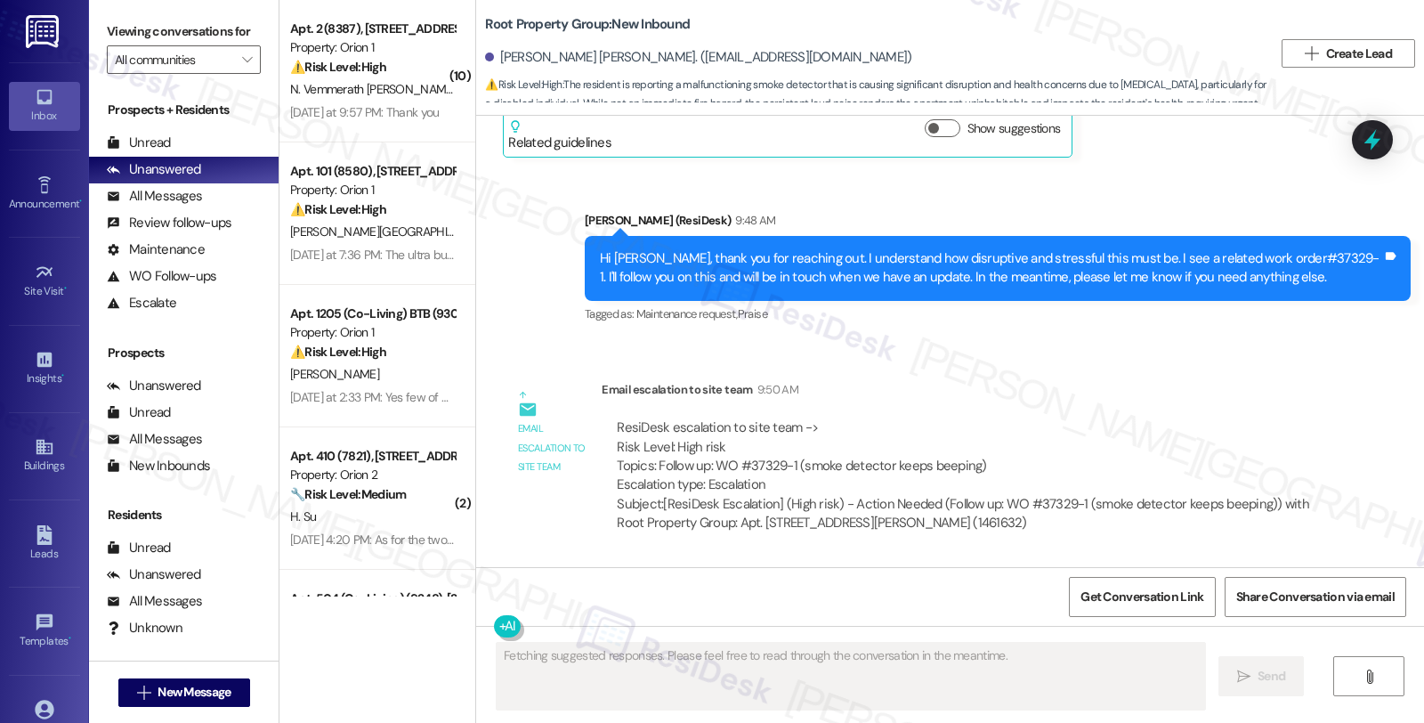
scroll to position [2077, 0]
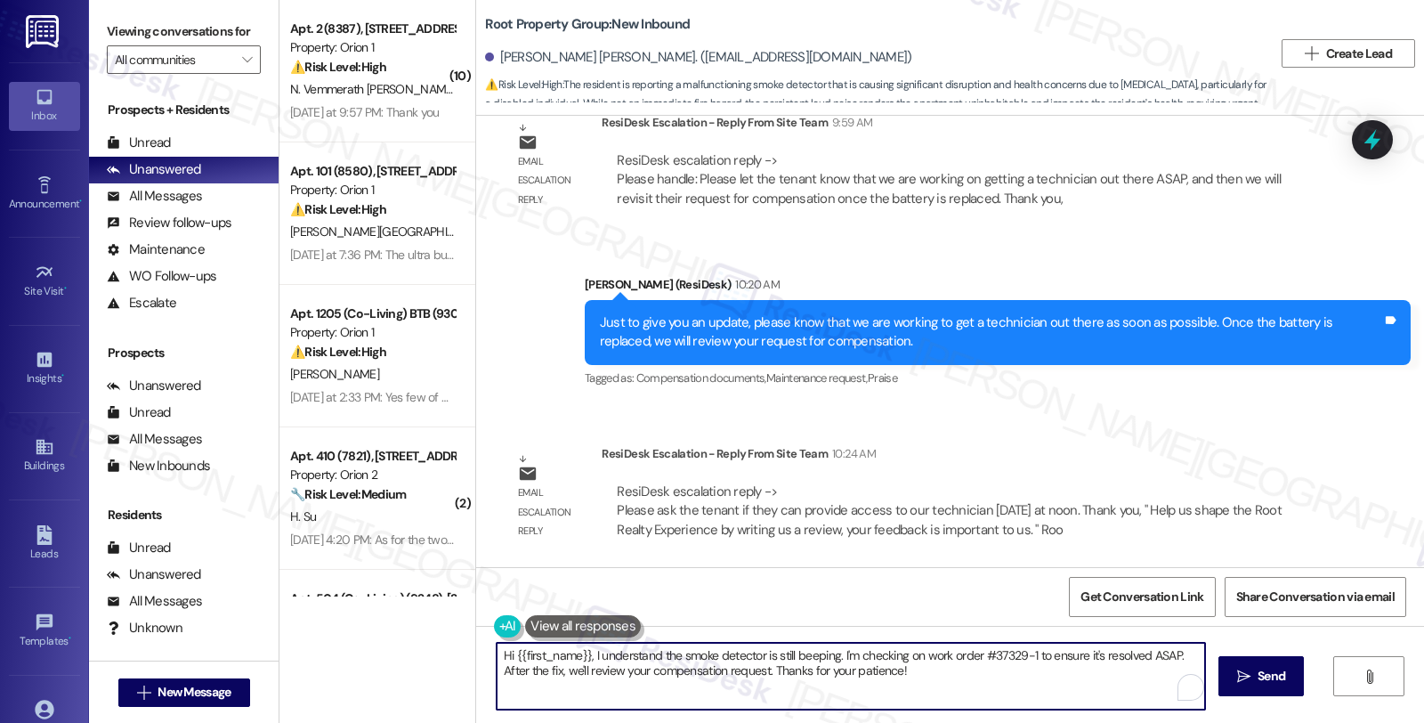
drag, startPoint x: 384, startPoint y: 617, endPoint x: 367, endPoint y: 612, distance: 17.5
click at [367, 612] on div "( 10 ) Apt. 2 (8387), [STREET_ADDRESS] Property: Orion 1 ⚠️ Risk Level: High Th…" at bounding box center [851, 361] width 1145 height 723
paste textarea "Please ask the tenant if they can provide access to our technician today at noo…"
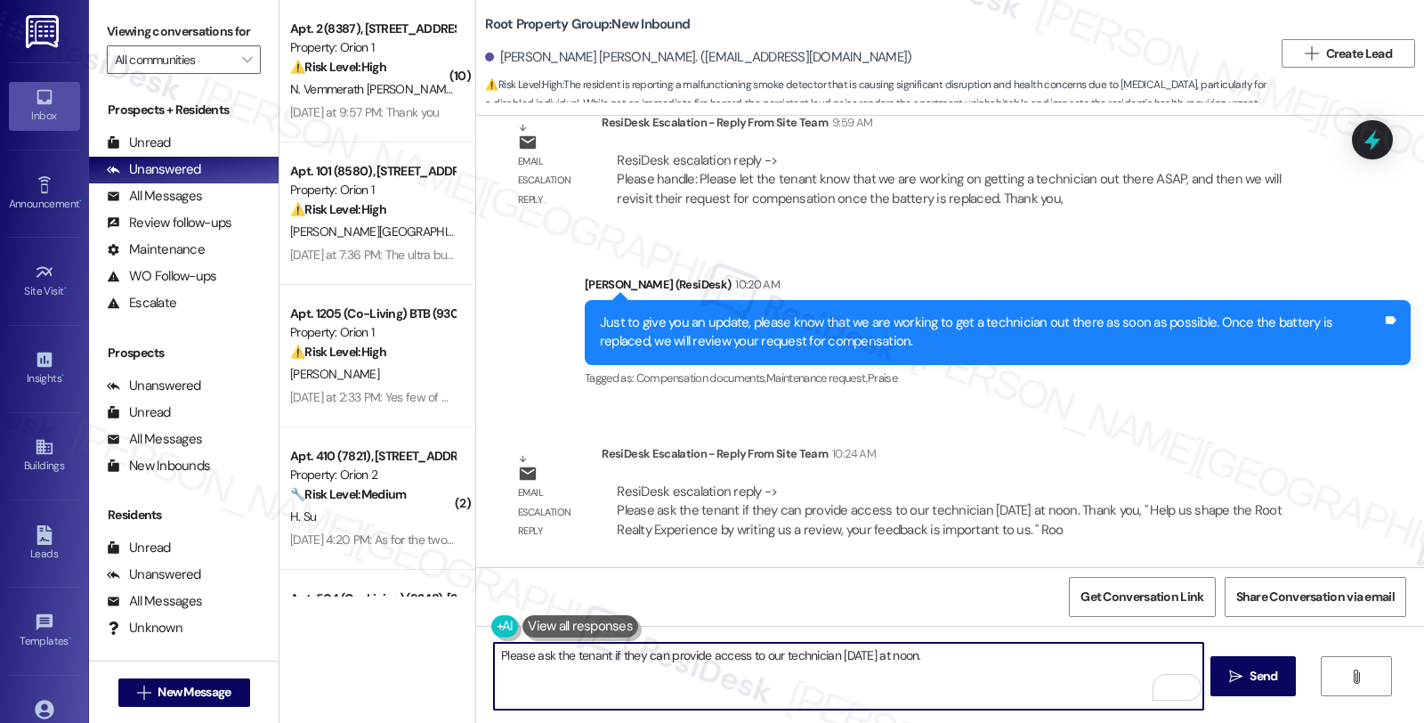
click at [503, 60] on div "[PERSON_NAME] [PERSON_NAME]. ([EMAIL_ADDRESS][DOMAIN_NAME])" at bounding box center [698, 57] width 426 height 19
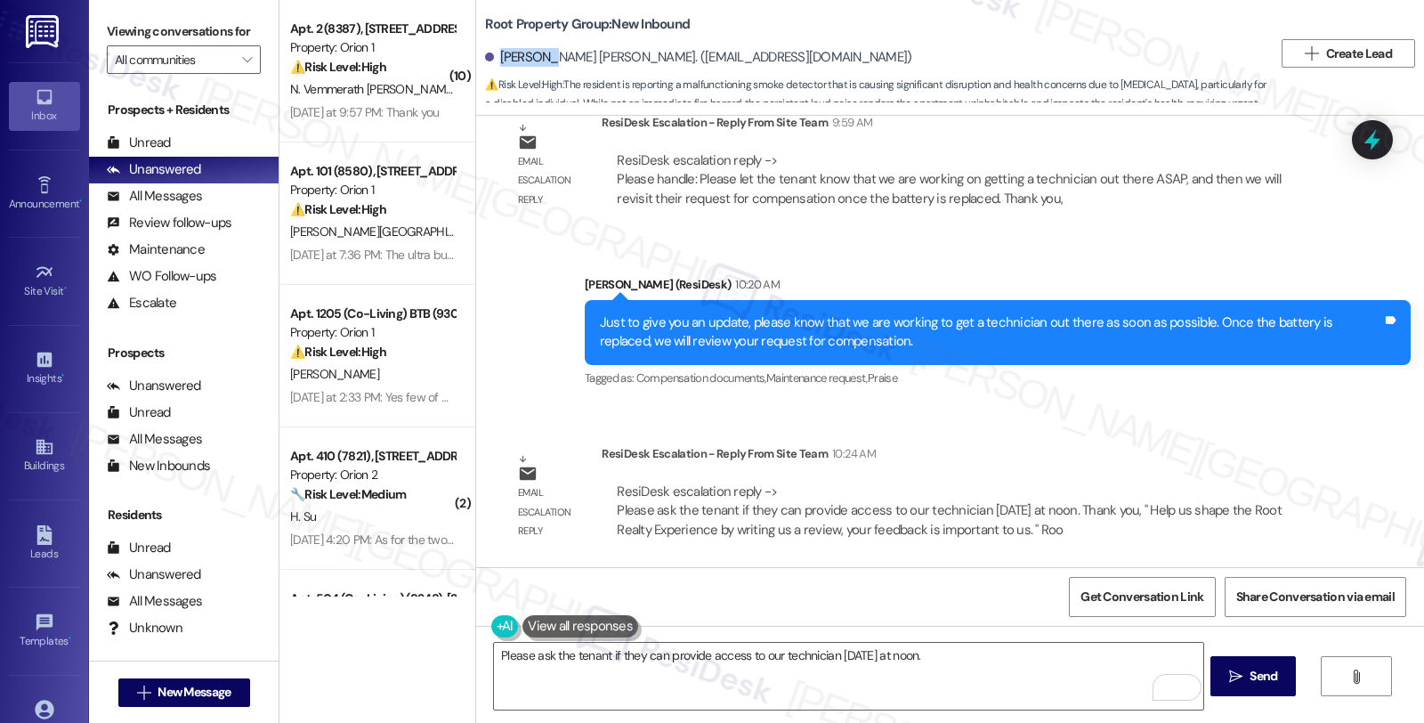
click at [503, 60] on div "[PERSON_NAME] [PERSON_NAME]. ([EMAIL_ADDRESS][DOMAIN_NAME])" at bounding box center [698, 57] width 426 height 19
copy div "Eduardo"
click at [494, 659] on textarea "Please ask the tenant if they can provide access to our technician today at noo…" at bounding box center [848, 676] width 709 height 67
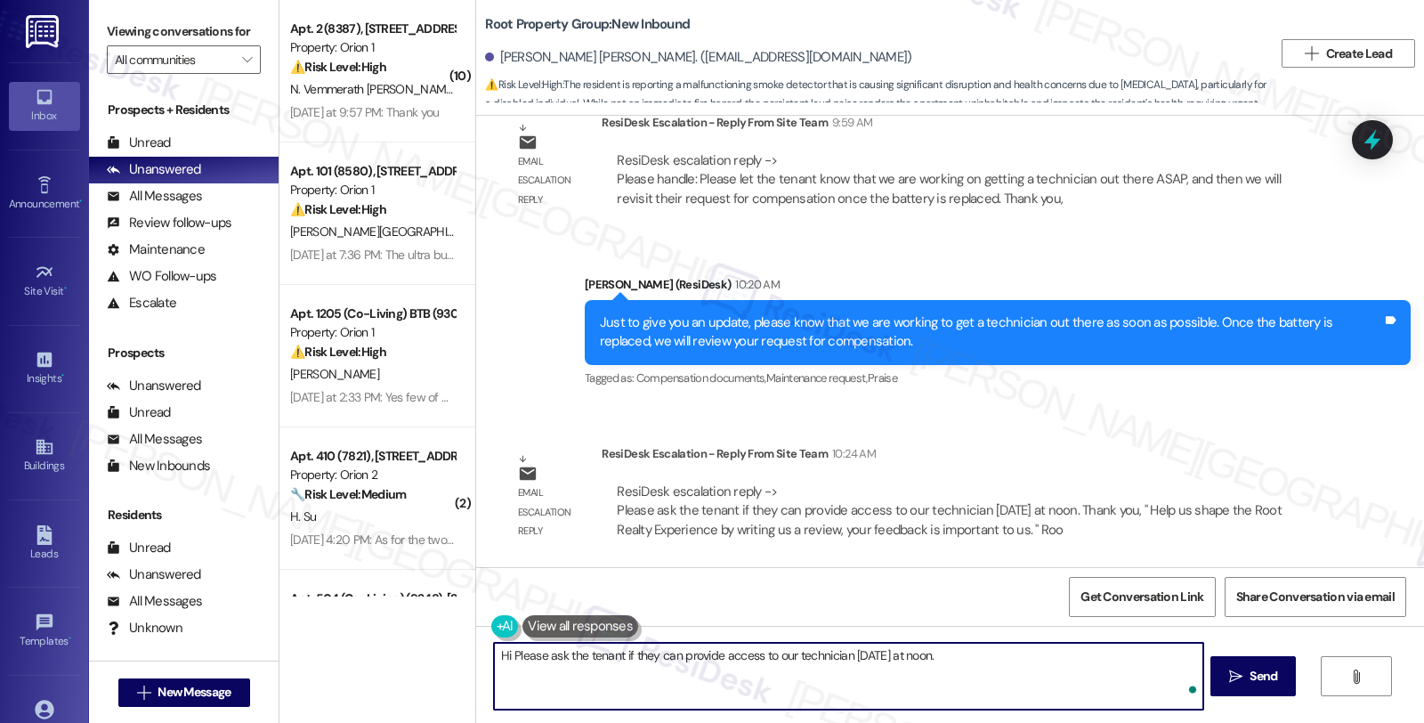
paste textarea "Eduardo"
click at [695, 652] on textarea "Hi Eduardo, Please ask the tenant if they can provide access to our technician …" at bounding box center [848, 676] width 709 height 67
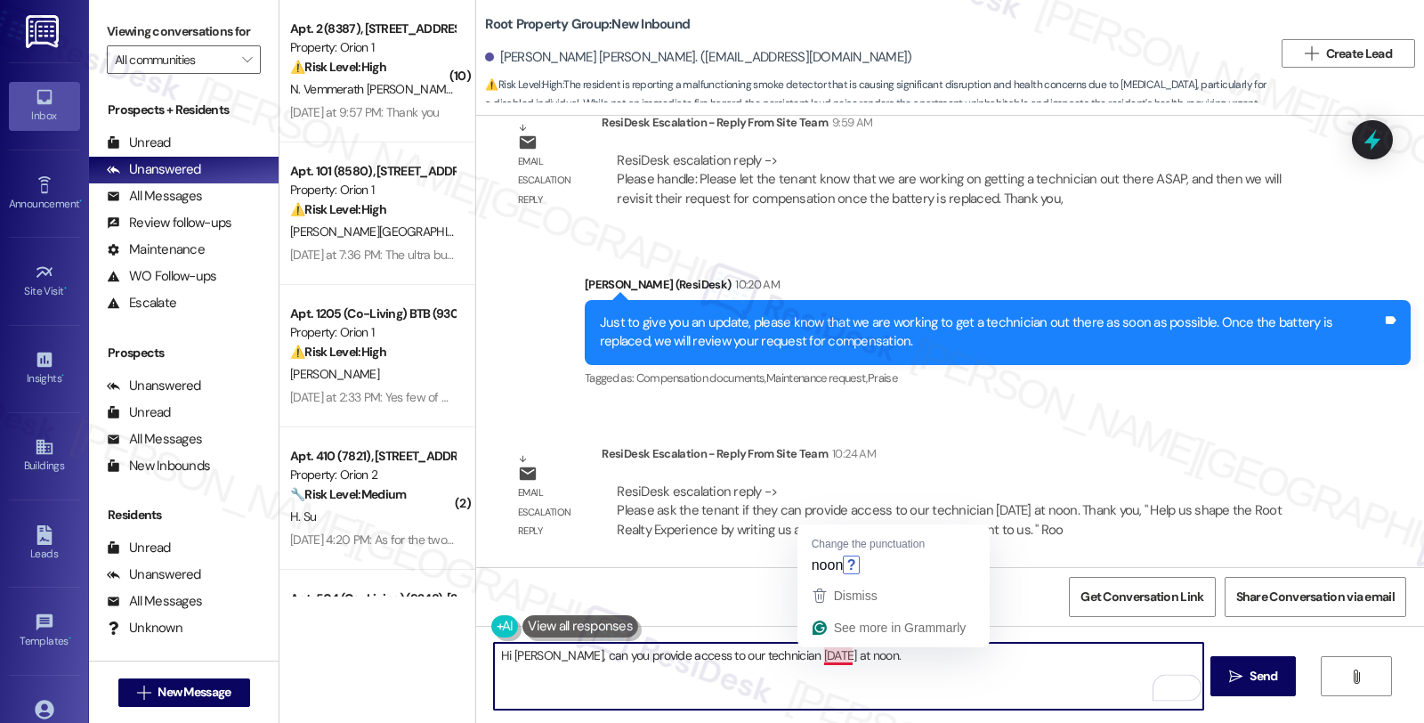
click at [863, 648] on textarea "Hi Eduardo, can you provide access to our technician today at noon." at bounding box center [848, 676] width 709 height 67
type textarea "Hi Eduardo, can you provide access to our technician today at noon?"
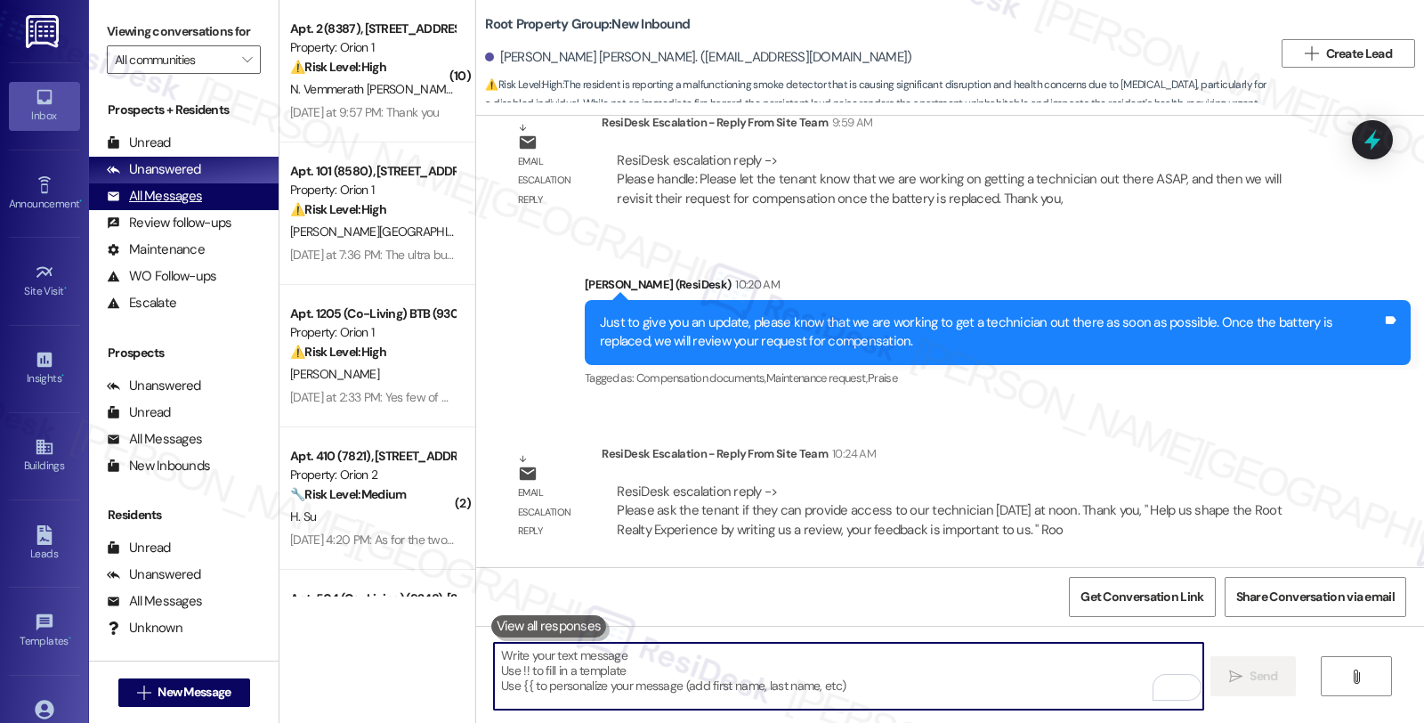
click at [223, 201] on div "All Messages (undefined)" at bounding box center [184, 196] width 190 height 27
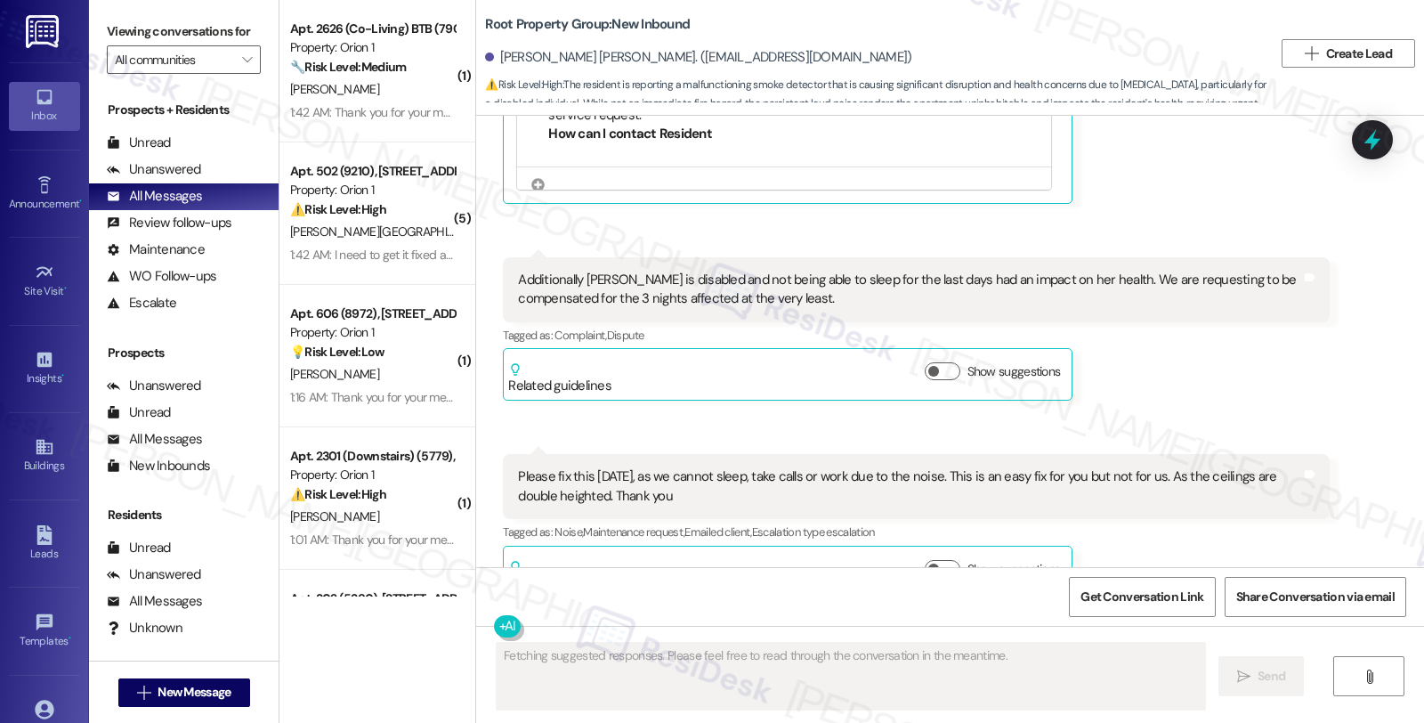
scroll to position [1195, 0]
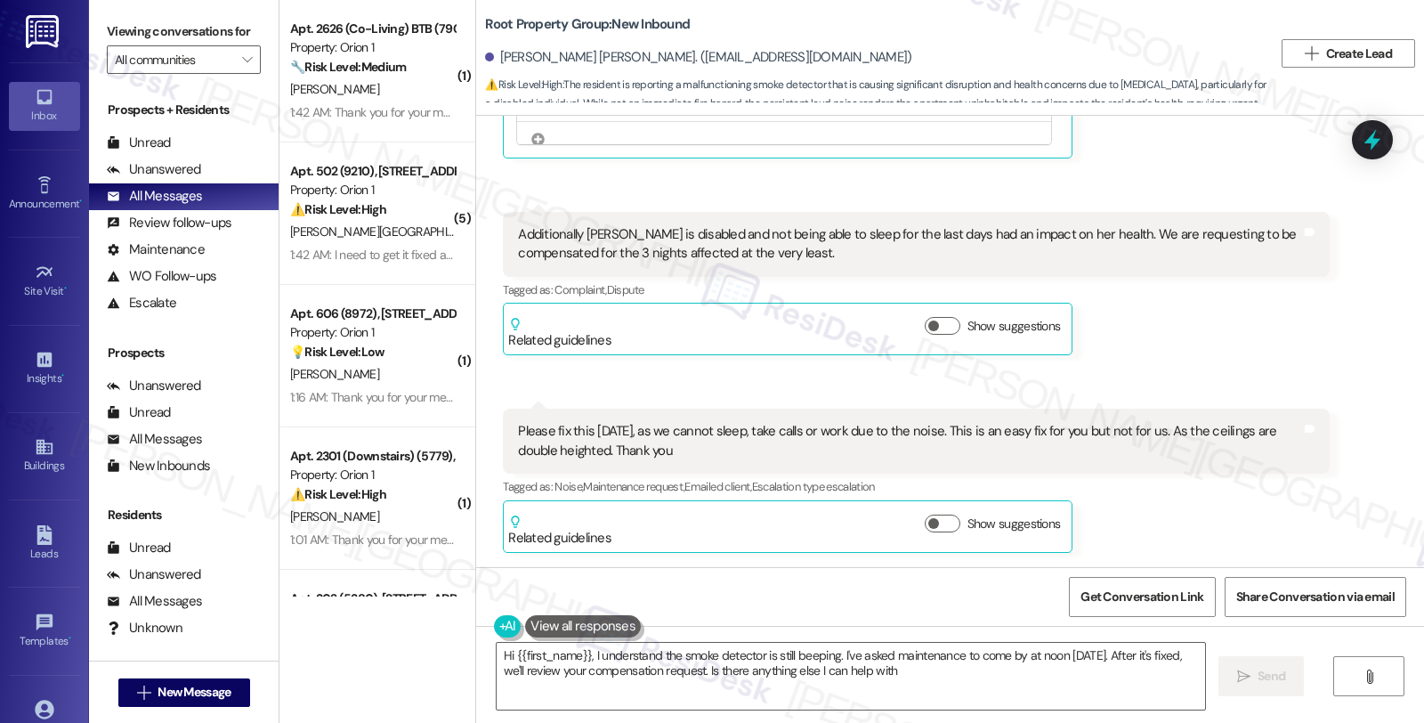
type textarea "Hi {{first_name}}, I understand the smoke detector is still beeping. I've asked…"
click at [1142, 347] on div "Eduardo Corte Rodriguez Neutral 9:41 AM Additionally Montse is disabled and not…" at bounding box center [916, 284] width 826 height 144
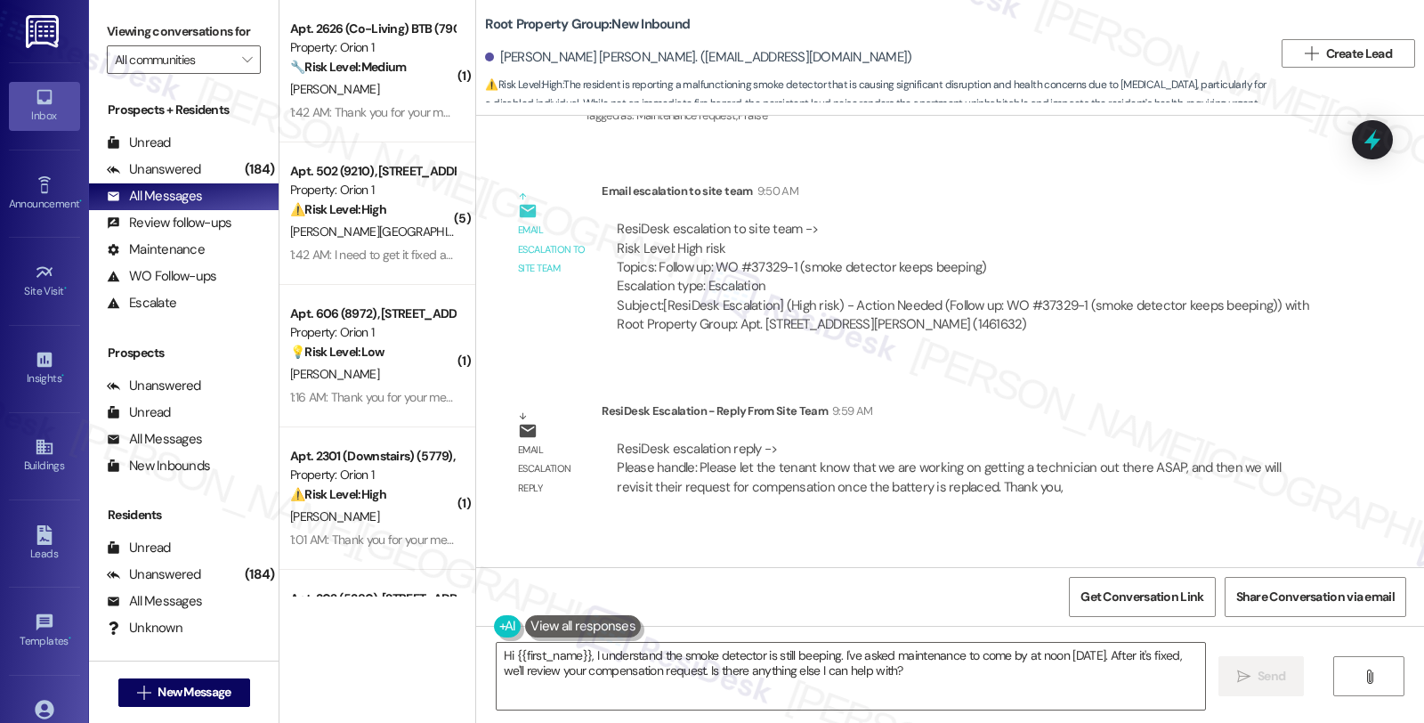
scroll to position [2203, 0]
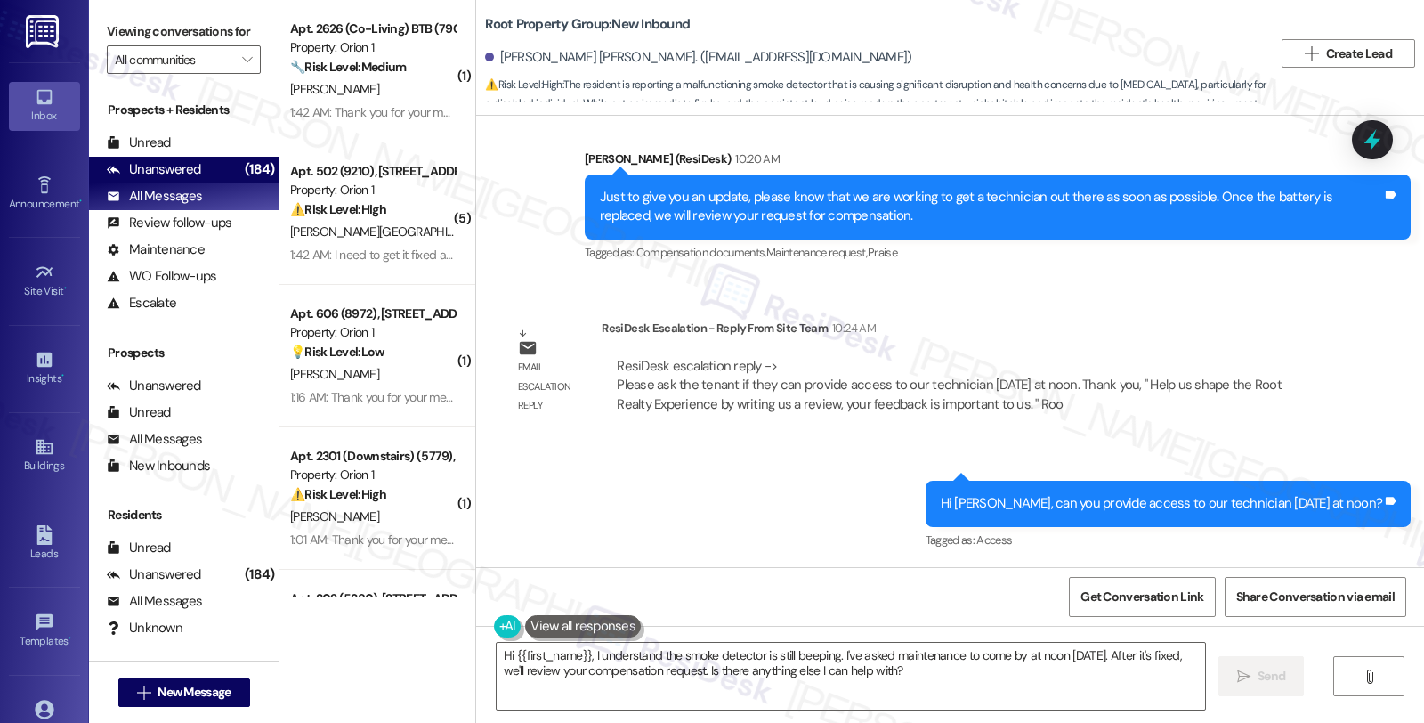
click at [198, 183] on div "Unanswered (184)" at bounding box center [184, 170] width 190 height 27
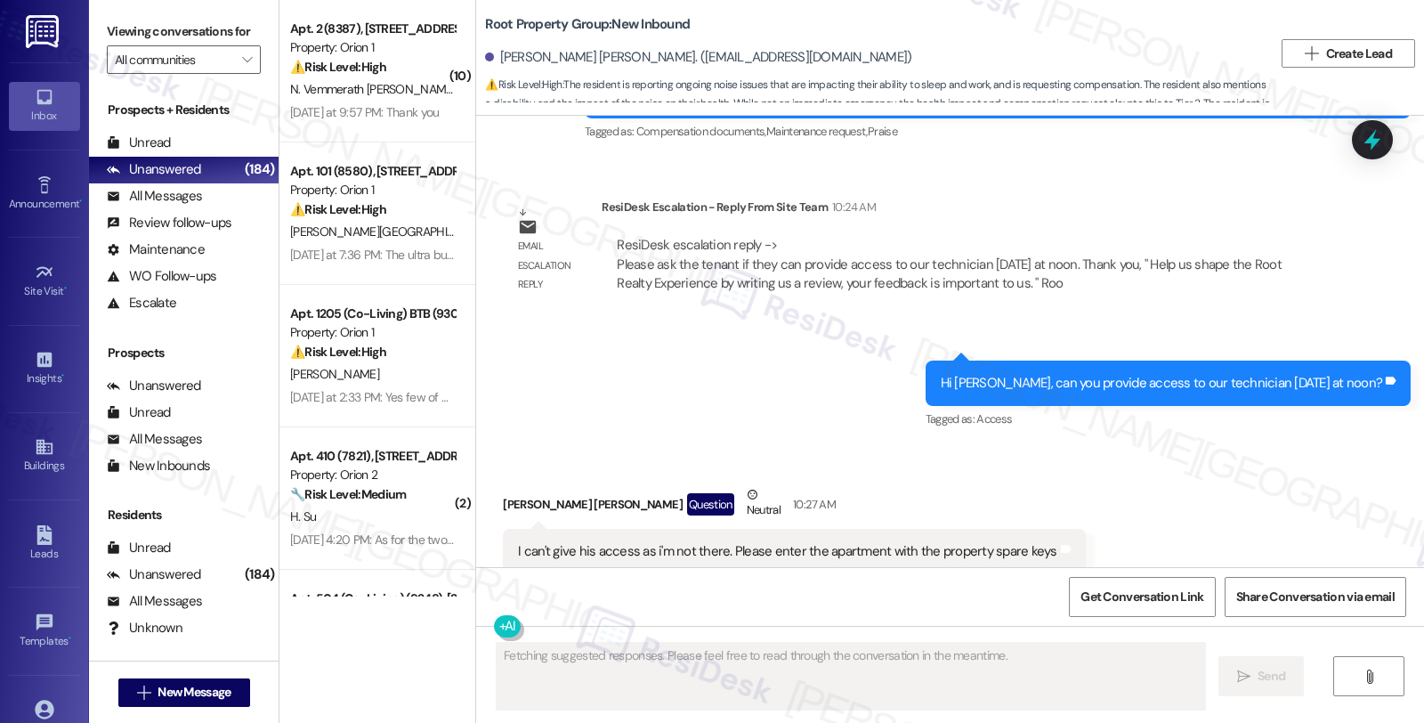
scroll to position [2083, 0]
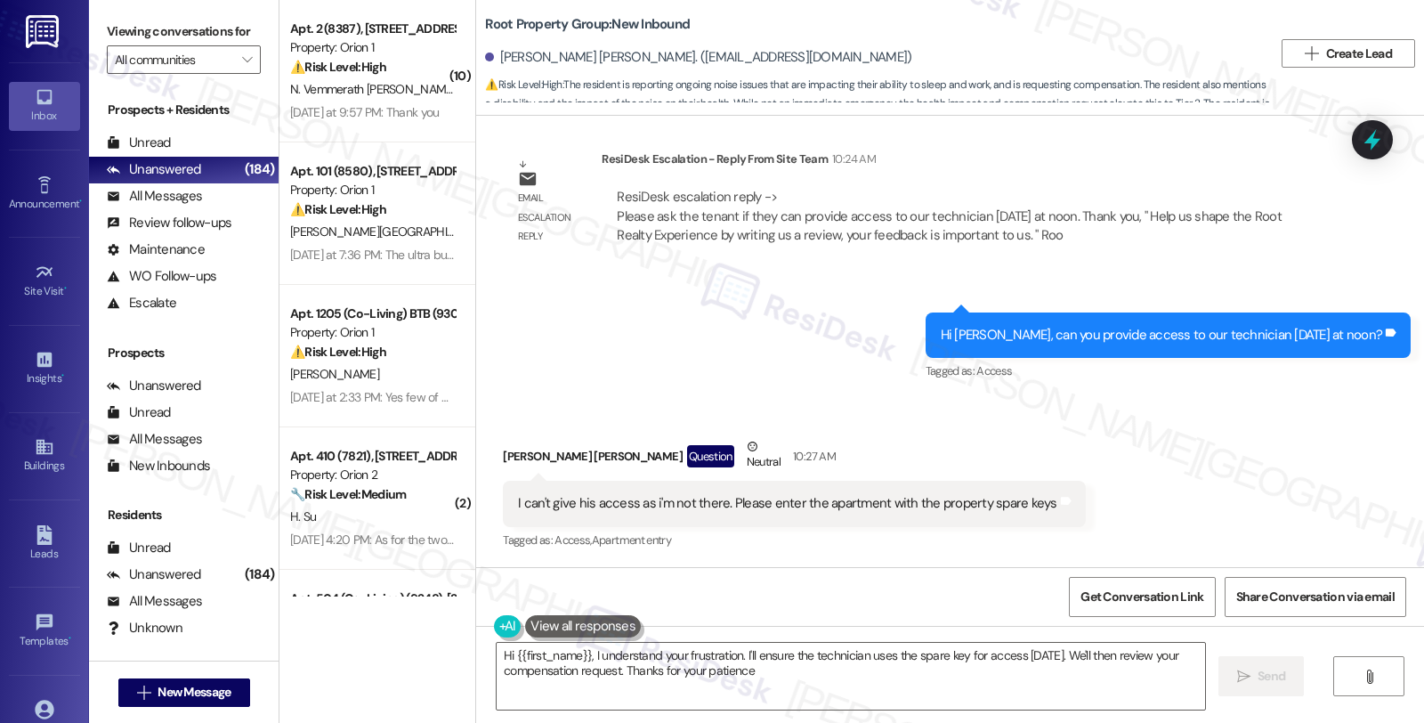
type textarea "Hi {{first_name}}, I understand your frustration. I'll ensure the technician us…"
click at [150, 206] on div "All Messages" at bounding box center [154, 196] width 95 height 19
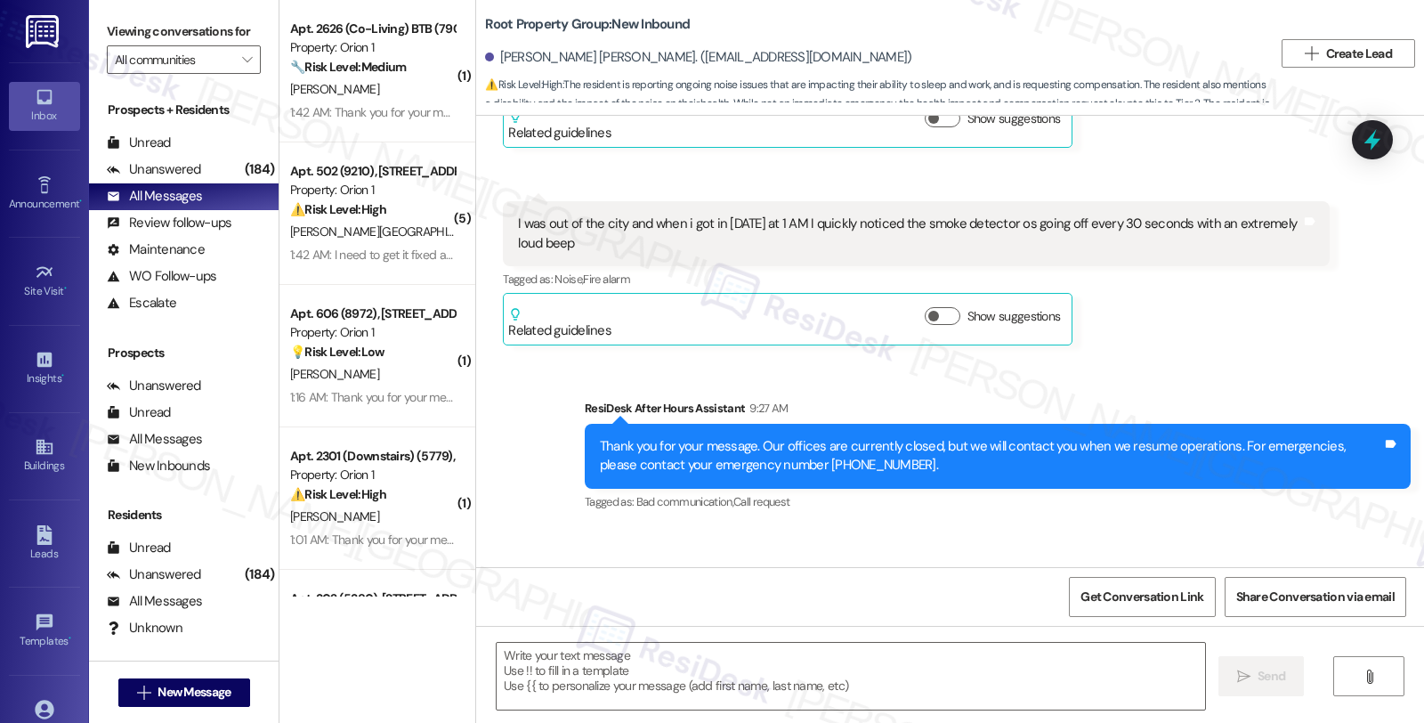
type textarea "Fetching suggested responses. Please feel free to read through the conversation…"
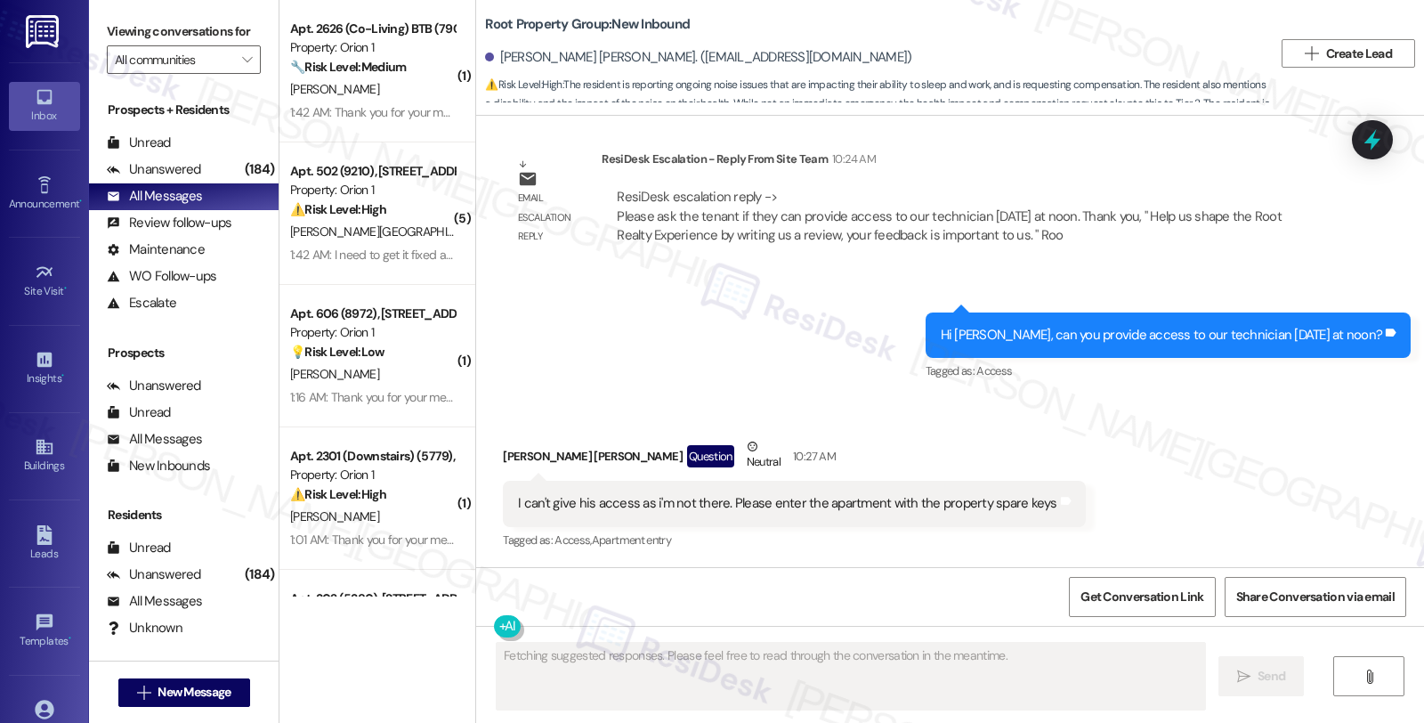
scroll to position [2414, 0]
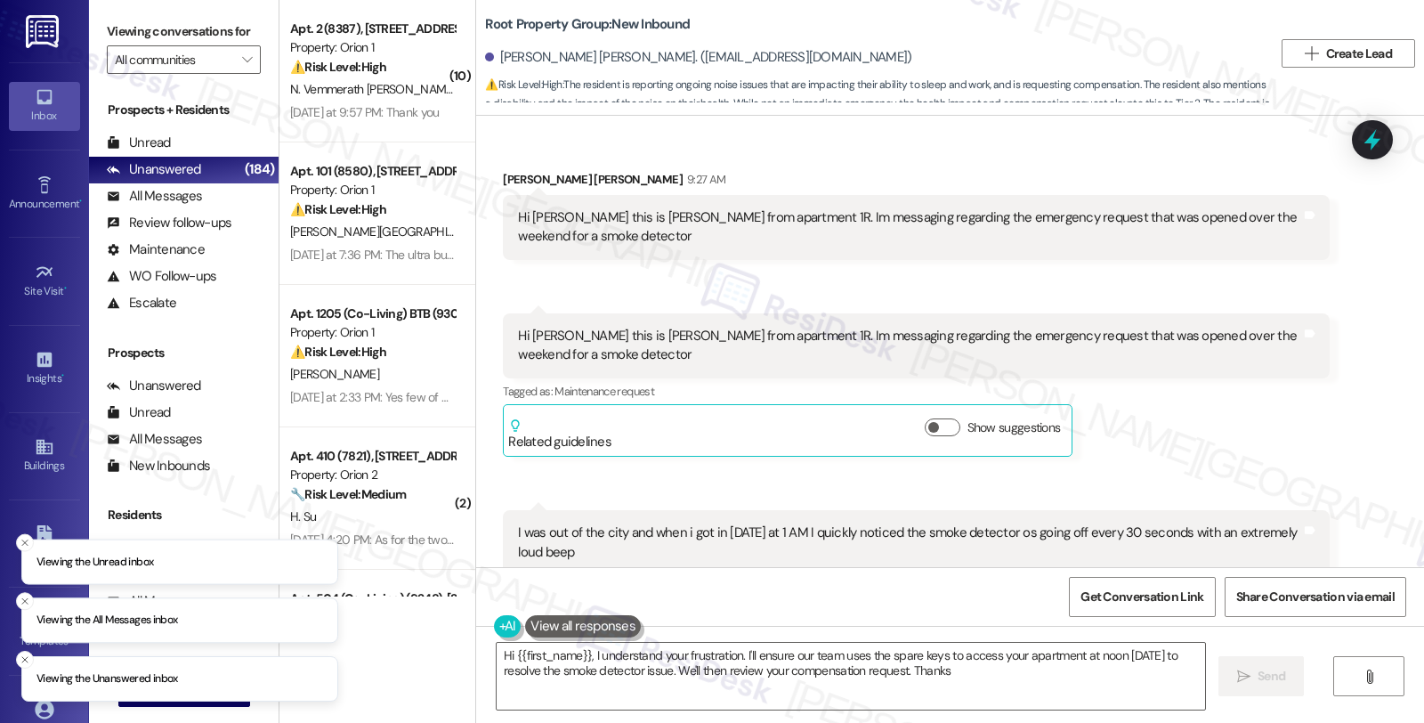
type textarea "Hi {{first_name}}, I understand your frustration. I'll ensure our team uses the…"
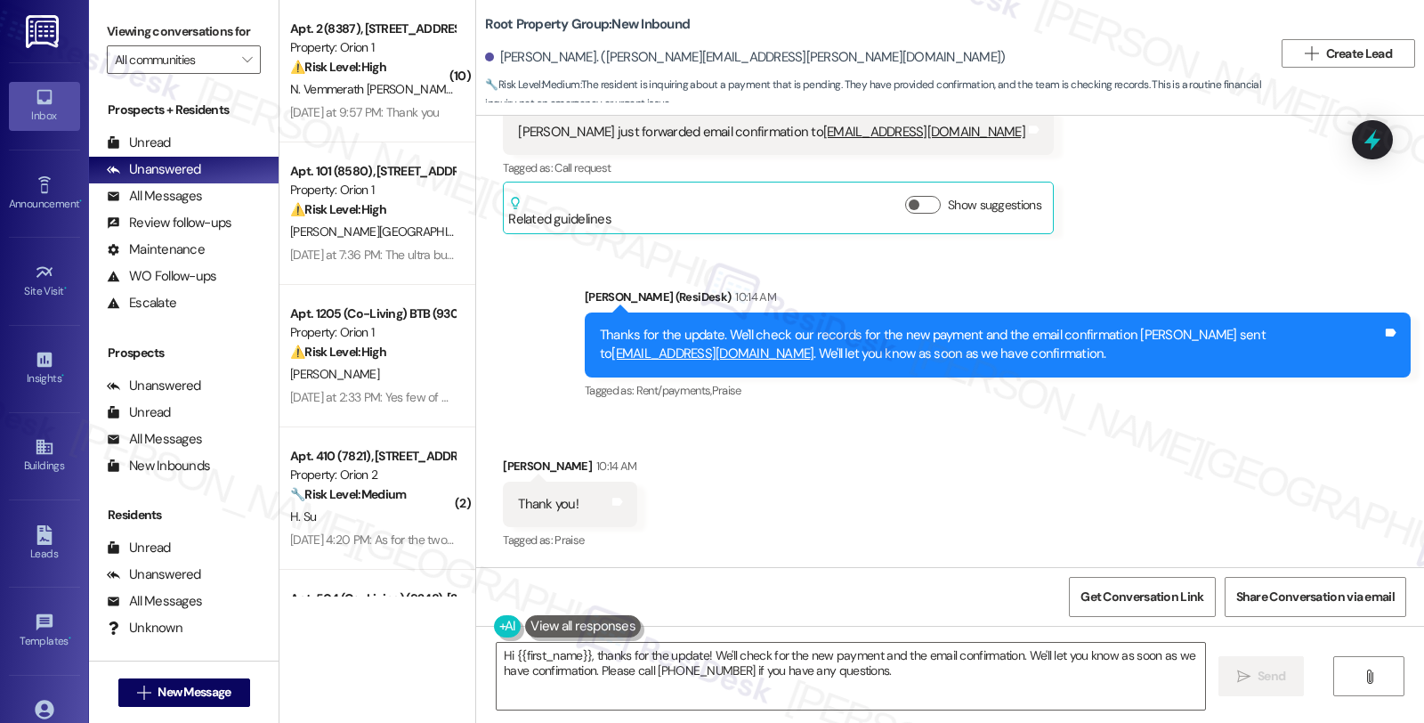
scroll to position [2075, 0]
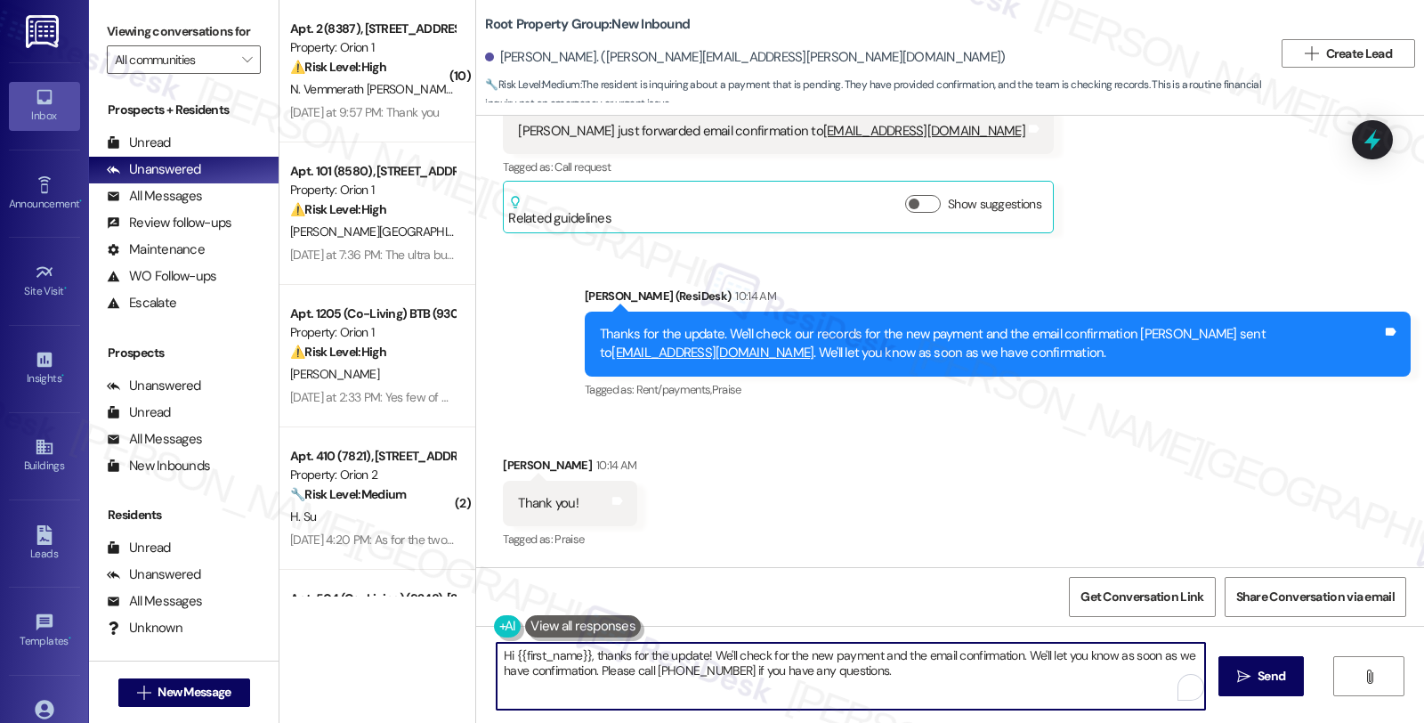
drag, startPoint x: 586, startPoint y: 652, endPoint x: 929, endPoint y: 683, distance: 344.9
click at [929, 683] on textarea "Hi {{first_name}}, thanks for the update! We'll check for the new payment and t…" at bounding box center [851, 676] width 709 height 67
drag, startPoint x: 859, startPoint y: 679, endPoint x: 869, endPoint y: 677, distance: 10.0
click at [859, 679] on textarea "Hi {{first_name}}, thanks for the update! We'll check for the new payment and t…" at bounding box center [848, 676] width 709 height 67
drag, startPoint x: 879, startPoint y: 674, endPoint x: 397, endPoint y: 617, distance: 484.9
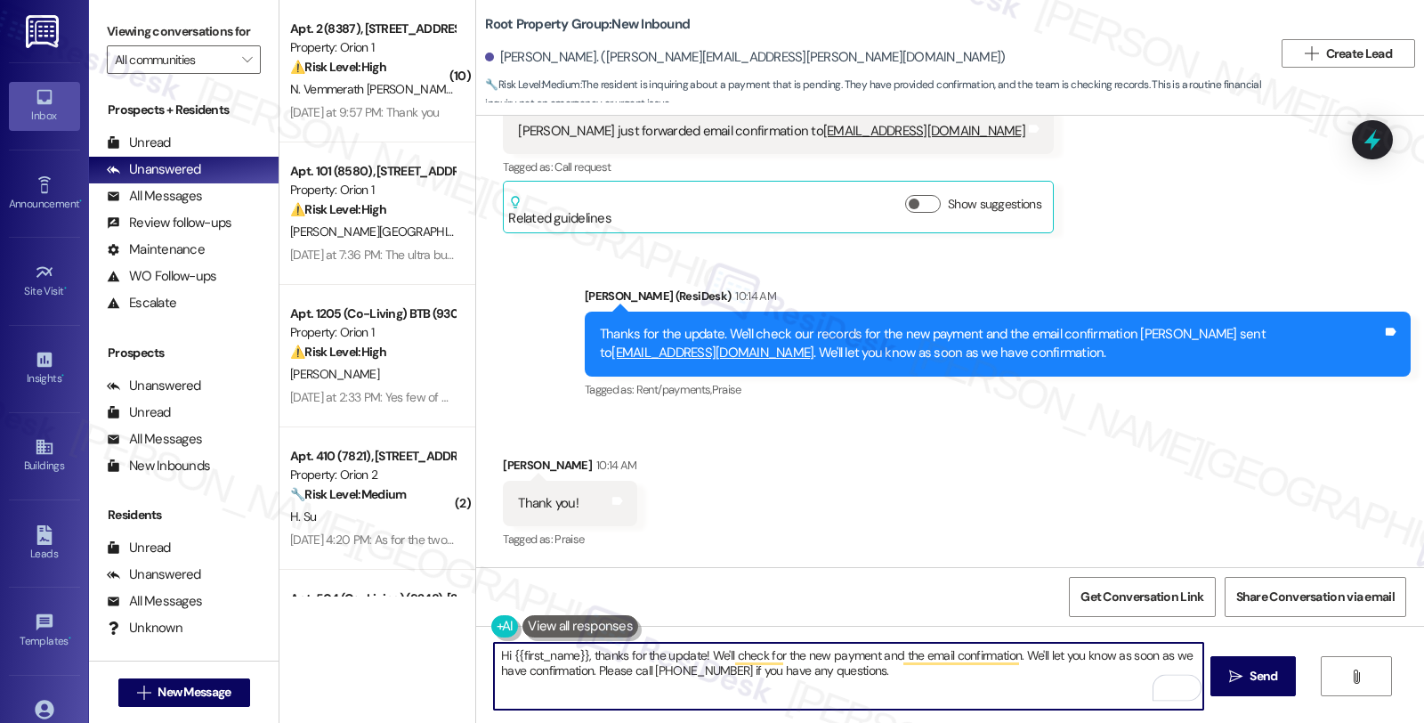
click at [397, 617] on div "( 10 ) Apt. 2 (8387), [STREET_ADDRESS] Property: Orion 1 ⚠️ Risk Level: High Th…" at bounding box center [851, 361] width 1145 height 723
paste textarea "Please let the tenant know that we just received their payment and that I have …"
click at [494, 654] on textarea "Please let the tenant know that we just received their payment and that I have …" at bounding box center [848, 676] width 709 height 67
click at [505, 57] on div "Allison O'Keefe. (allison.j.okeefe@gmail.com)" at bounding box center [745, 57] width 520 height 19
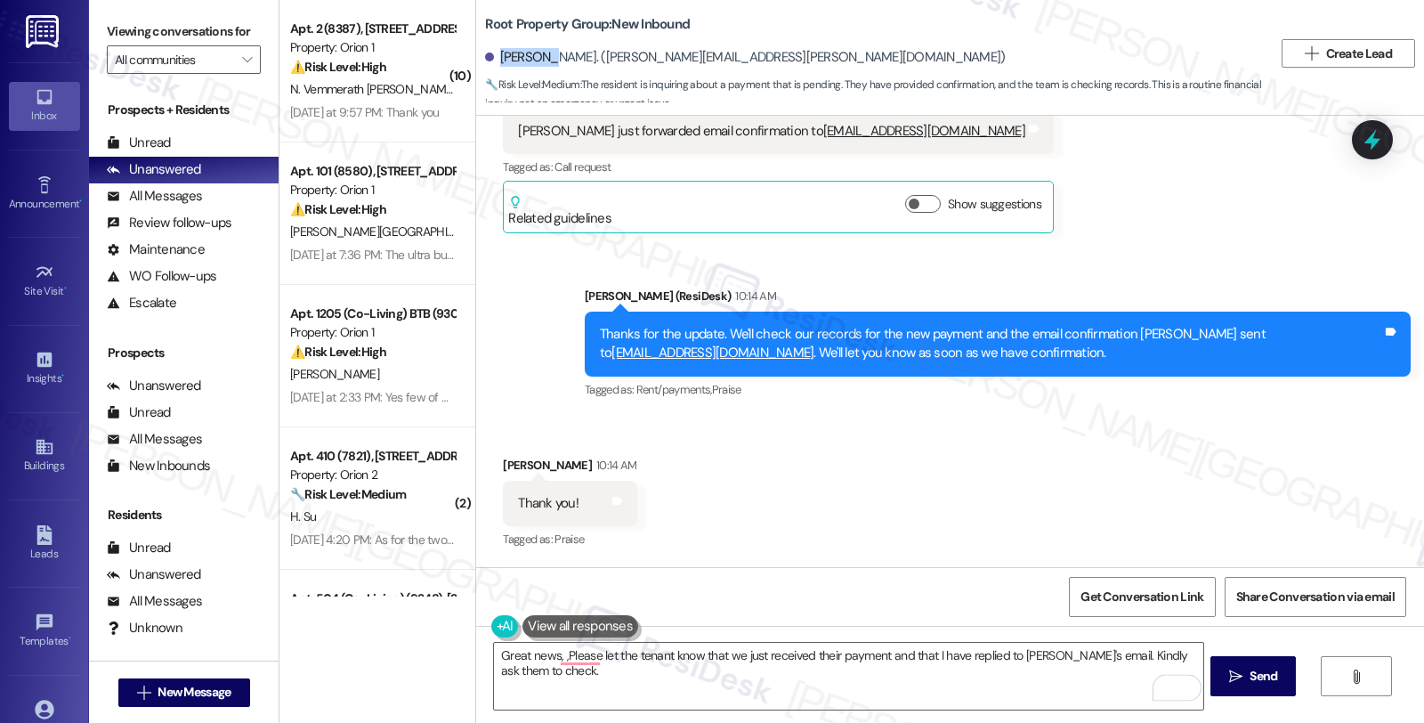
click at [505, 57] on div "Allison O'Keefe. (allison.j.okeefe@gmail.com)" at bounding box center [745, 57] width 520 height 19
copy div "Allison"
click at [554, 660] on textarea "Great news, ,Please let the tenant know that we just received their payment and…" at bounding box center [848, 676] width 709 height 67
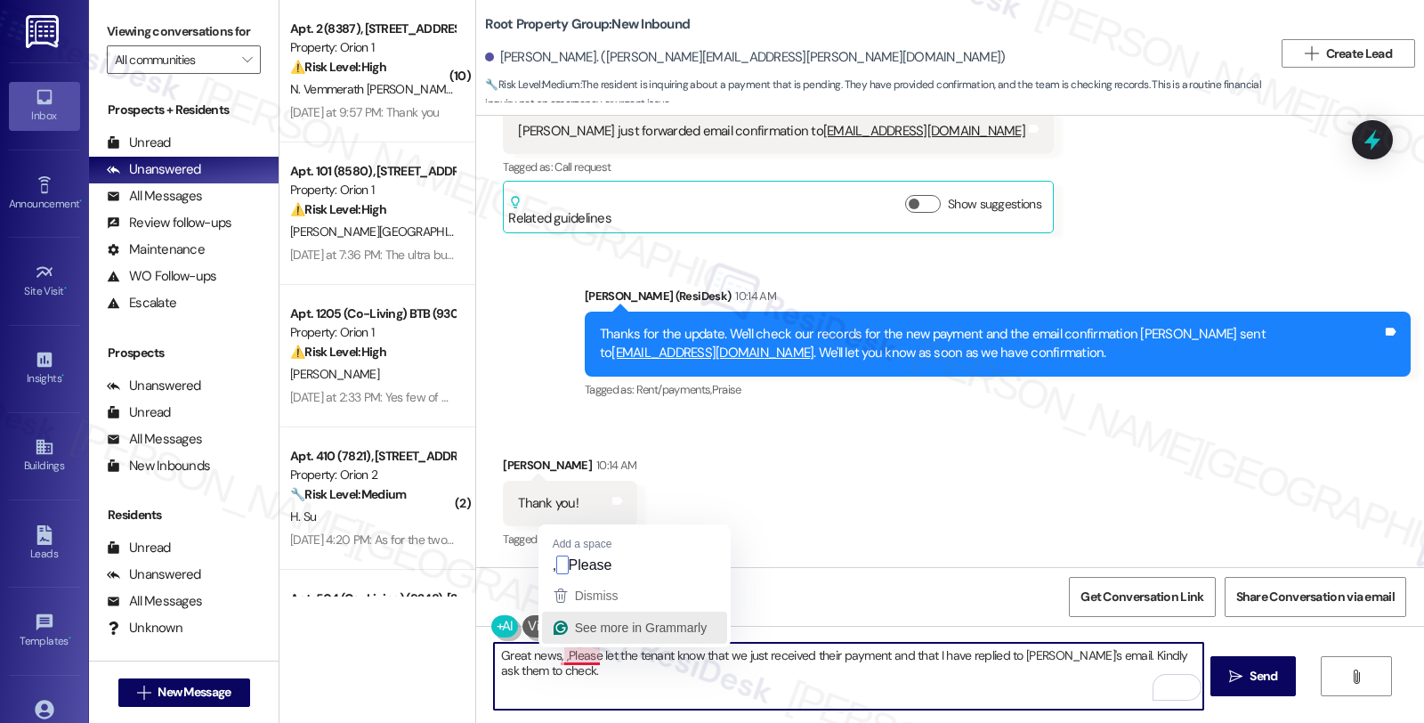
paste textarea "Allison"
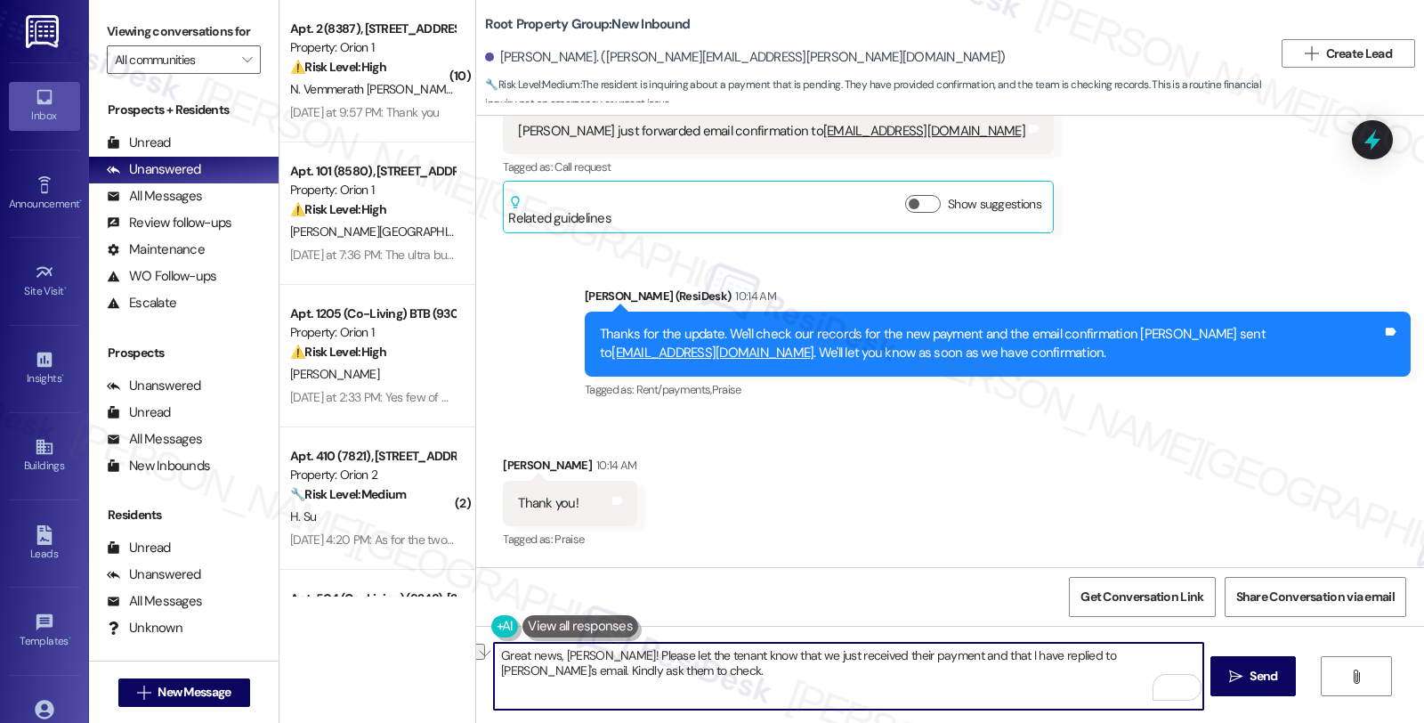
drag, startPoint x: 623, startPoint y: 656, endPoint x: 689, endPoint y: 650, distance: 66.2
click at [689, 650] on textarea "Great news, Allison! Please let the tenant know that we just received their pay…" at bounding box center [848, 676] width 709 height 67
drag, startPoint x: 592, startPoint y: 652, endPoint x: 758, endPoint y: 652, distance: 166.4
click at [761, 652] on textarea "Great news, Allison! Please let the tenant know that we just received their pay…" at bounding box center [848, 676] width 709 height 67
click at [611, 653] on textarea "Great news, Allison! We just received their payment and that I have replied to …" at bounding box center [848, 676] width 709 height 67
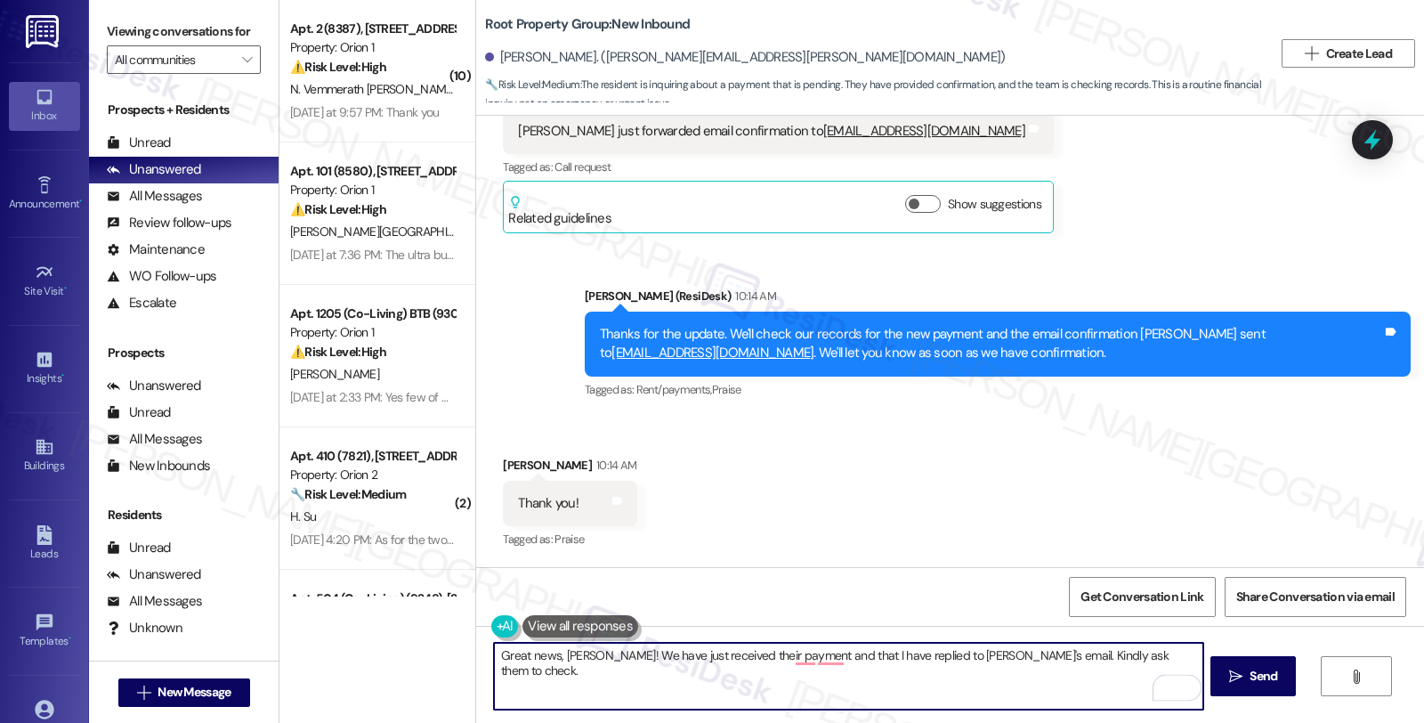
click at [716, 650] on textarea "Great news, Allison! We have just received their payment and that I have replie…" at bounding box center [848, 676] width 709 height 67
click at [717, 650] on textarea "Great news, Allison! We have just received their payment and that I have replie…" at bounding box center [848, 676] width 709 height 67
click at [811, 662] on textarea "Great news, Allison! We have just received your payment and that I have replied…" at bounding box center [848, 676] width 709 height 67
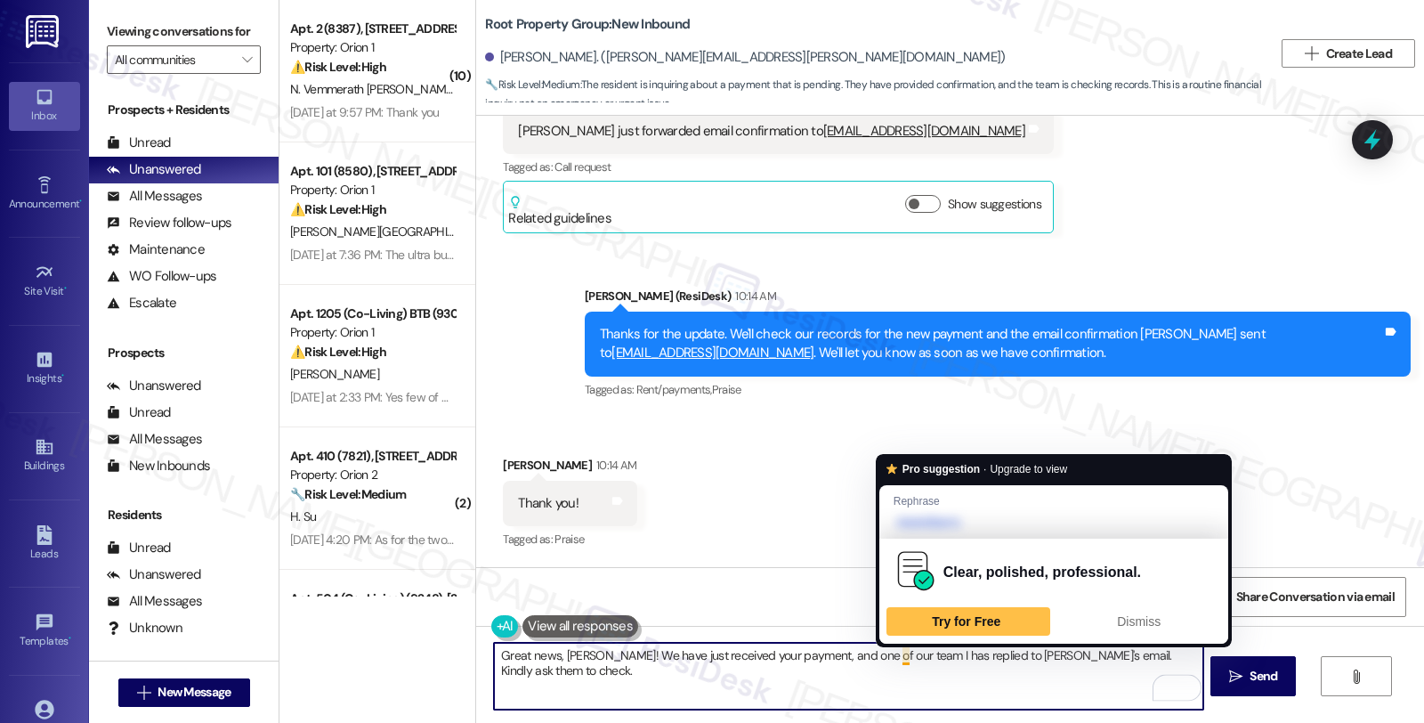
click at [896, 660] on textarea "Great news, Allison! We have just received your payment, and one of our team I …" at bounding box center [848, 676] width 709 height 67
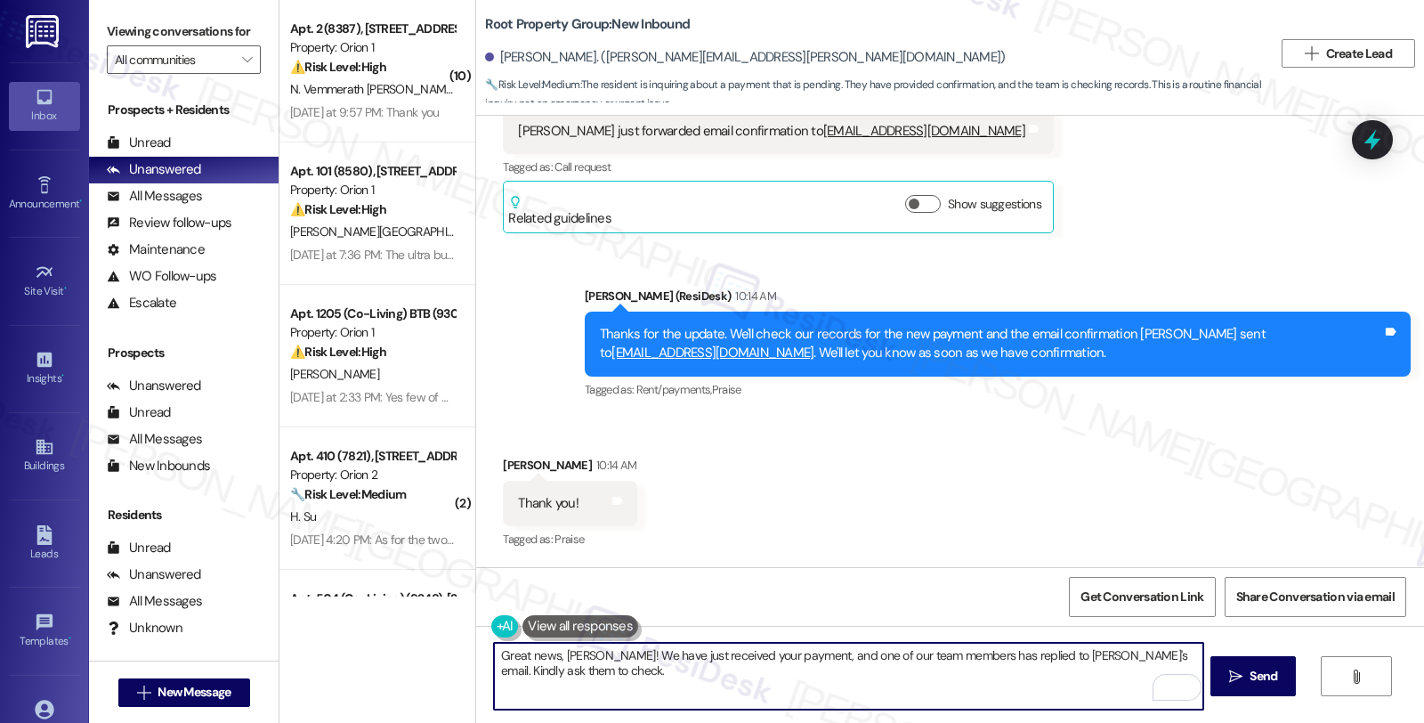
click at [1083, 656] on textarea "Great news, Allison! We have just received your payment, and one of our team me…" at bounding box center [848, 676] width 709 height 67
click at [792, 674] on textarea "Great news, Allison! We have just received your payment, and one of our team me…" at bounding box center [848, 676] width 709 height 67
type textarea "Great news, Allison! We have just received your payment, and one of our team me…"
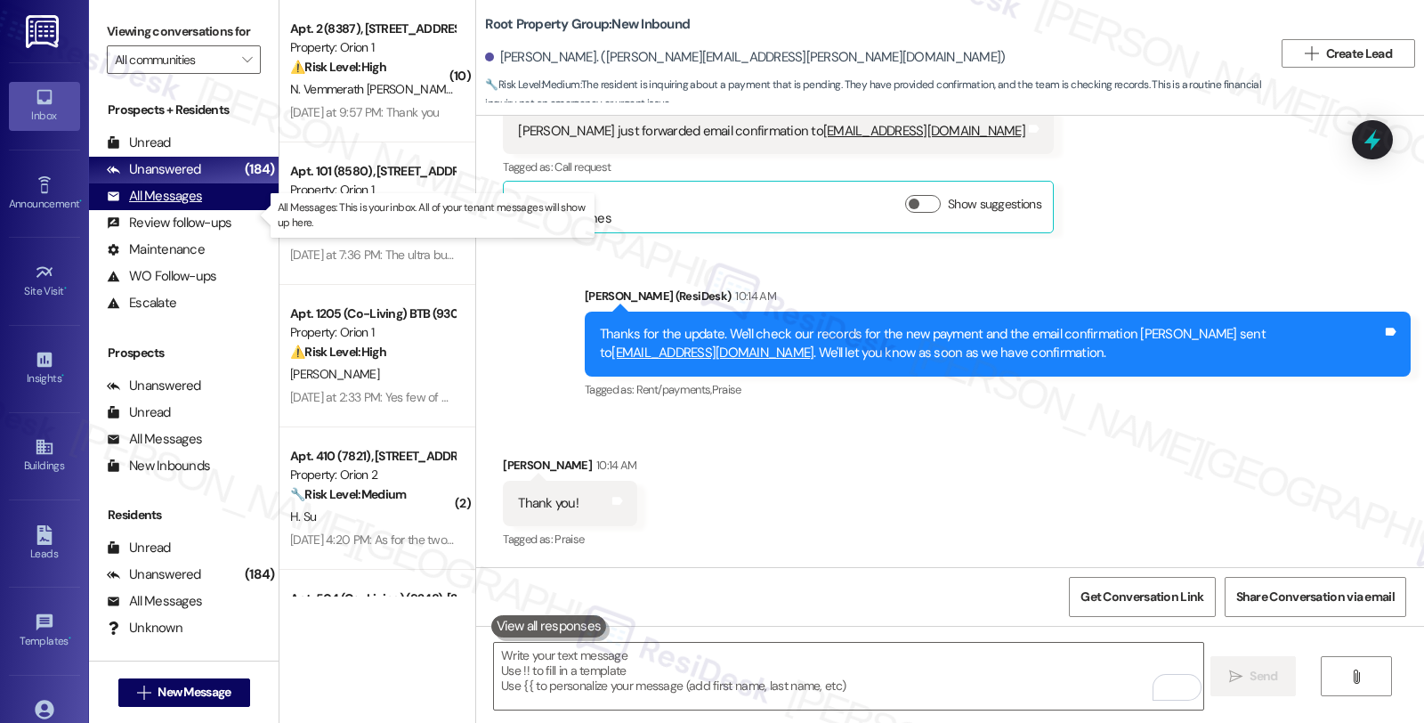
click at [192, 206] on div "All Messages" at bounding box center [154, 196] width 95 height 19
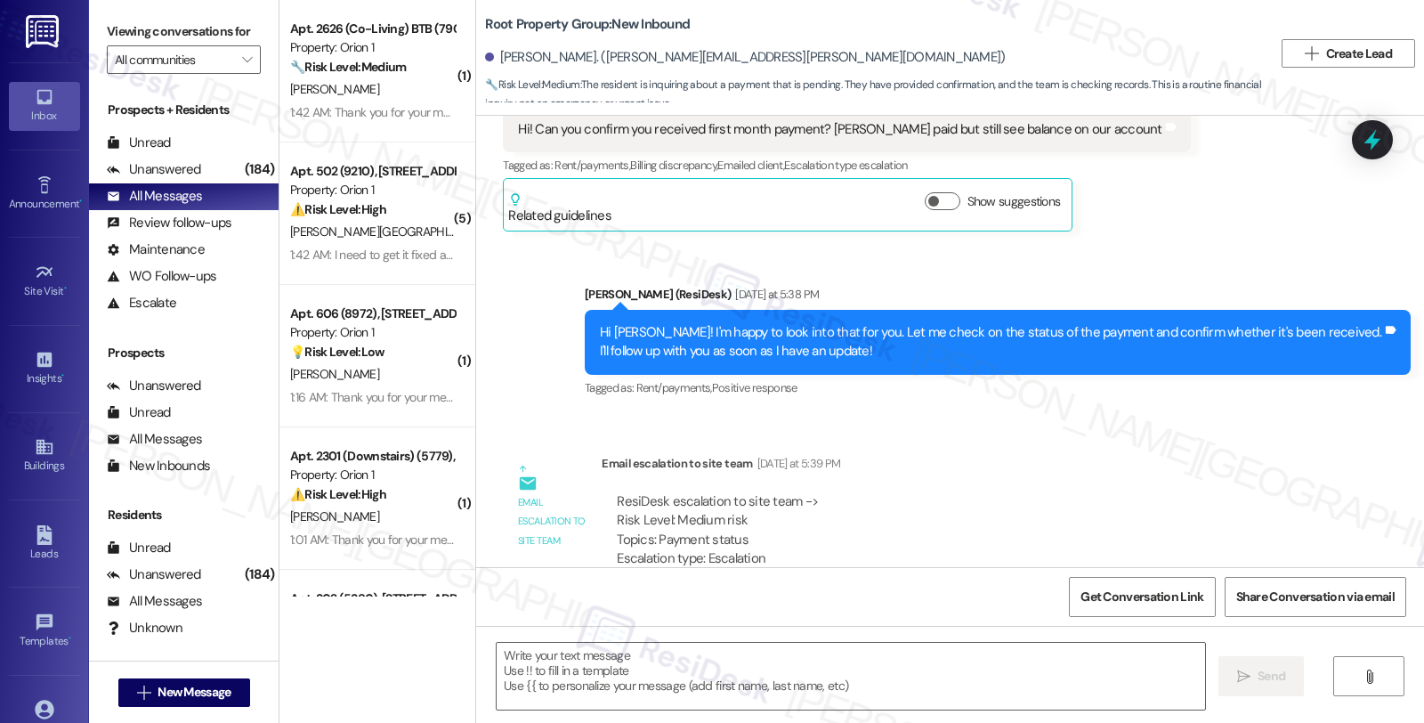
type textarea "Fetching suggested responses. Please feel free to read through the conversation…"
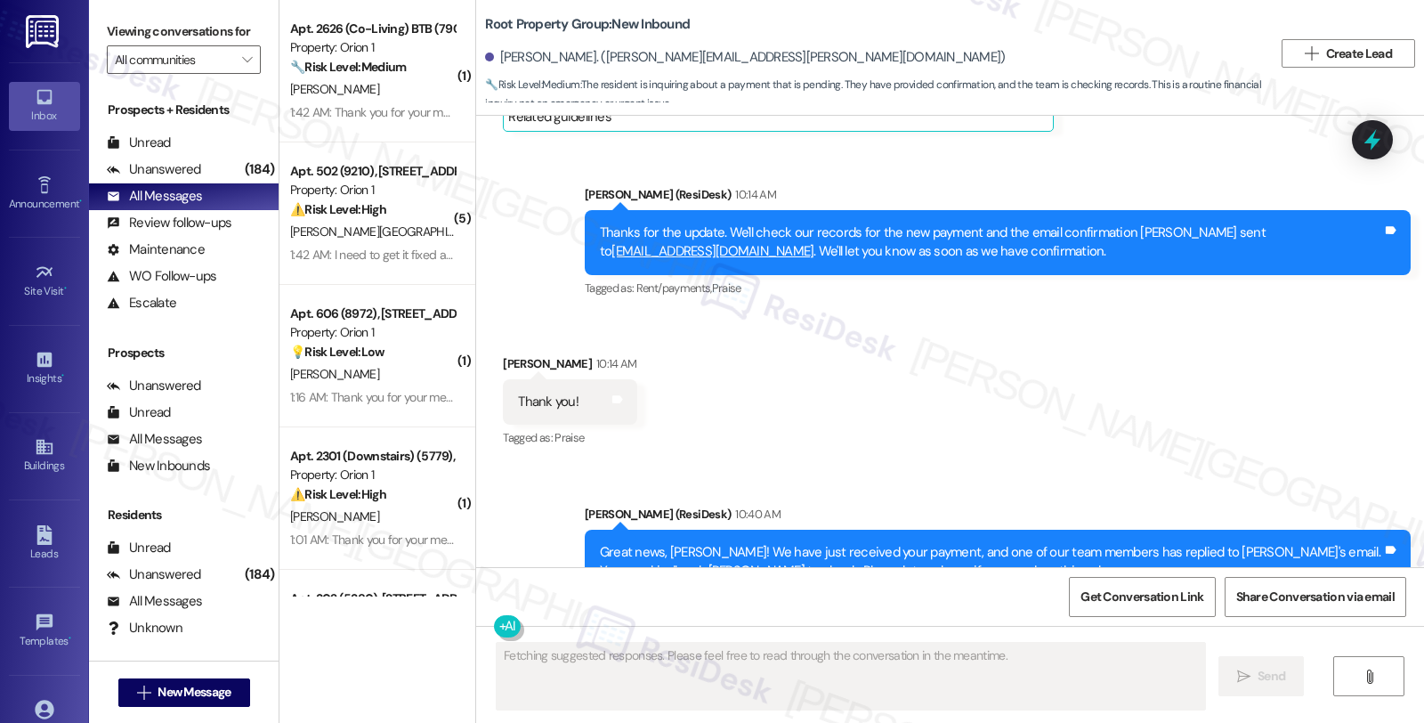
scroll to position [2244, 0]
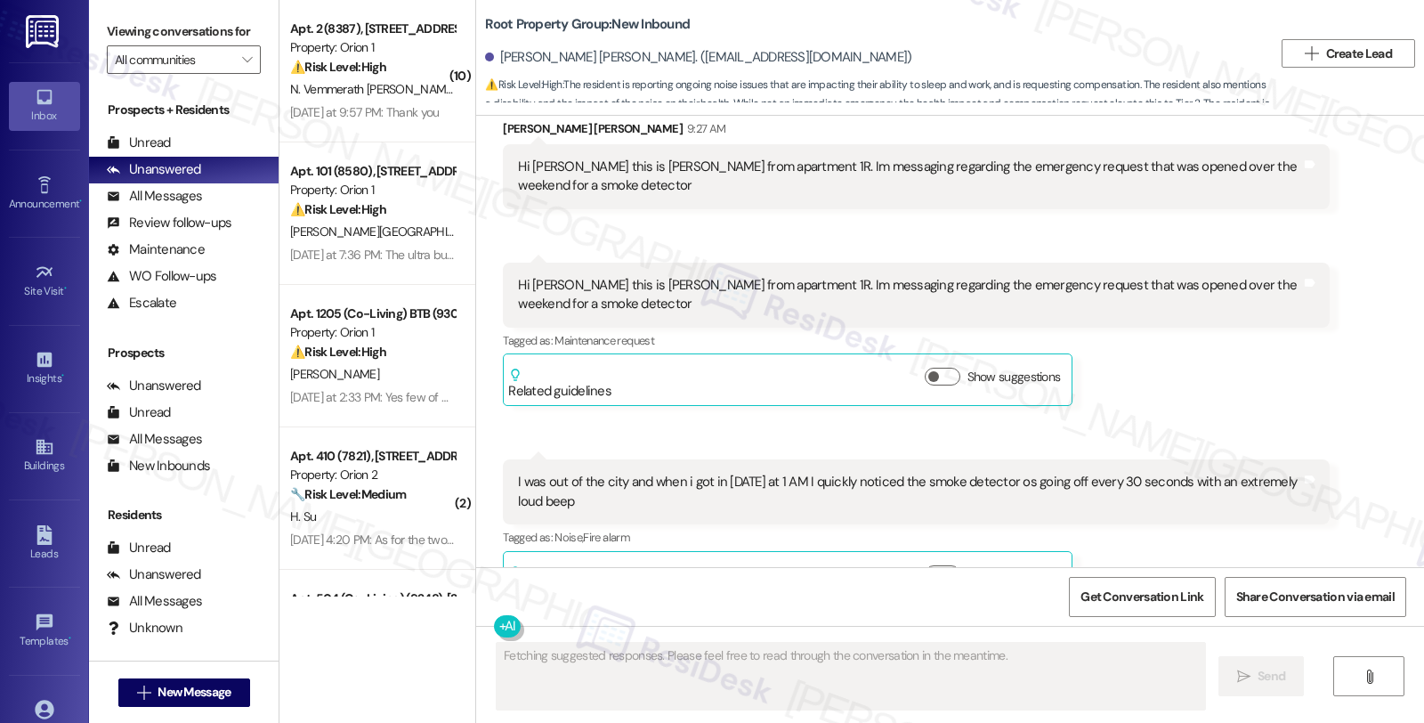
scroll to position [2083, 0]
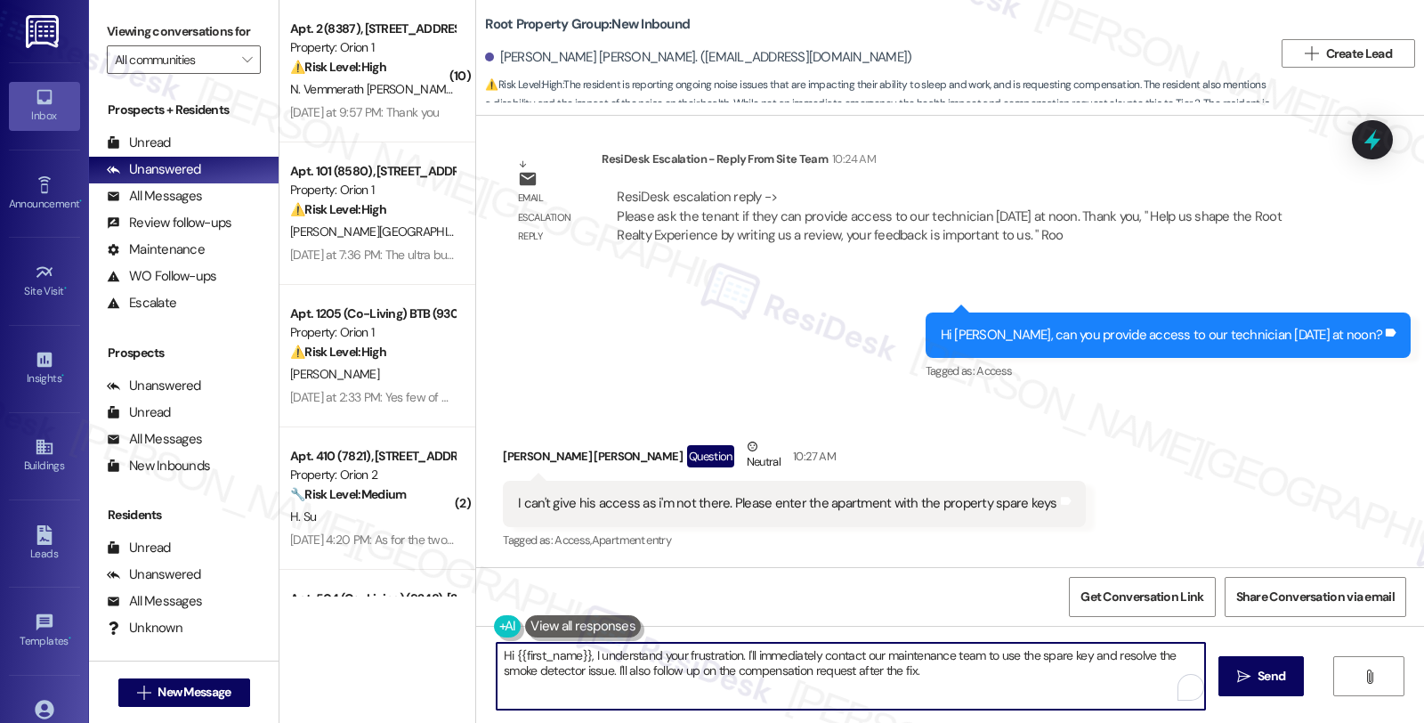
drag, startPoint x: 492, startPoint y: 657, endPoint x: 1069, endPoint y: 705, distance: 578.8
click at [1069, 705] on textarea "Hi {{first_name}}, I understand your frustration. I'll immediately contact our …" at bounding box center [851, 676] width 709 height 67
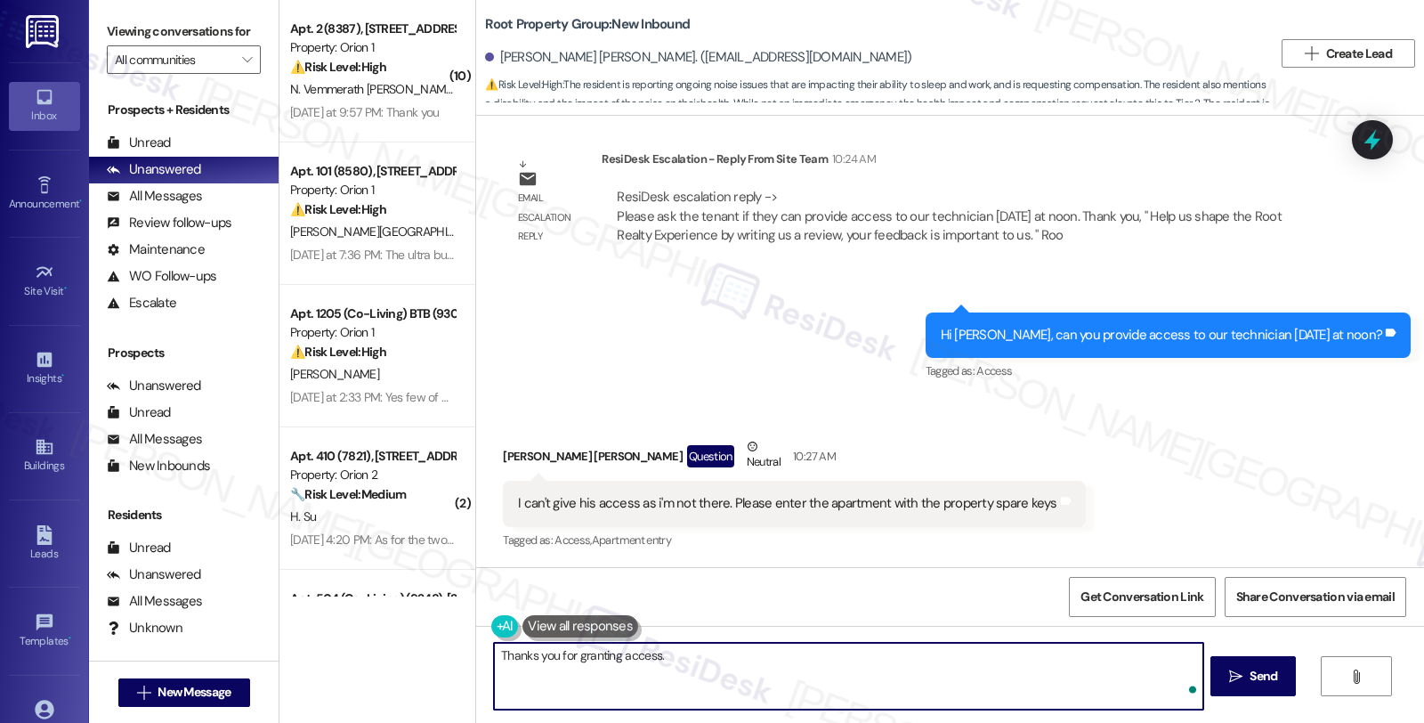
paste textarea "Kindly thank the tenants and let them know we will make sure the technician has…"
click at [503, 451] on div "[PERSON_NAME] [PERSON_NAME] Question Neutral 10:27 AM" at bounding box center [794, 459] width 582 height 44
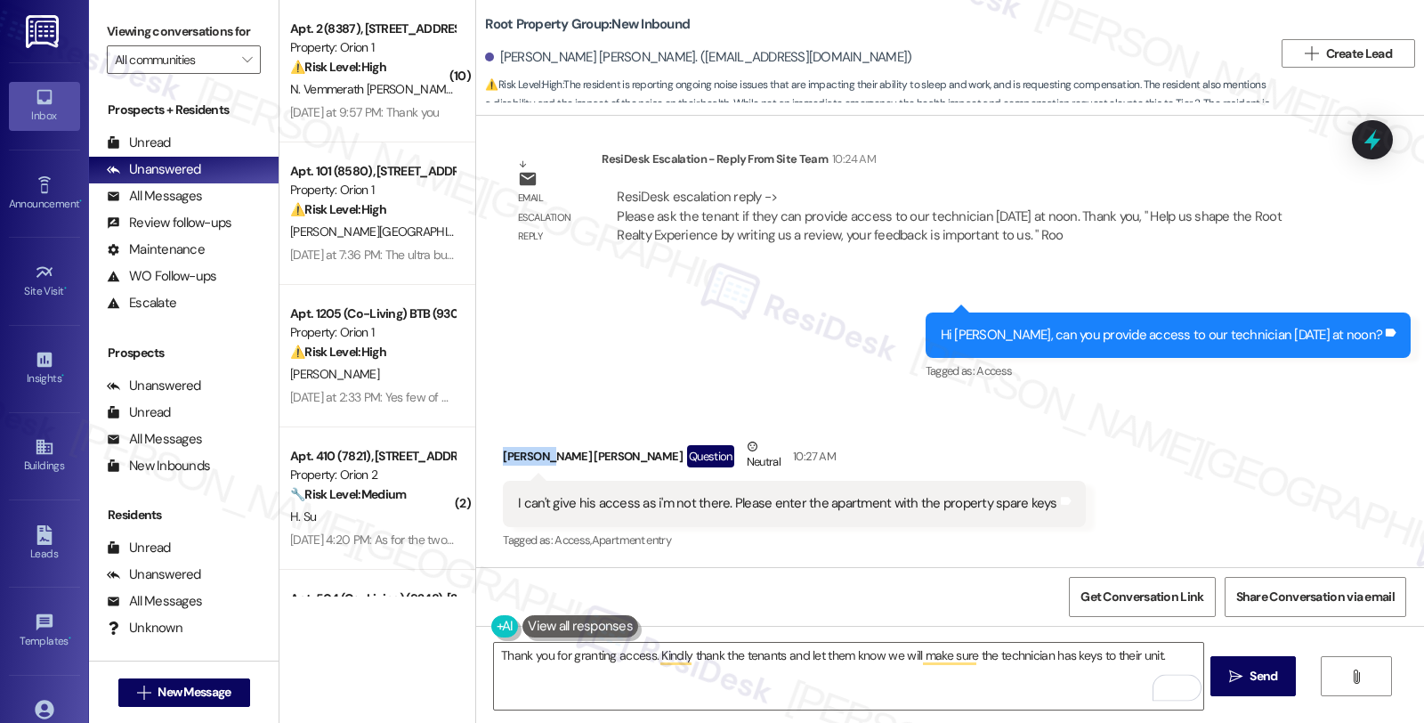
click at [503, 451] on div "[PERSON_NAME] [PERSON_NAME] Question Neutral 10:27 AM" at bounding box center [794, 459] width 582 height 44
copy div "[PERSON_NAME]"
click at [647, 656] on textarea "Thank you for granting access. Kindly thank the tenants and let them know we wi…" at bounding box center [848, 676] width 709 height 67
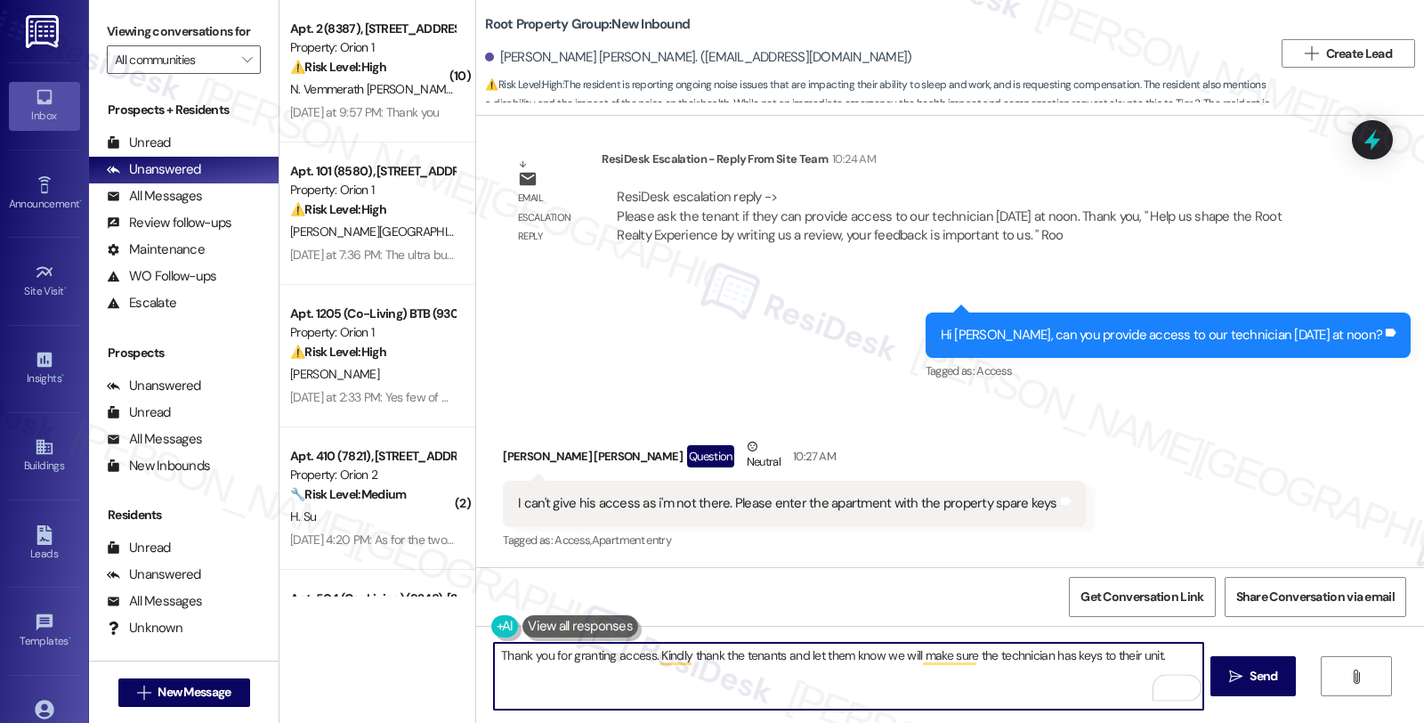
paste textarea "[PERSON_NAME]"
click at [639, 659] on textarea "Thank you for granting access. [PERSON_NAME] Kindly thank the tenants and let t…" at bounding box center [848, 676] width 709 height 67
drag, startPoint x: 686, startPoint y: 661, endPoint x: 701, endPoint y: 660, distance: 14.4
click at [687, 661] on textarea "Thank you for granting access, [PERSON_NAME] thank the tenants and let them kno…" at bounding box center [848, 676] width 709 height 67
click at [690, 654] on textarea "Thank you for granting access, [PERSON_NAME] thank the tenants and let them kno…" at bounding box center [848, 676] width 709 height 67
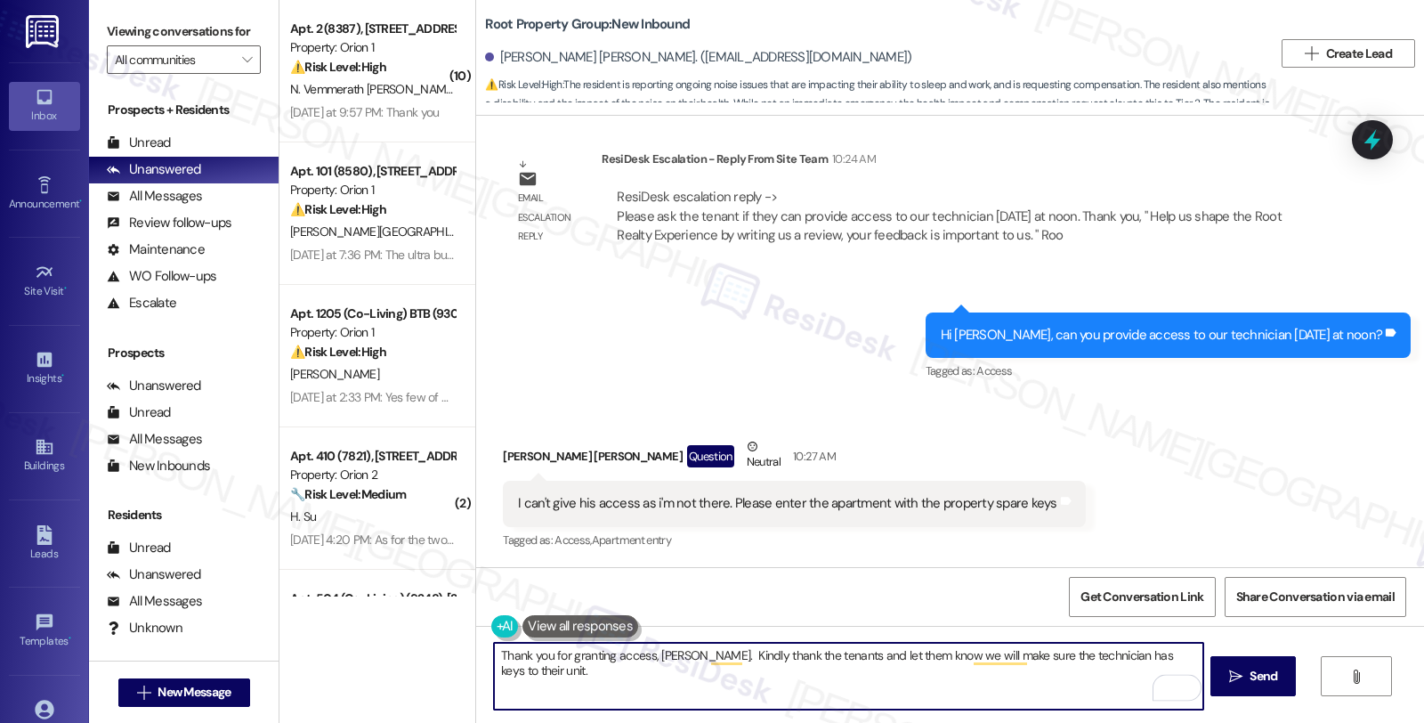
click at [931, 654] on textarea "Thank you for granting access, [PERSON_NAME]. Kindly thank the tenants and let …" at bounding box center [848, 676] width 709 height 67
click at [946, 653] on textarea "Thank you for granting access, [PERSON_NAME]. We will make sure the technician …" at bounding box center [848, 676] width 709 height 67
click at [1001, 662] on textarea "Thank you for granting access, [PERSON_NAME]. We will make sure the technician …" at bounding box center [848, 676] width 709 height 67
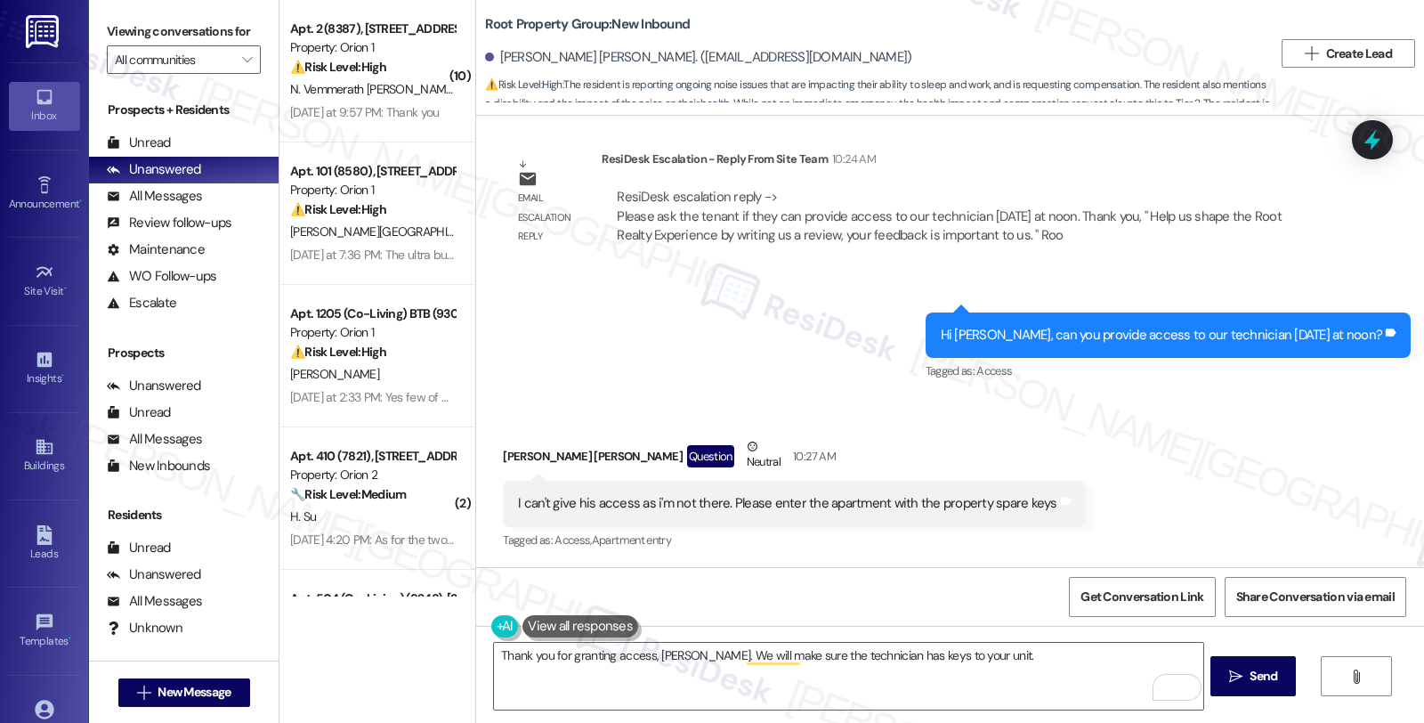
click at [1198, 474] on div "Received via SMS [PERSON_NAME] [PERSON_NAME] Question Neutral 10:27 AM I can't …" at bounding box center [950, 481] width 948 height 169
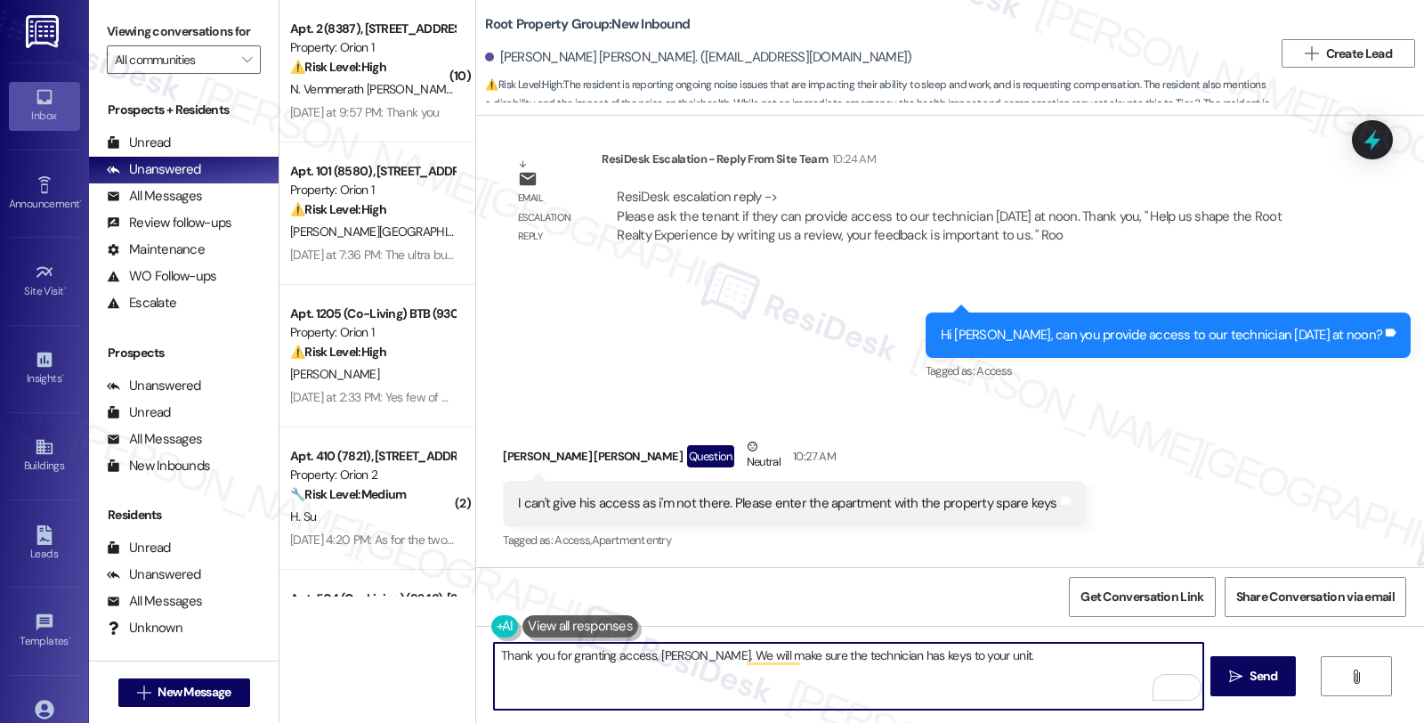
click at [1013, 651] on textarea "Thank you for granting access, [PERSON_NAME]. We will make sure the technician …" at bounding box center [848, 676] width 709 height 67
click at [768, 664] on textarea "Thank you for granting access, [PERSON_NAME]. We will make sure the technician …" at bounding box center [848, 676] width 709 height 67
click at [1006, 654] on textarea "Thank you for granting access, [PERSON_NAME]. We will make sure the technician …" at bounding box center [848, 676] width 709 height 67
click at [687, 671] on textarea "Thank you for granting access, [PERSON_NAME]. We will make sure the technician …" at bounding box center [848, 676] width 709 height 67
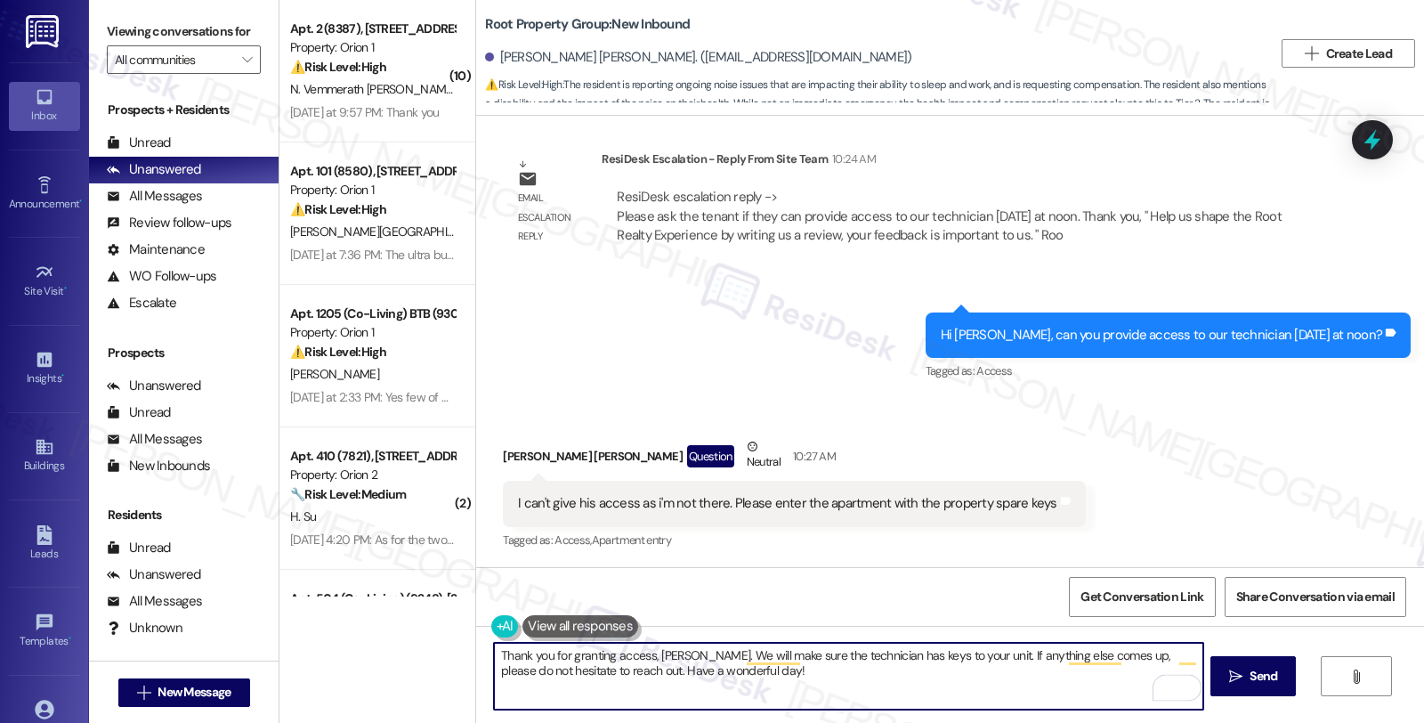
click at [748, 669] on textarea "Thank you for granting access, [PERSON_NAME]. We will make sure the technician …" at bounding box center [848, 676] width 709 height 67
type textarea "Thank you for granting access, [PERSON_NAME]. We will make sure the technician …"
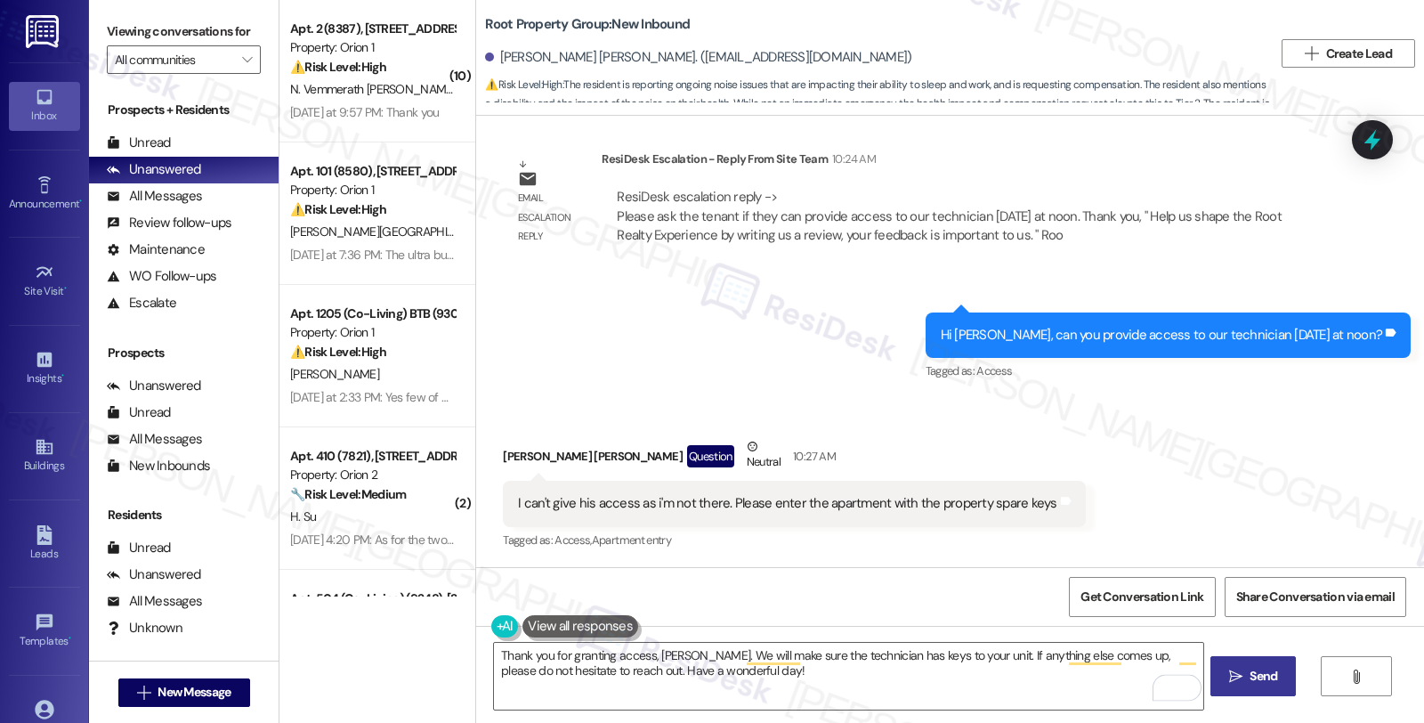
click at [1251, 663] on button " Send" at bounding box center [1254, 676] width 86 height 40
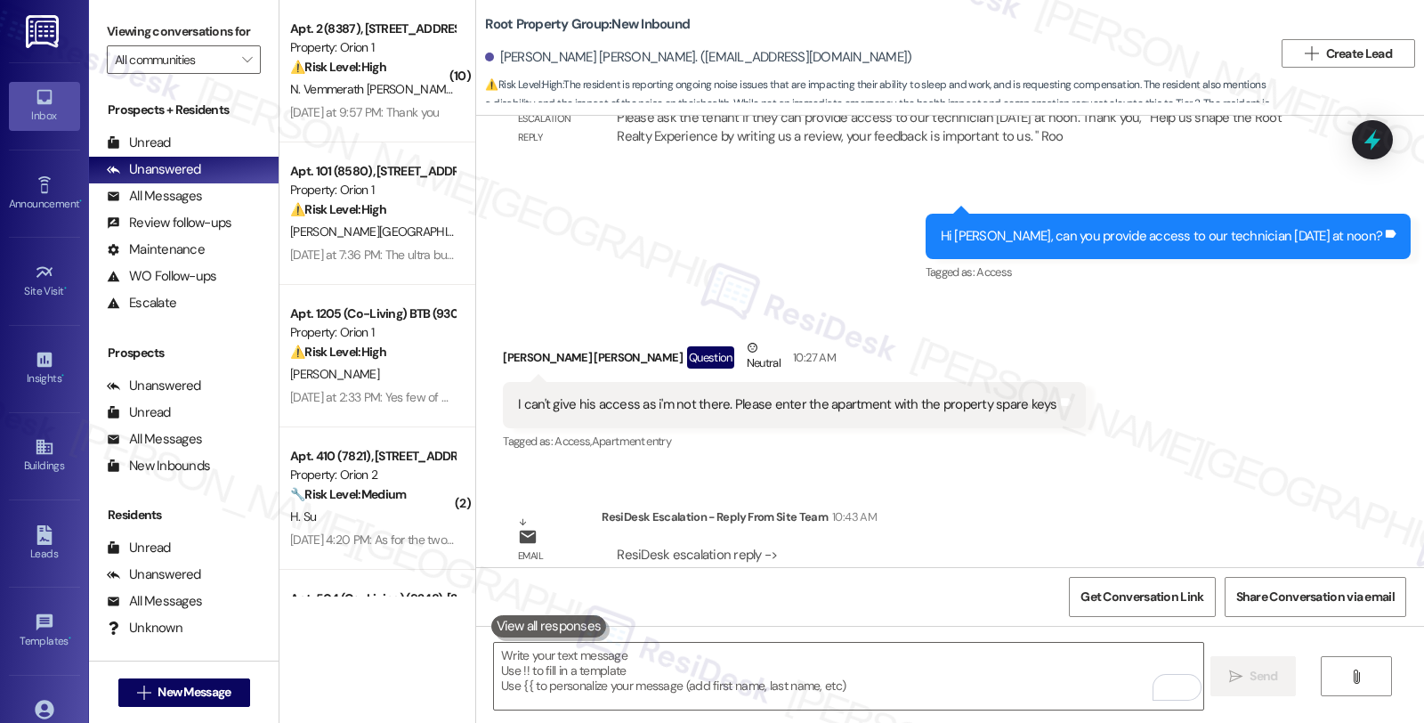
scroll to position [2245, 0]
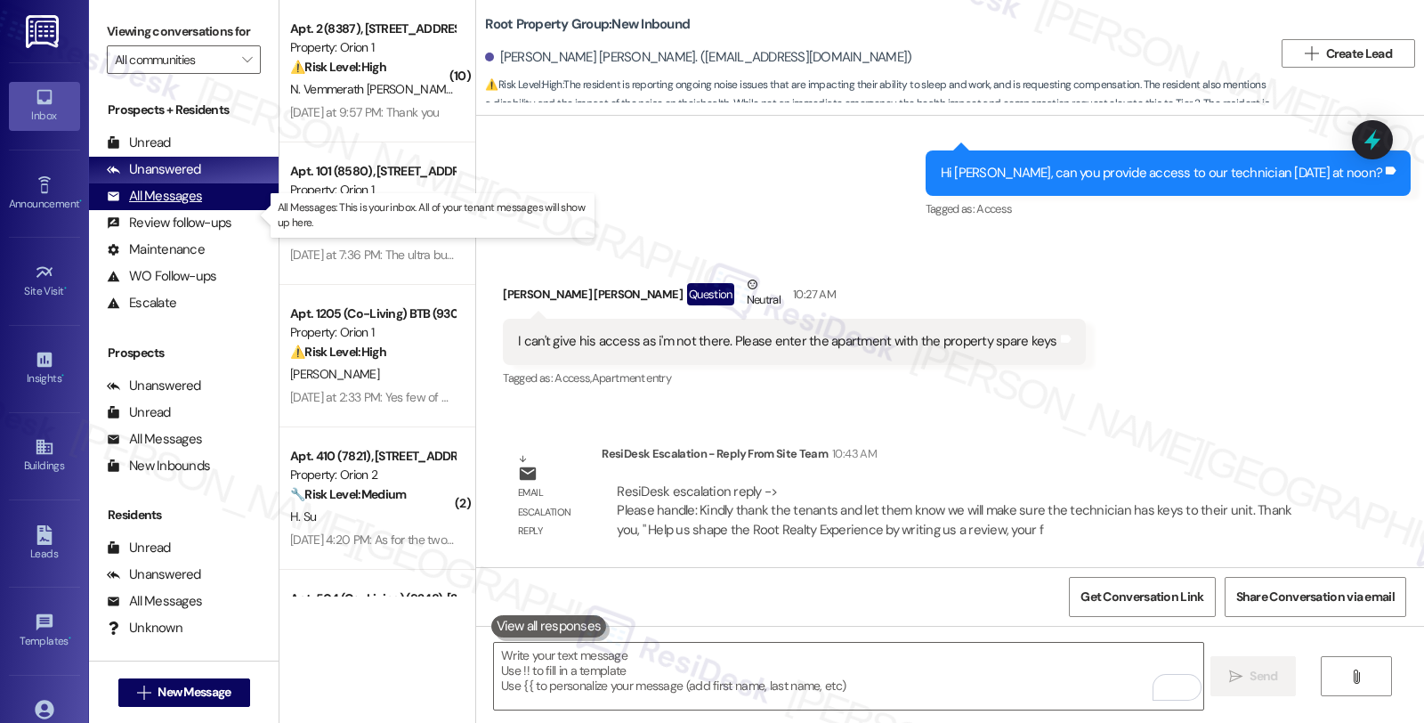
click at [184, 206] on div "All Messages" at bounding box center [154, 196] width 95 height 19
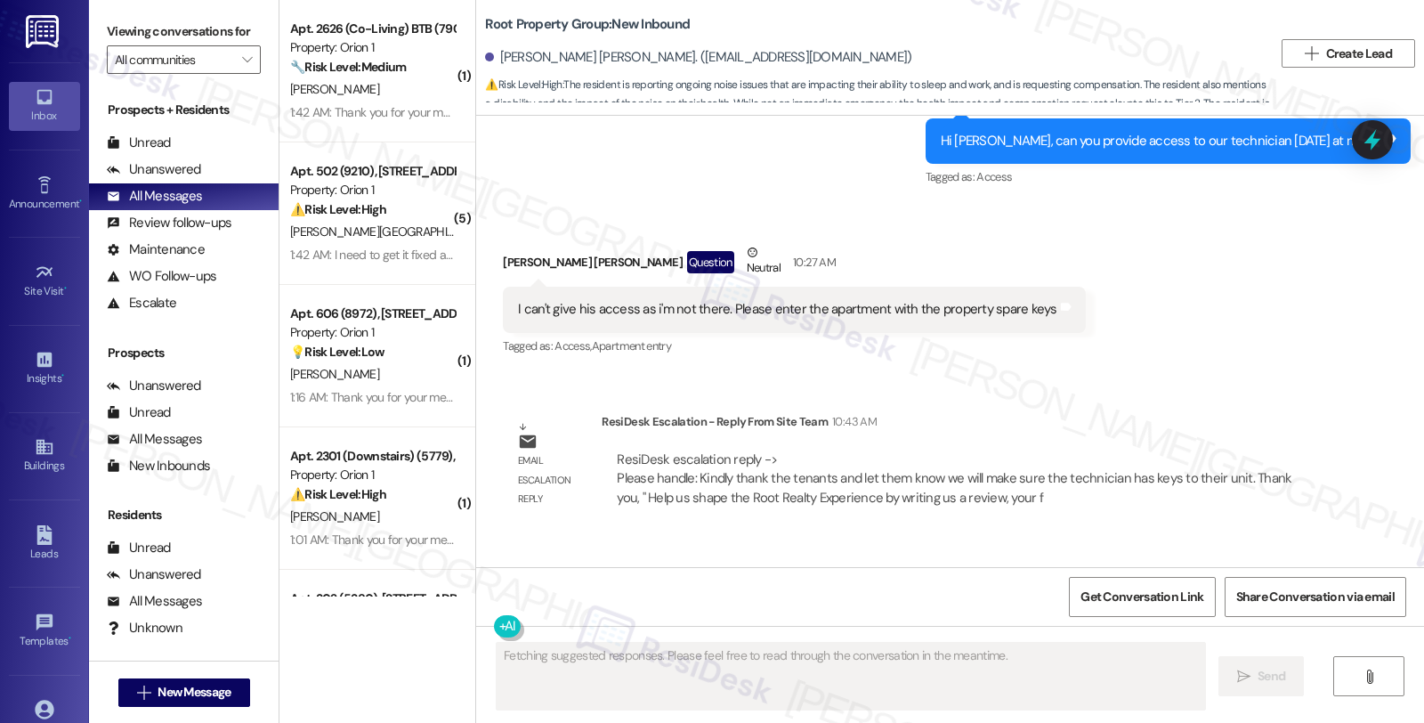
scroll to position [2414, 0]
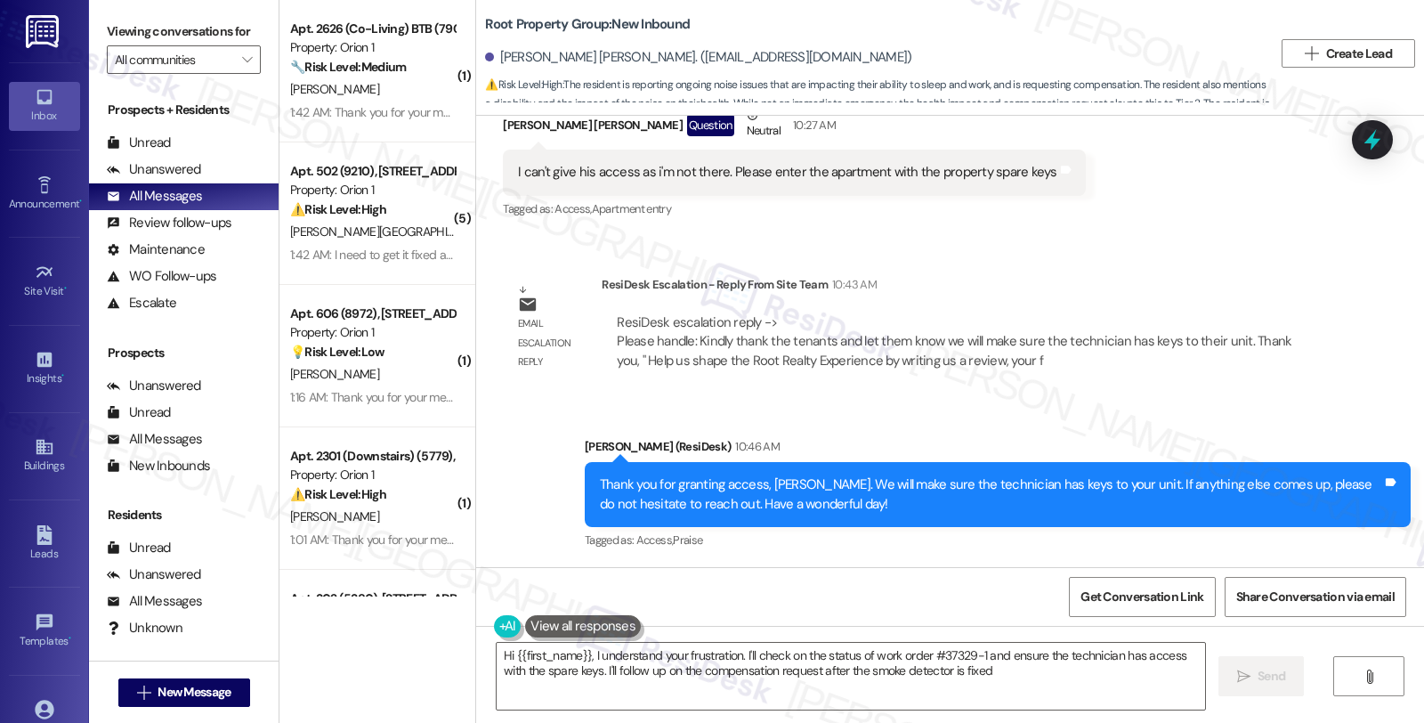
type textarea "Hi {{first_name}}, I understand your frustration. I'll check on the status of w…"
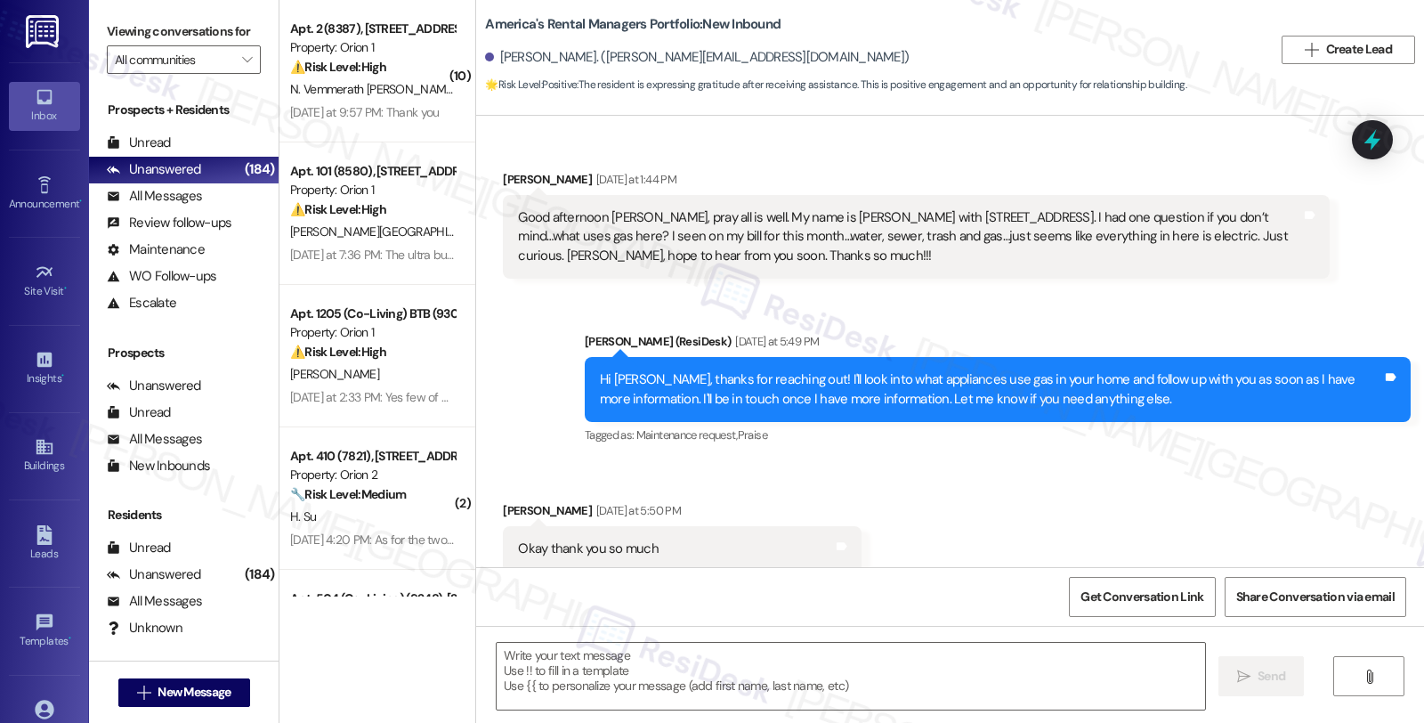
scroll to position [1049, 0]
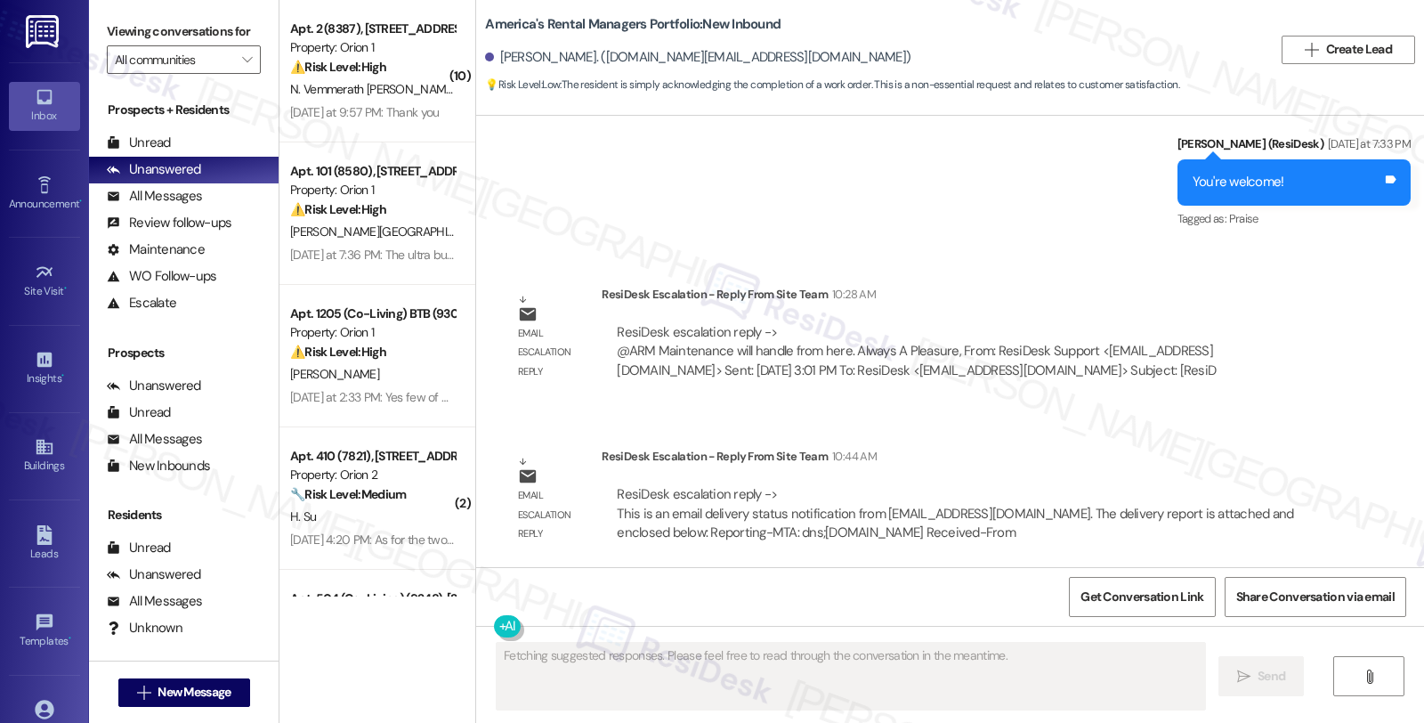
scroll to position [2744, 0]
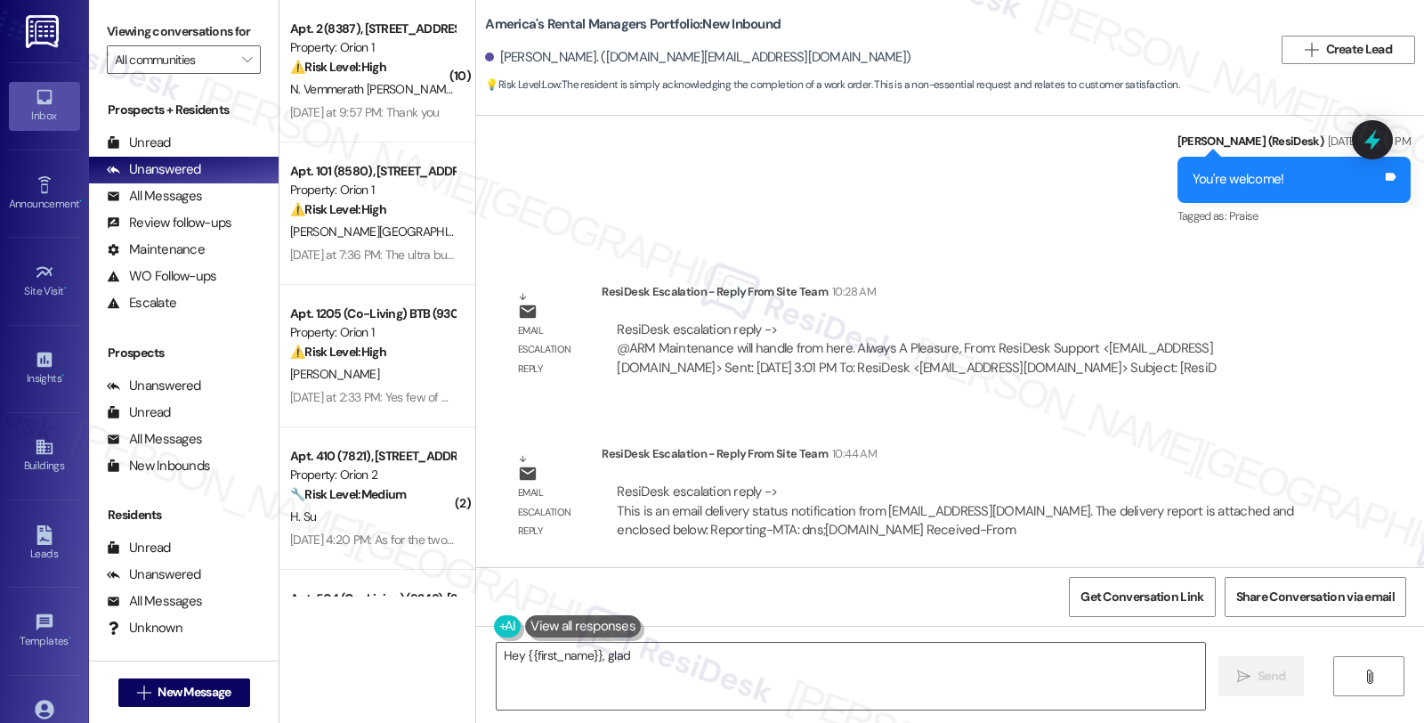
type textarea "Hey {{first_name}}, glad to"
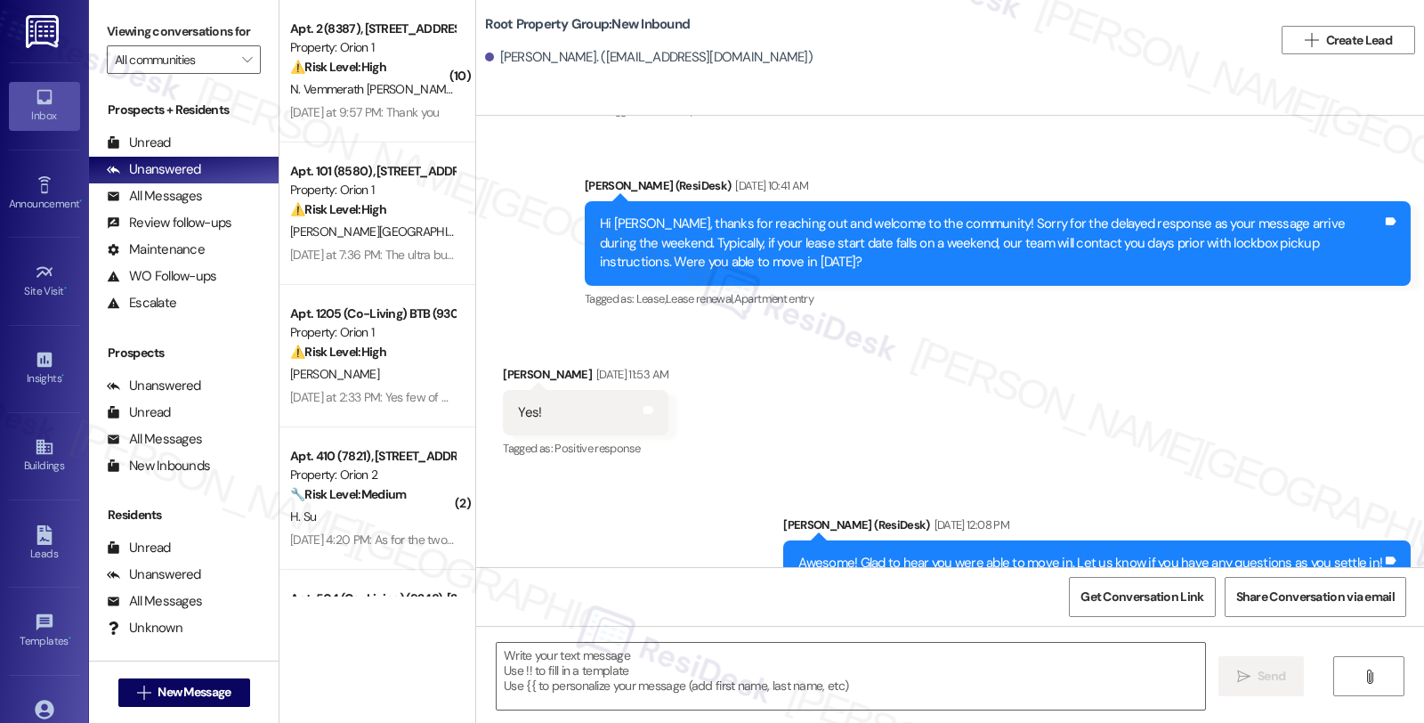
type textarea "Fetching suggested responses. Please feel free to read through the conversation…"
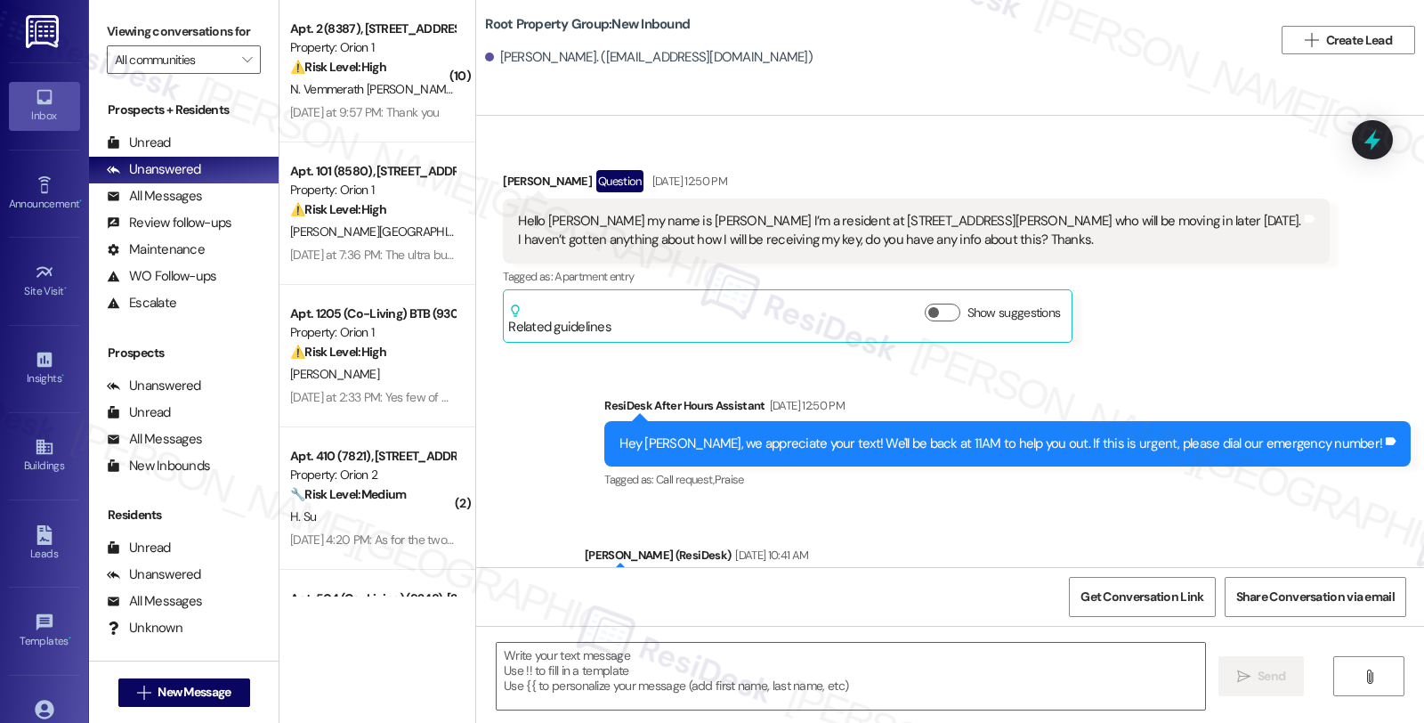
click at [1188, 518] on div "Sent via SMS ResiDesk After Hours Assistant [DATE] 12:50 PM Hey [PERSON_NAME], …" at bounding box center [950, 525] width 948 height 338
click at [1209, 353] on div "Received via SMS [PERSON_NAME] Question [DATE] 12:50 PM Hello [PERSON_NAME] my …" at bounding box center [916, 256] width 853 height 199
